Goal: Information Seeking & Learning: Learn about a topic

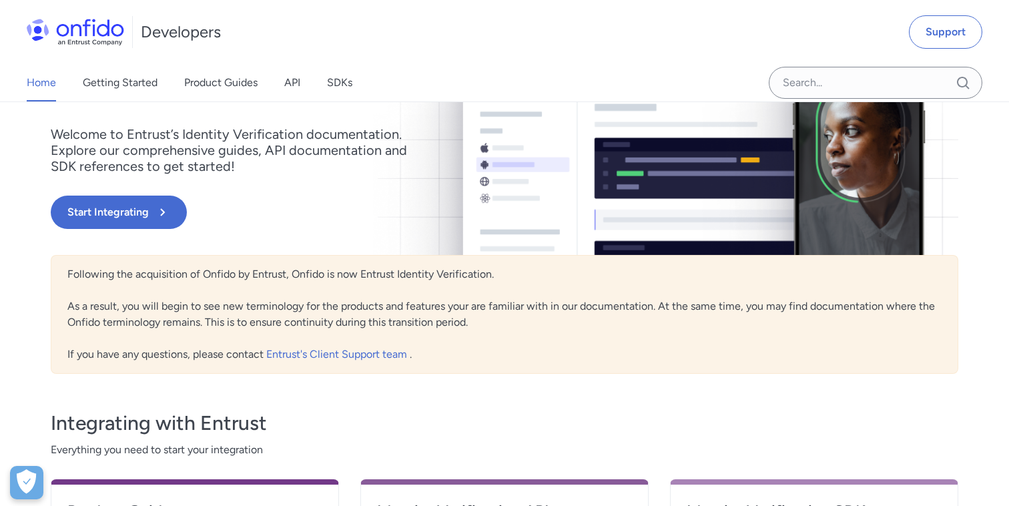
scroll to position [394, 0]
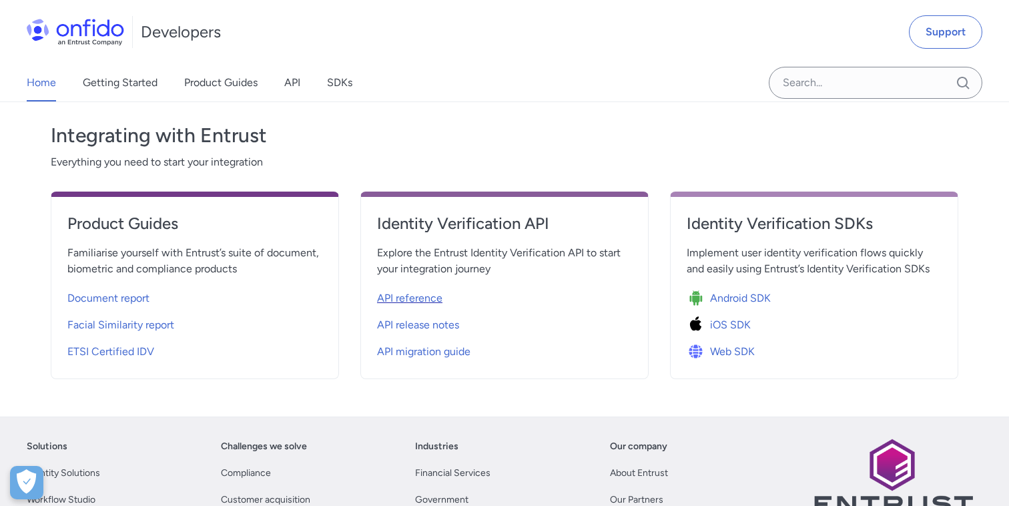
click at [427, 300] on span "API reference" at bounding box center [409, 298] width 65 height 16
select select "http"
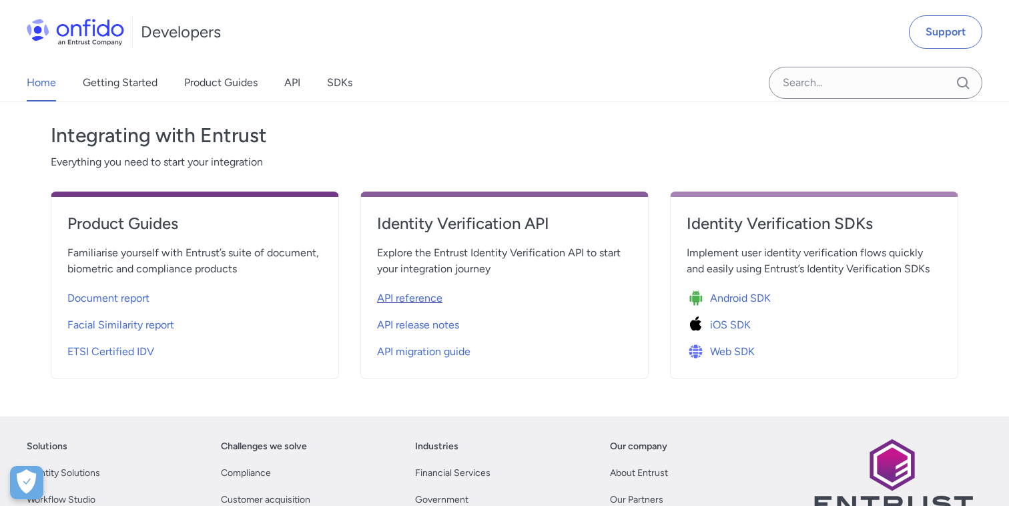
select select "http"
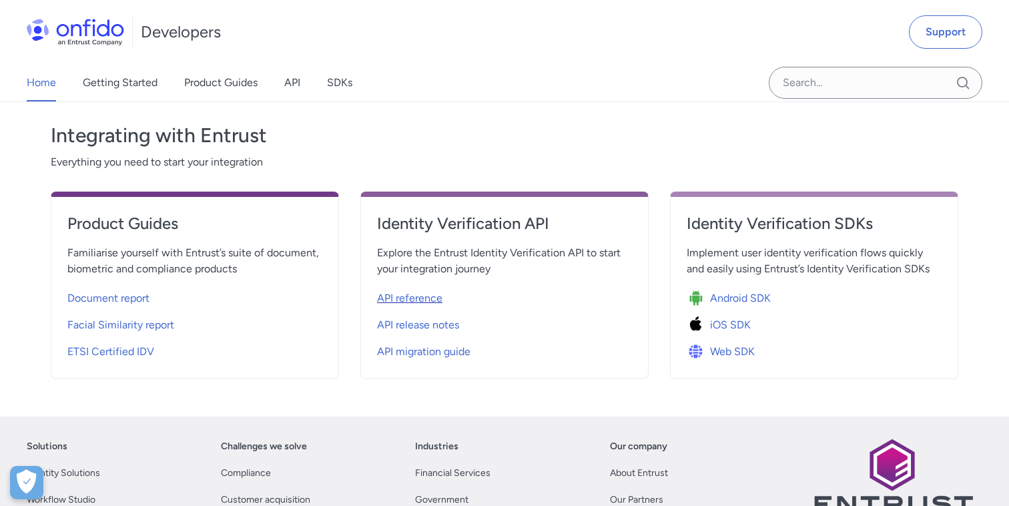
select select "http"
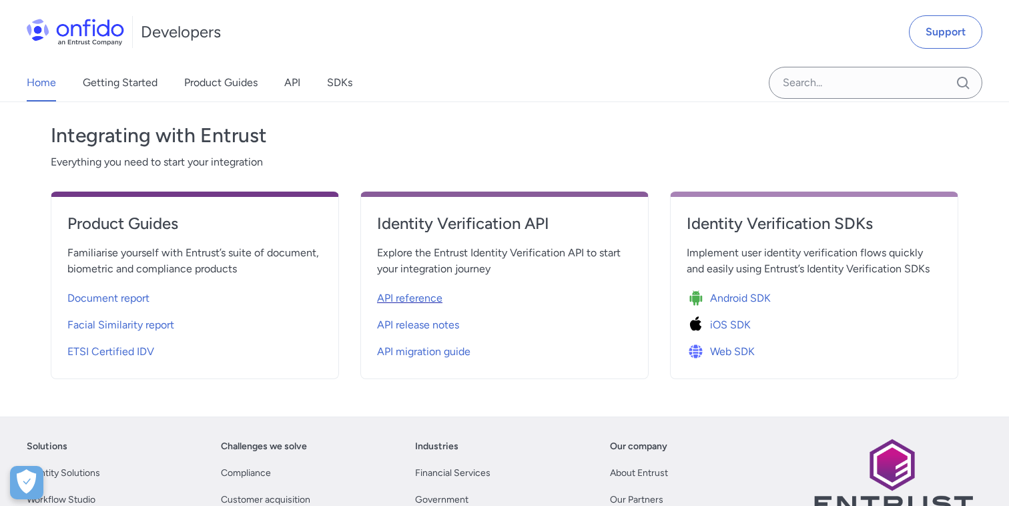
select select "http"
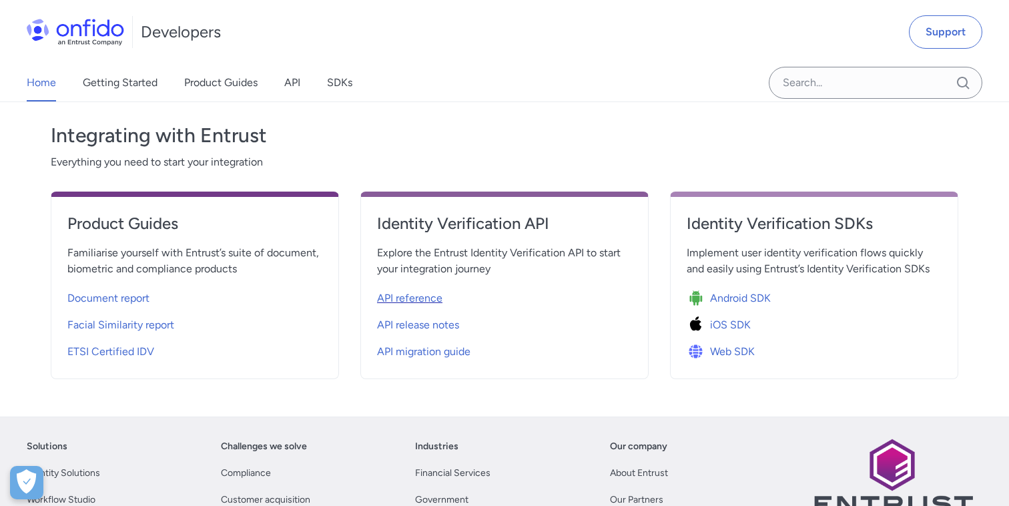
select select "http"
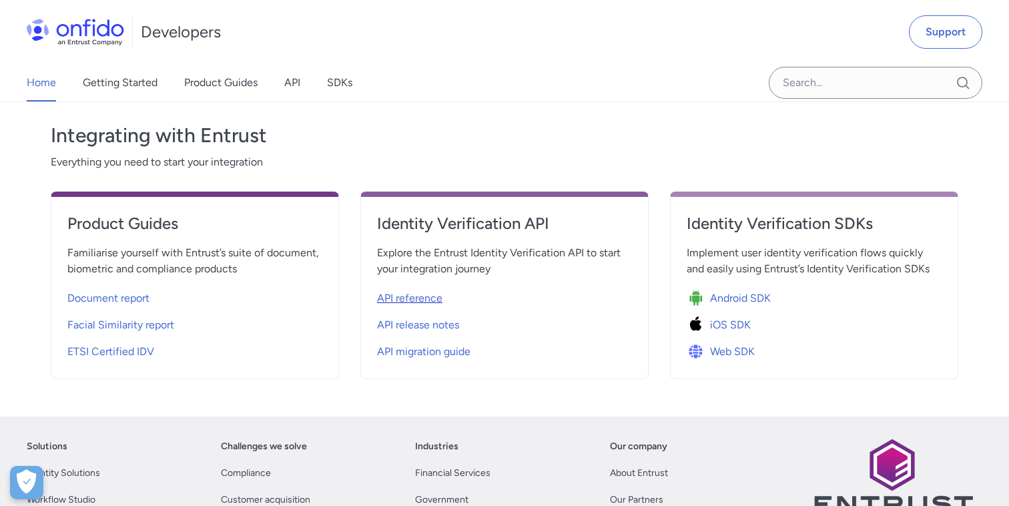
select select "http"
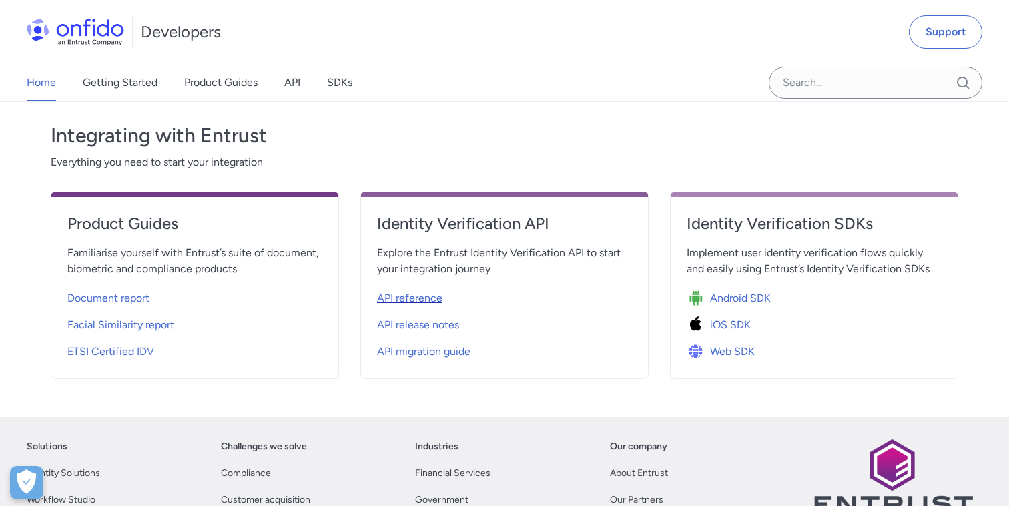
select select "http"
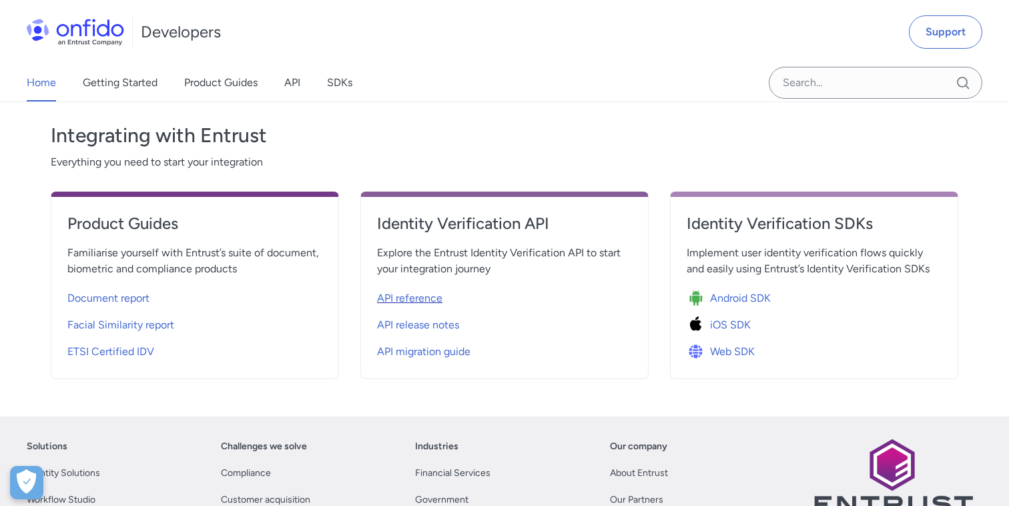
select select "http"
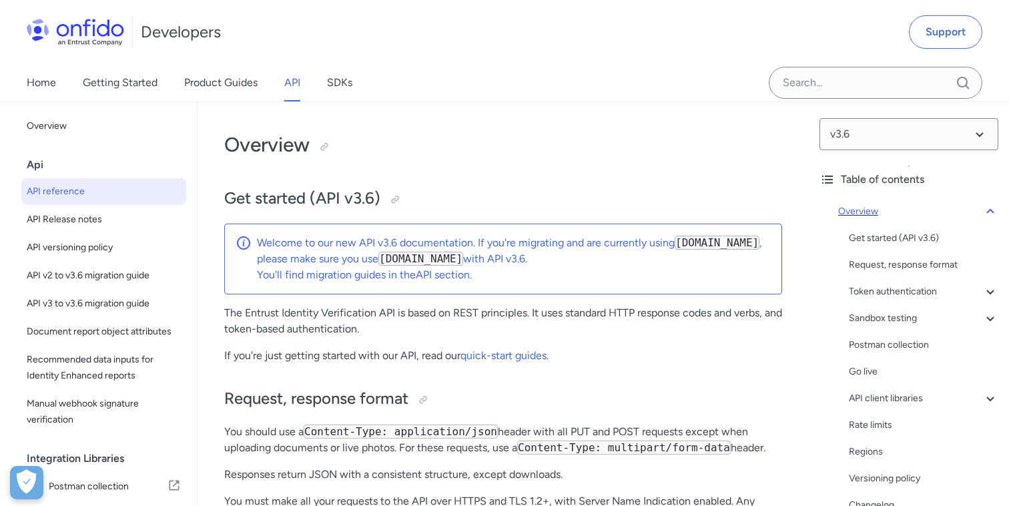
click at [996, 212] on icon at bounding box center [990, 212] width 16 height 16
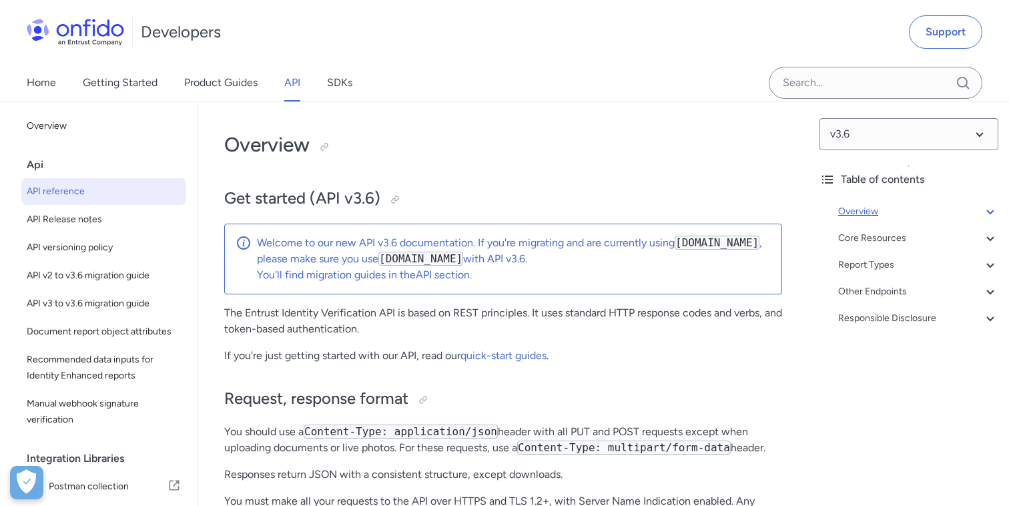
scroll to position [102, 0]
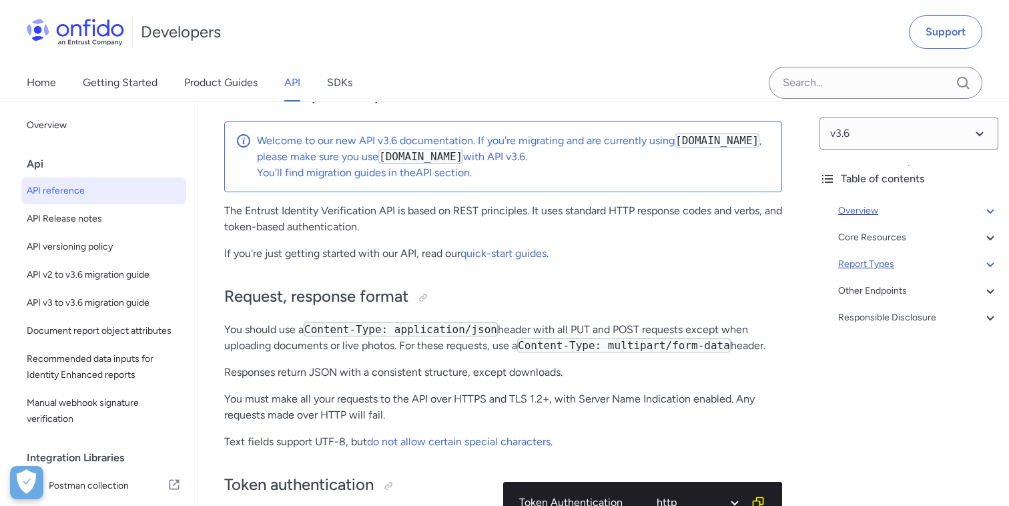
click at [990, 260] on icon at bounding box center [990, 264] width 16 height 16
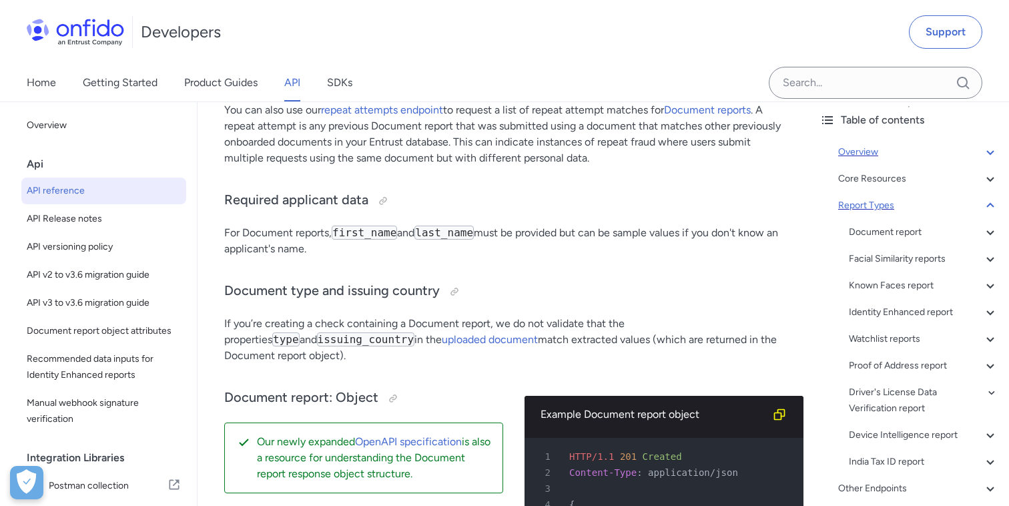
scroll to position [67, 0]
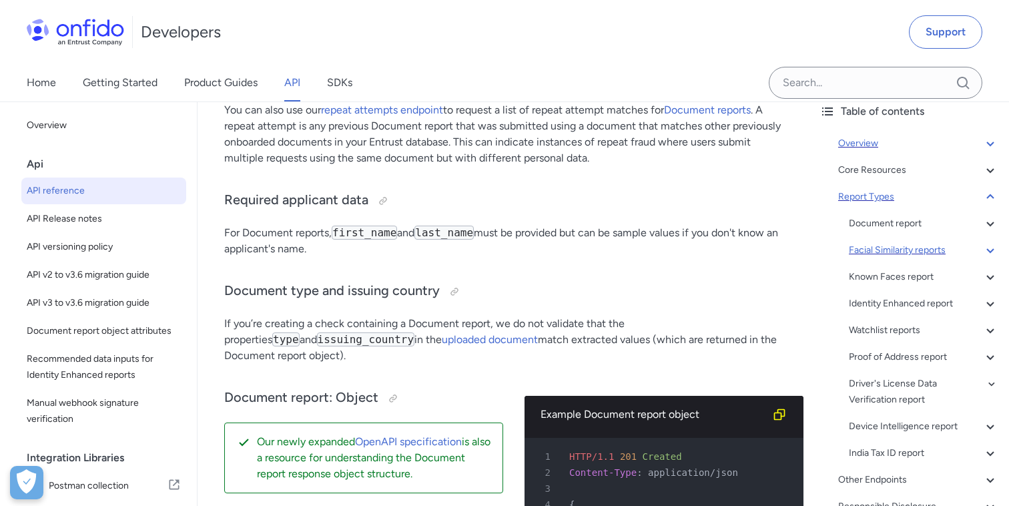
click at [875, 244] on div "Facial Similarity reports" at bounding box center [923, 250] width 149 height 16
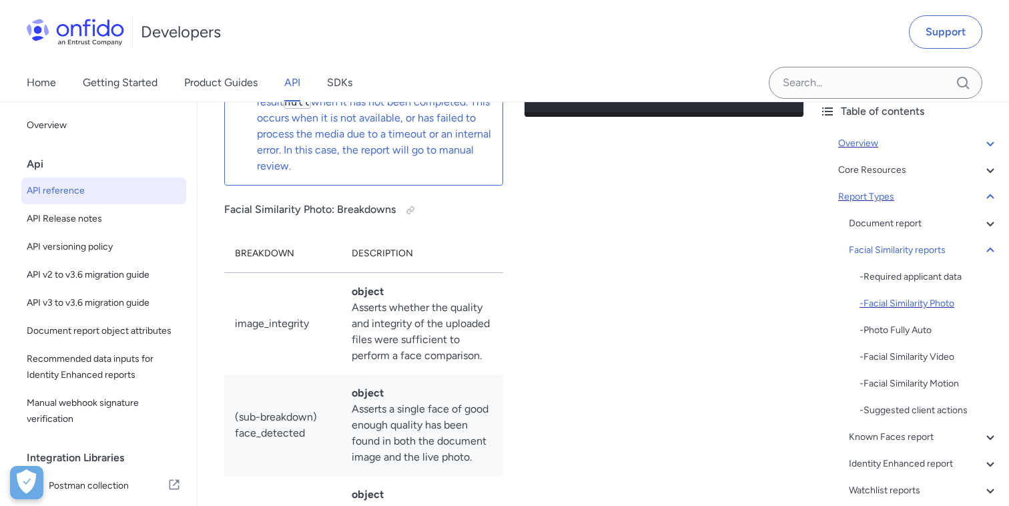
click at [890, 299] on div "- Facial Similarity Photo" at bounding box center [929, 304] width 139 height 16
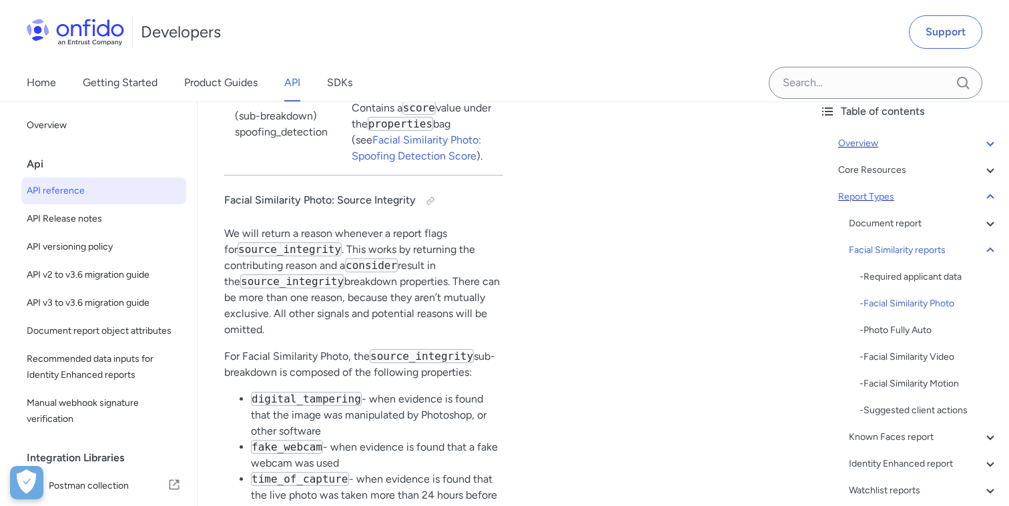
scroll to position [70964, 0]
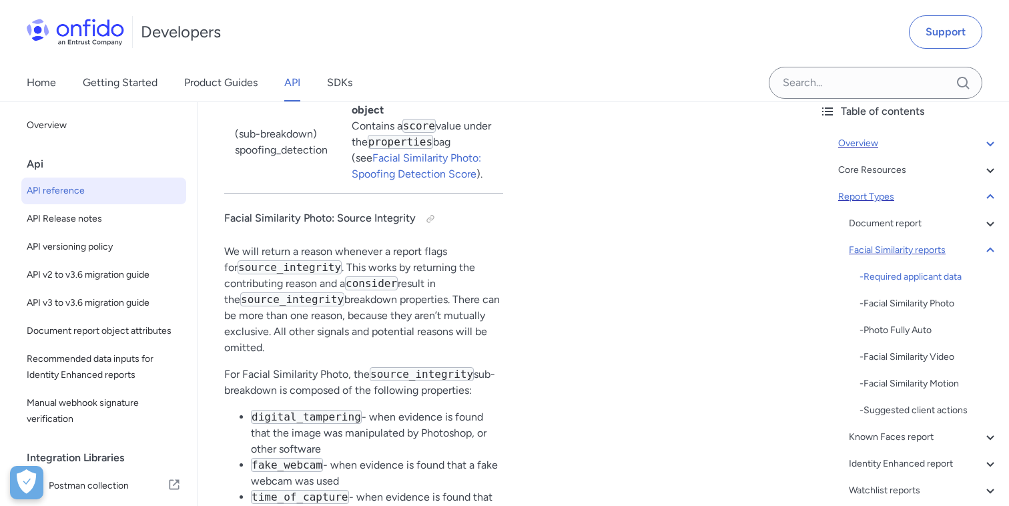
click at [896, 250] on div "Facial Similarity reports" at bounding box center [923, 250] width 149 height 16
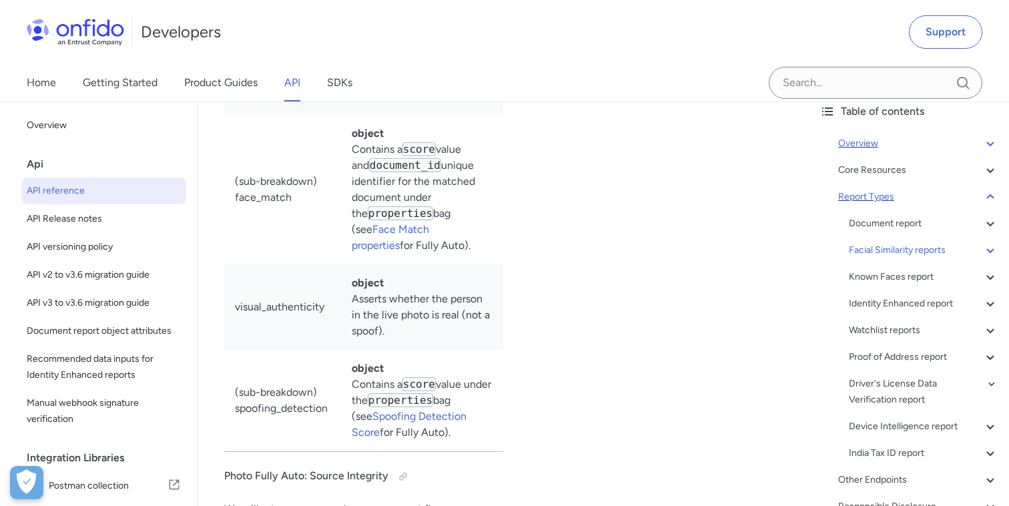
scroll to position [73559, 0]
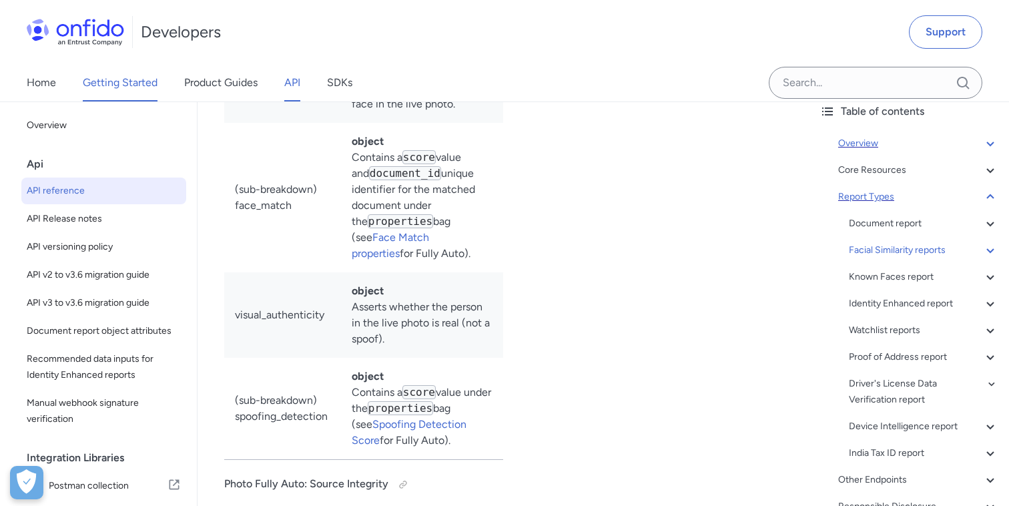
click at [123, 89] on link "Getting Started" at bounding box center [120, 82] width 75 height 37
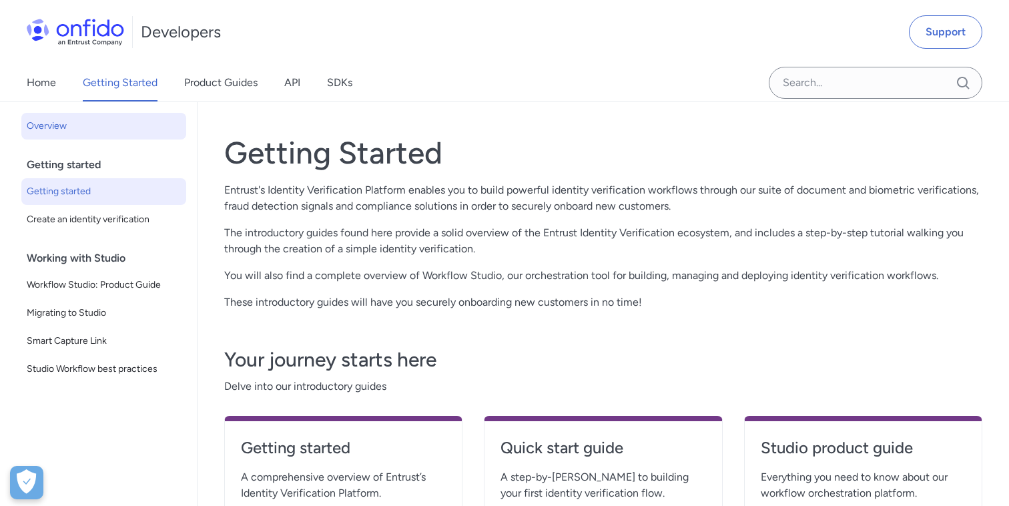
click at [71, 204] on link "Getting started" at bounding box center [103, 191] width 165 height 27
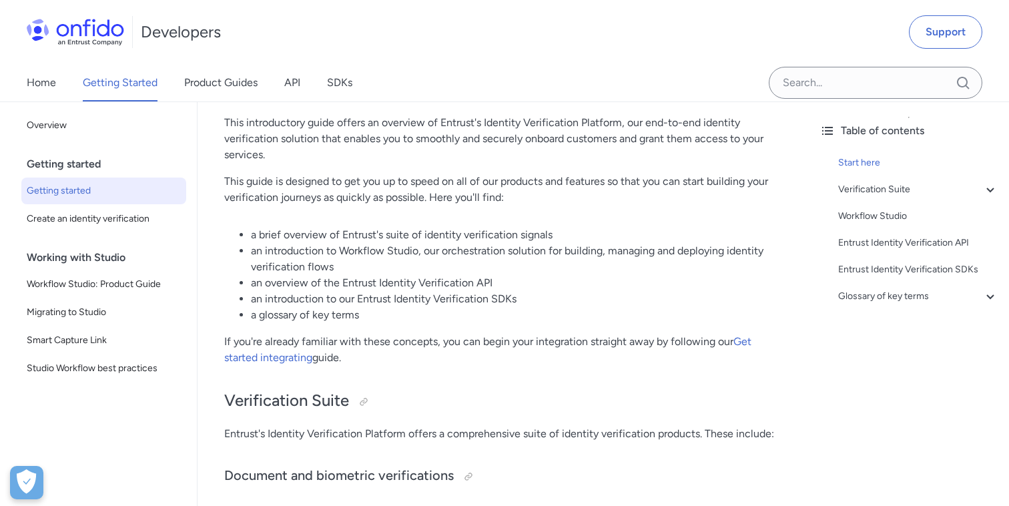
scroll to position [110, 0]
click at [420, 270] on li "an introduction to Workflow Studio, our orchestration solution for building, ma…" at bounding box center [516, 258] width 531 height 32
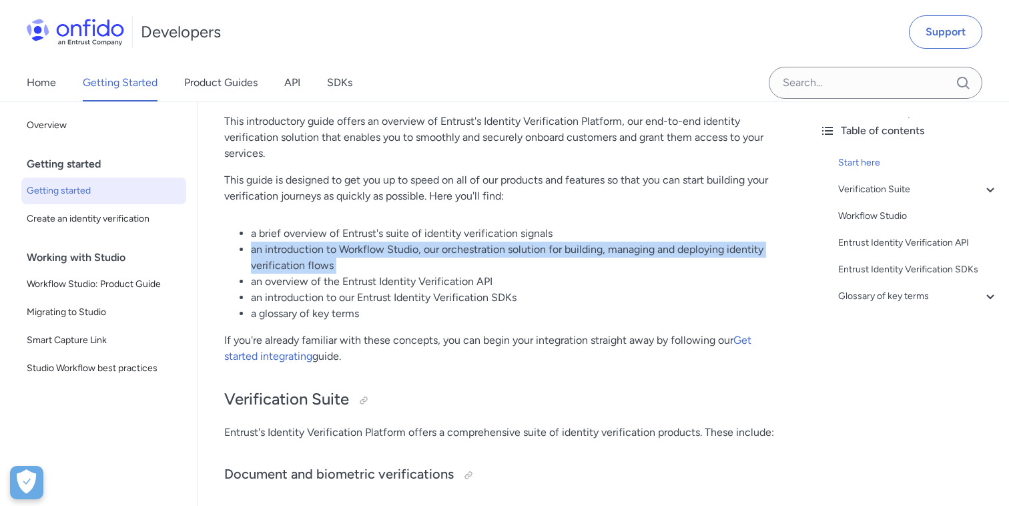
click at [420, 270] on li "an introduction to Workflow Studio, our orchestration solution for building, ma…" at bounding box center [516, 258] width 531 height 32
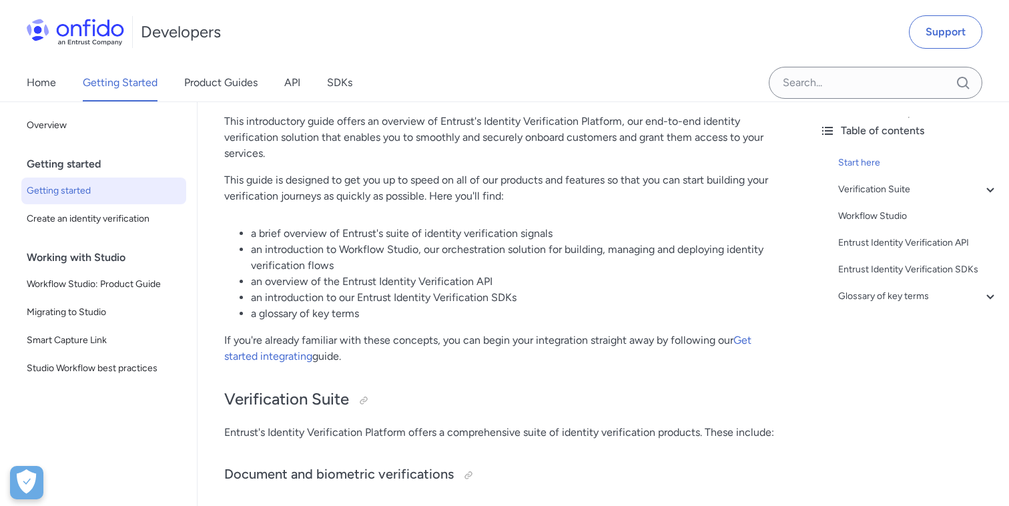
click at [428, 280] on li "an overview of the Entrust Identity Verification API" at bounding box center [516, 282] width 531 height 16
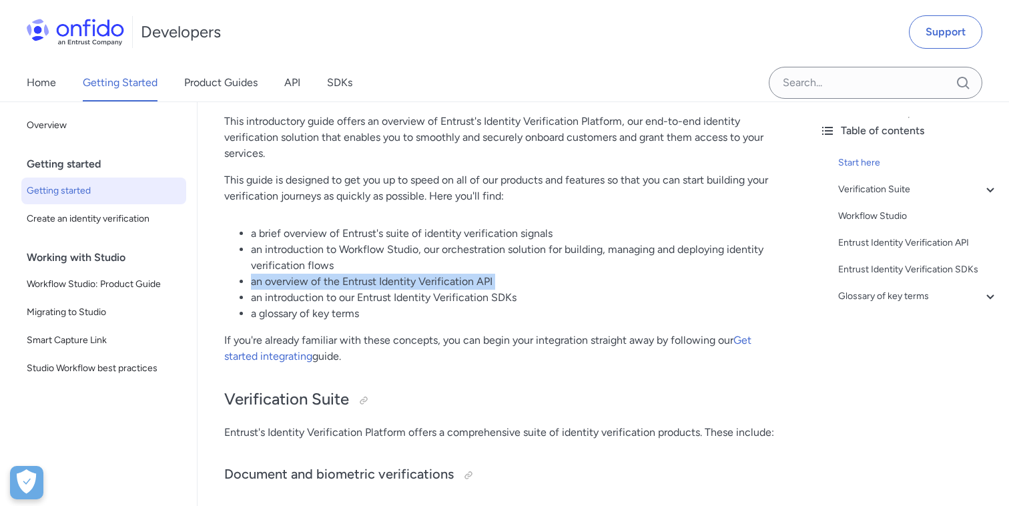
click at [428, 280] on li "an overview of the Entrust Identity Verification API" at bounding box center [516, 282] width 531 height 16
click at [447, 333] on p "If you're already familiar with these concepts, you can begin your integration …" at bounding box center [503, 348] width 558 height 32
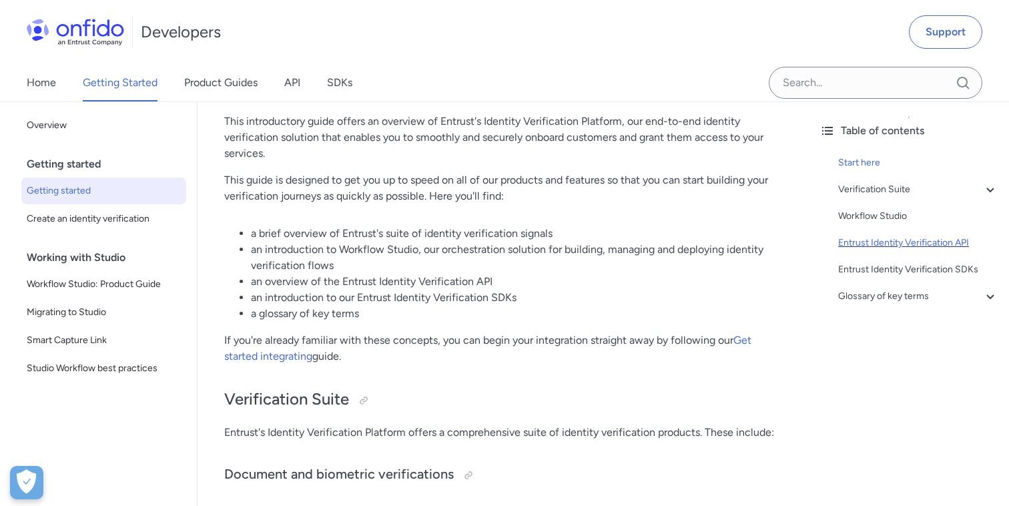
click at [874, 244] on div "Entrust Identity Verification API" at bounding box center [918, 243] width 160 height 16
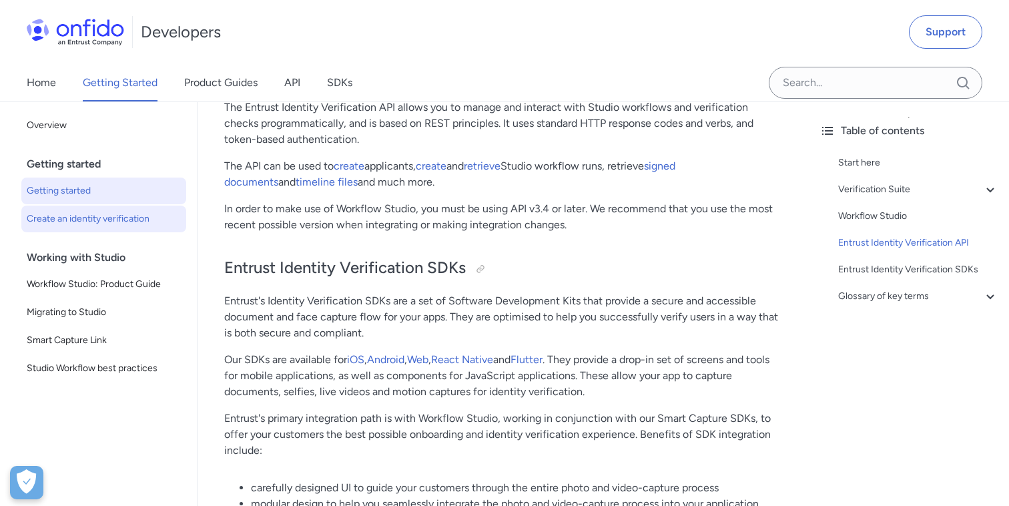
click at [113, 226] on span "Create an identity verification" at bounding box center [104, 219] width 154 height 16
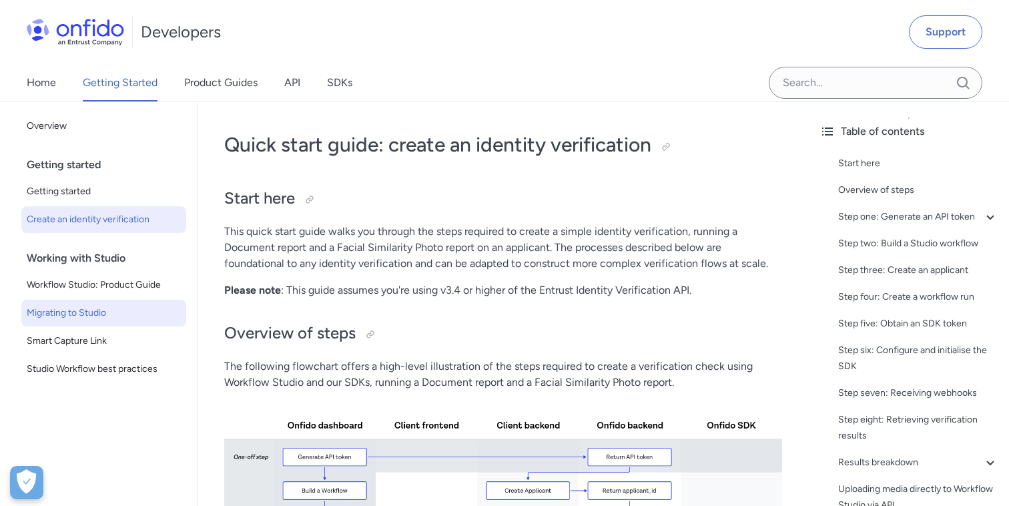
click at [69, 310] on span "Migrating to Studio" at bounding box center [104, 313] width 154 height 16
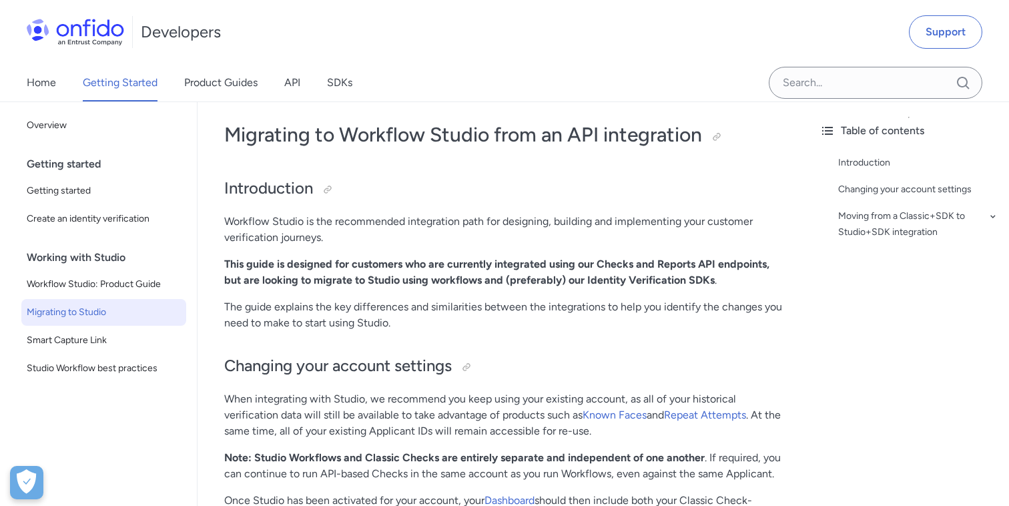
scroll to position [15, 0]
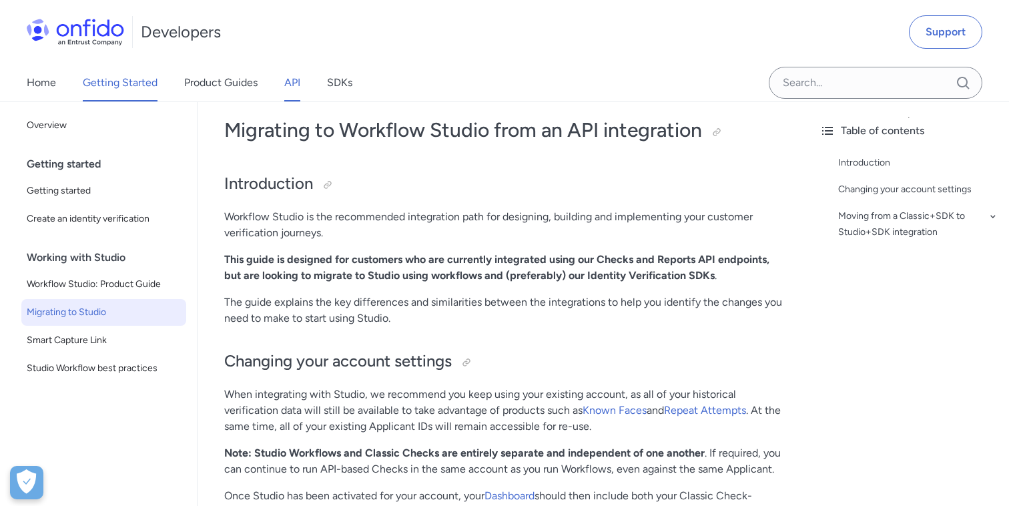
click at [290, 90] on link "API" at bounding box center [292, 82] width 16 height 37
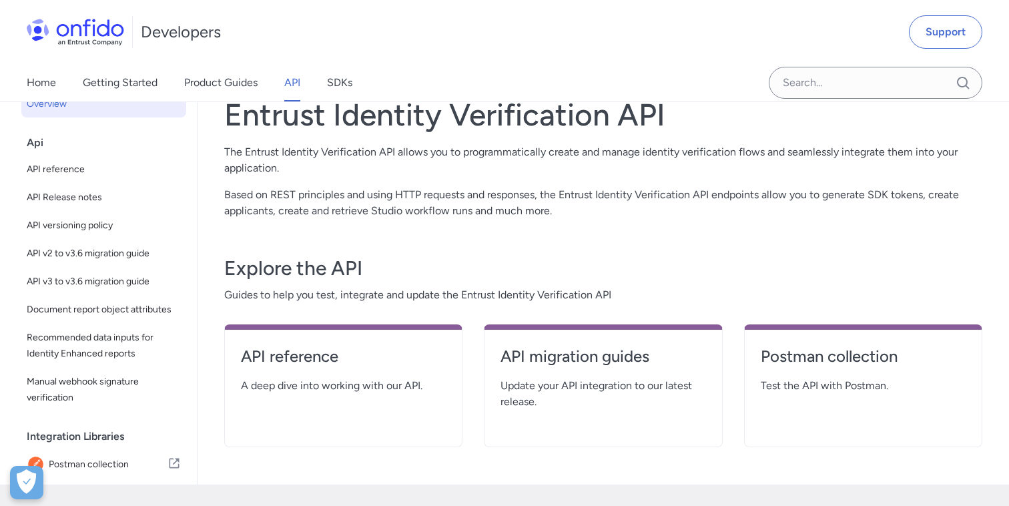
scroll to position [63, 0]
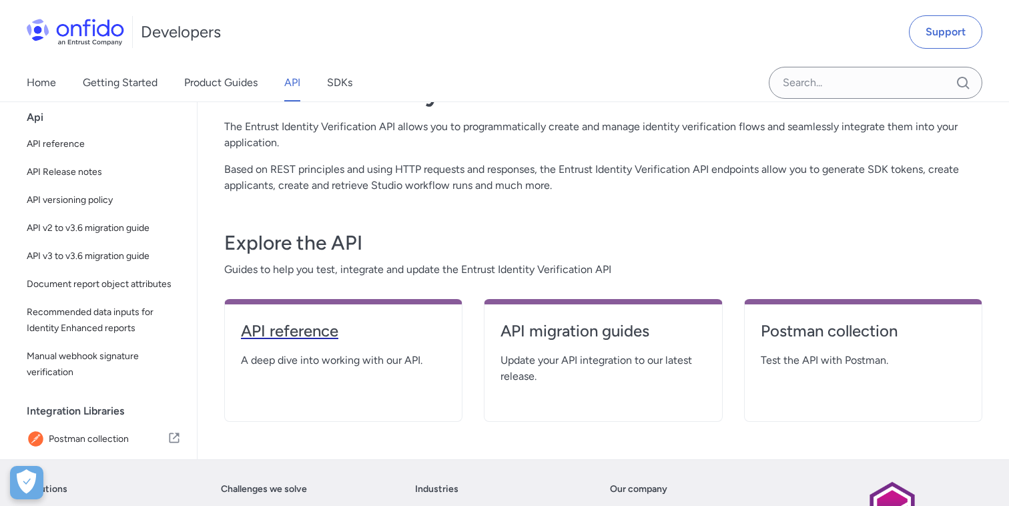
click at [292, 329] on h4 "API reference" at bounding box center [343, 330] width 205 height 21
select select "http"
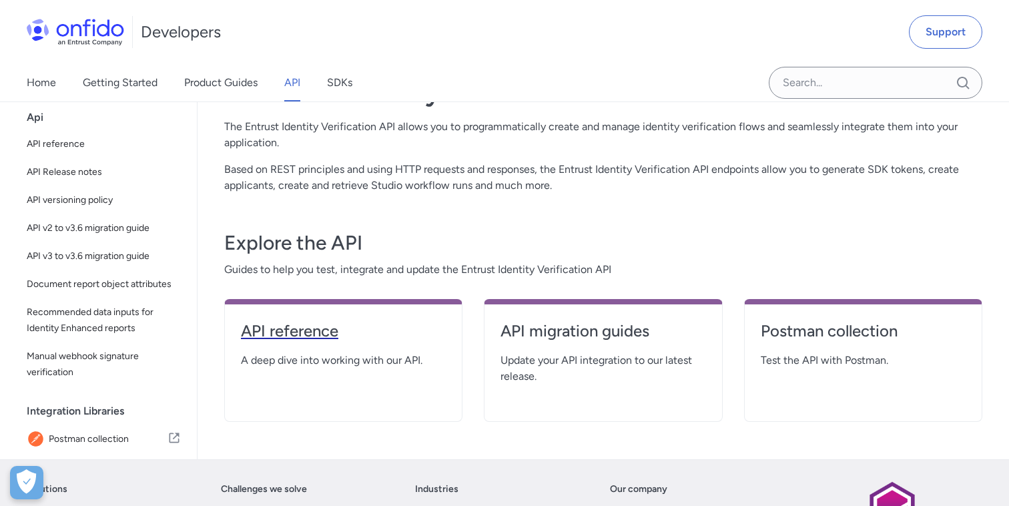
select select "http"
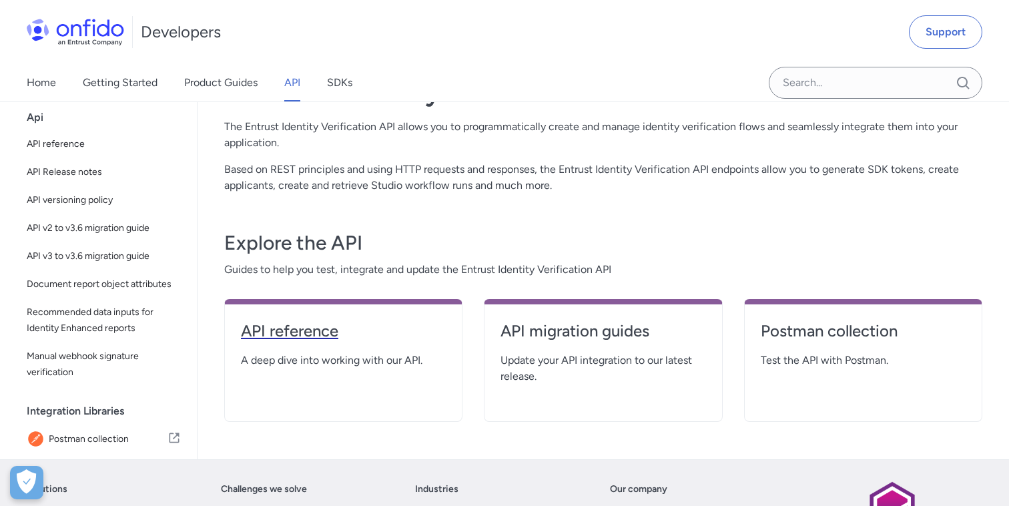
select select "http"
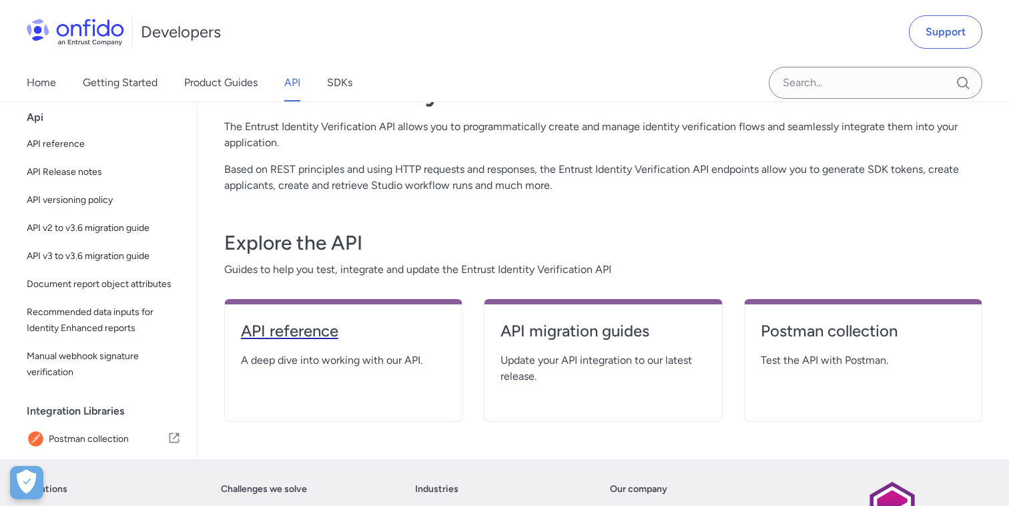
select select "http"
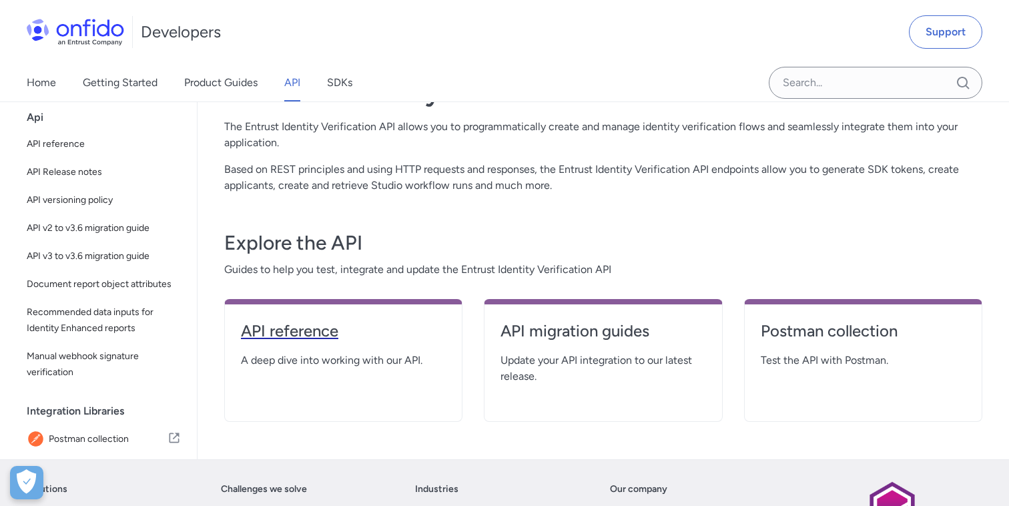
select select "http"
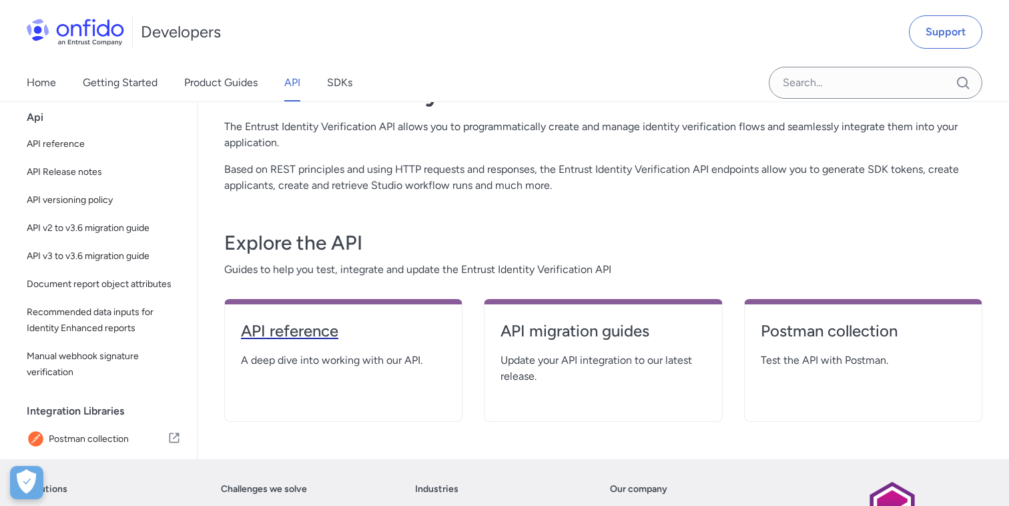
select select "http"
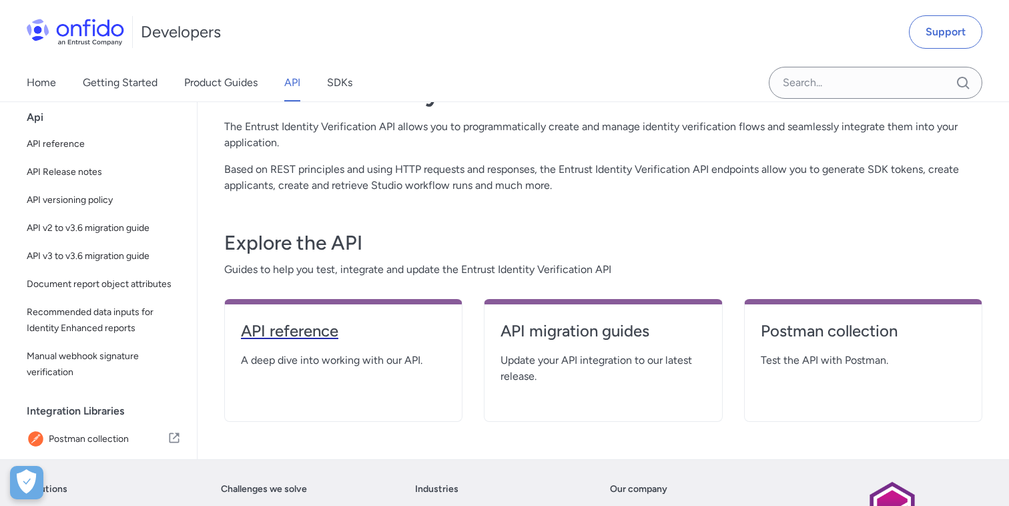
select select "http"
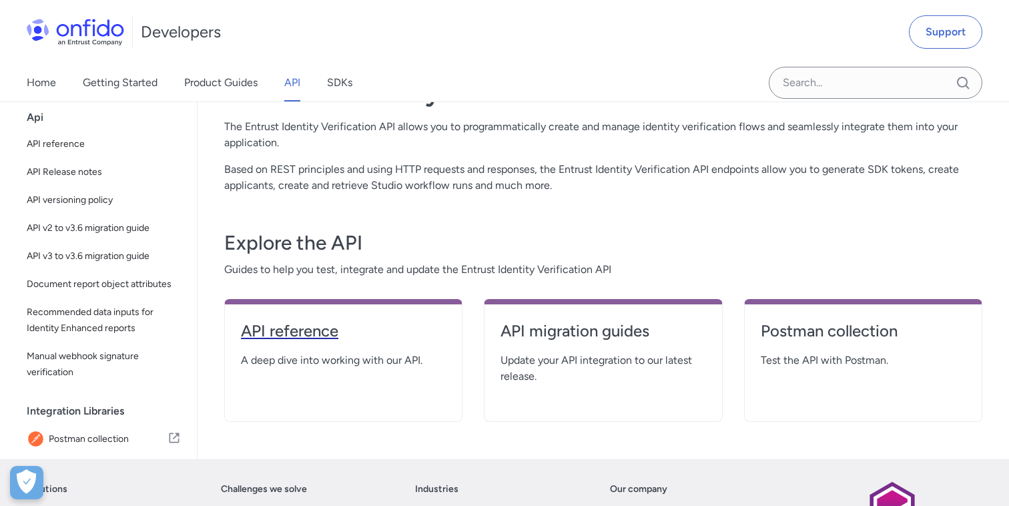
select select "http"
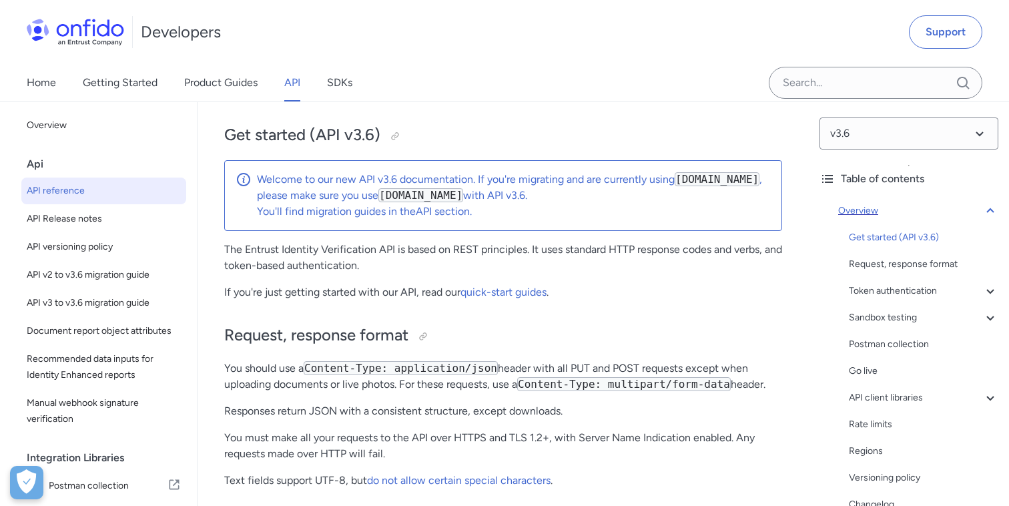
click at [987, 212] on icon at bounding box center [990, 211] width 16 height 16
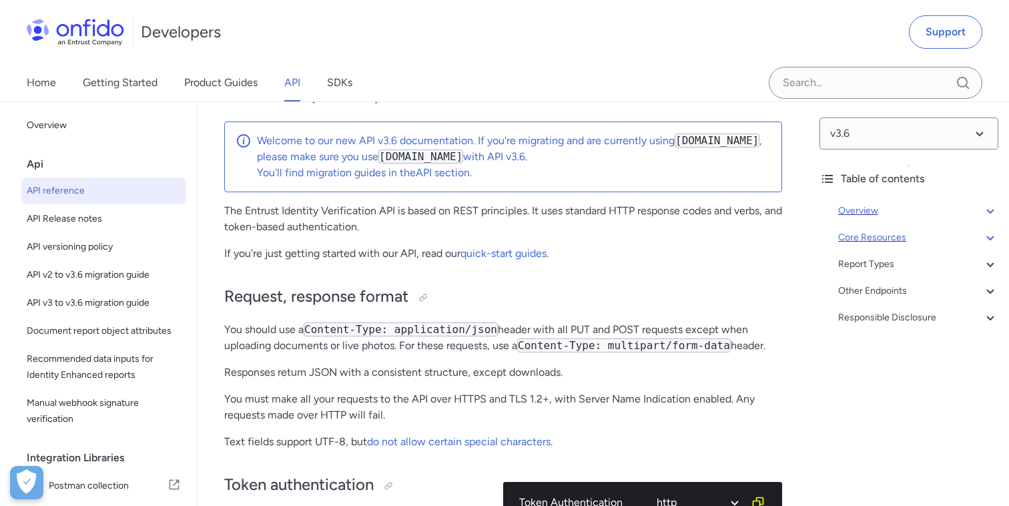
click at [990, 242] on icon at bounding box center [990, 238] width 16 height 16
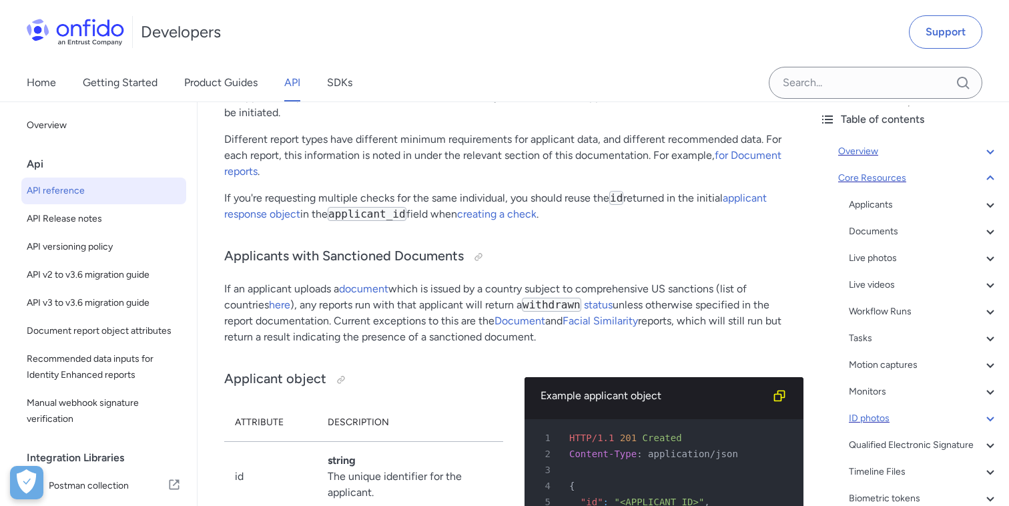
scroll to position [69, 0]
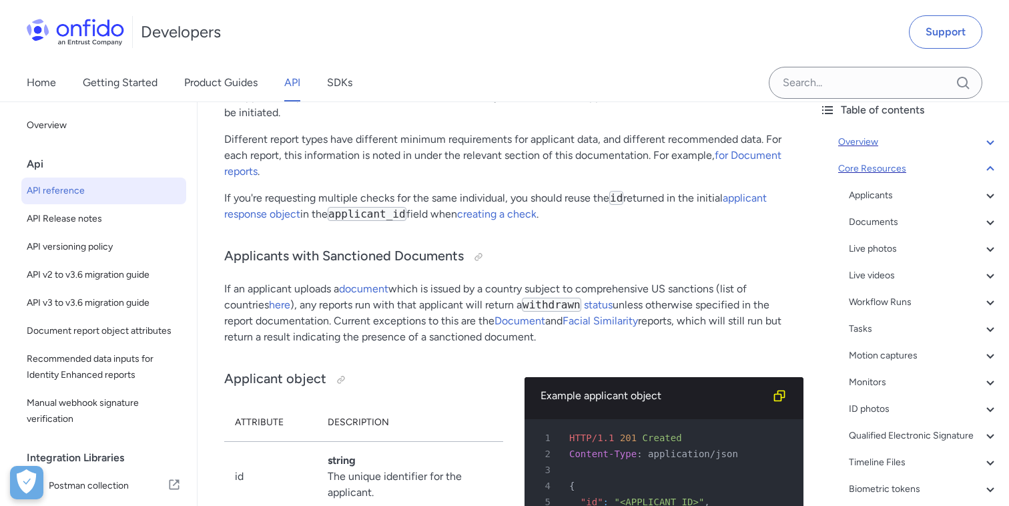
click at [992, 163] on icon at bounding box center [990, 169] width 16 height 16
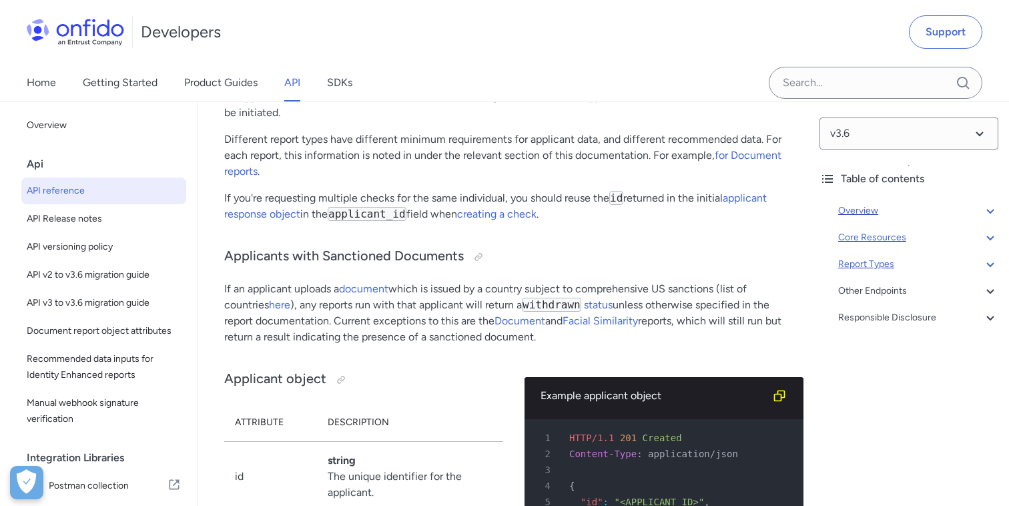
click at [990, 266] on icon at bounding box center [989, 264] width 7 height 5
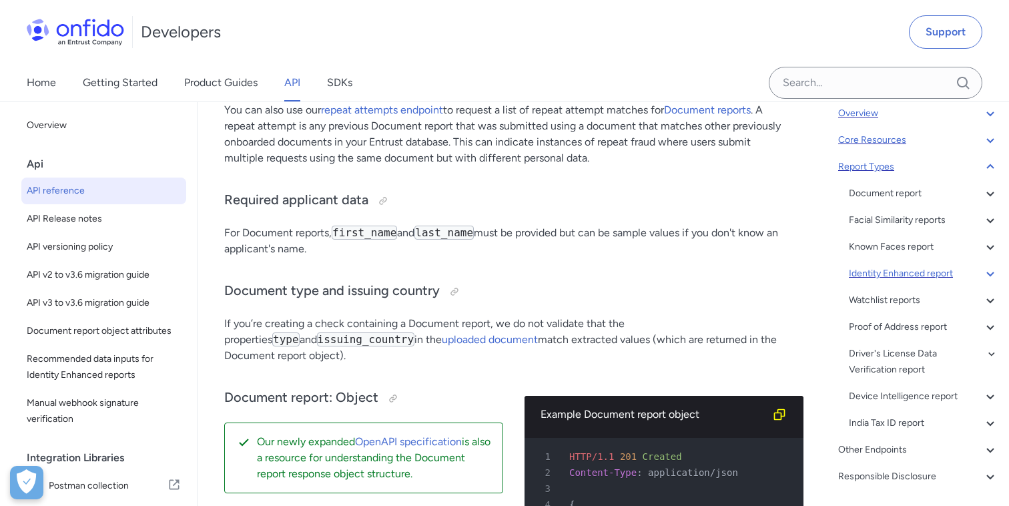
scroll to position [111, 0]
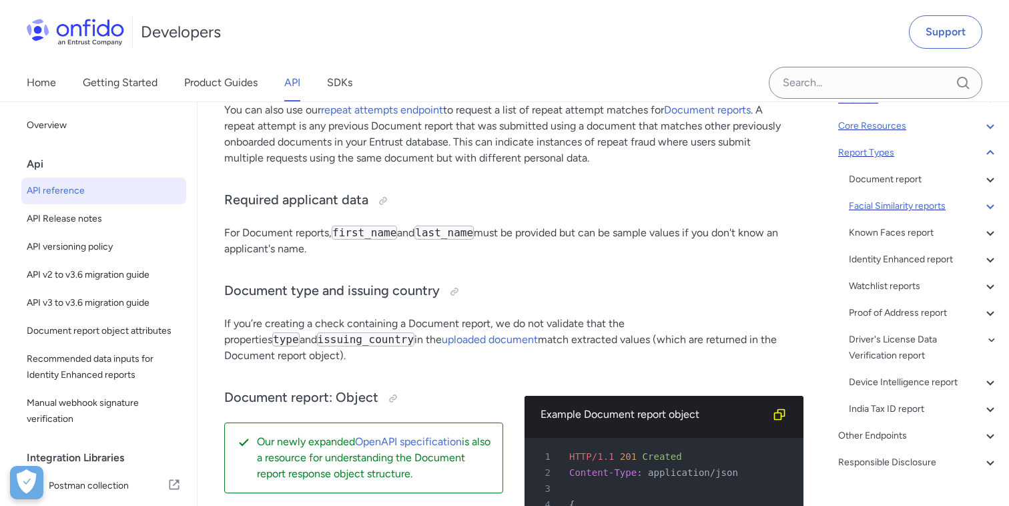
click at [888, 206] on div "Facial Similarity reports" at bounding box center [923, 206] width 149 height 16
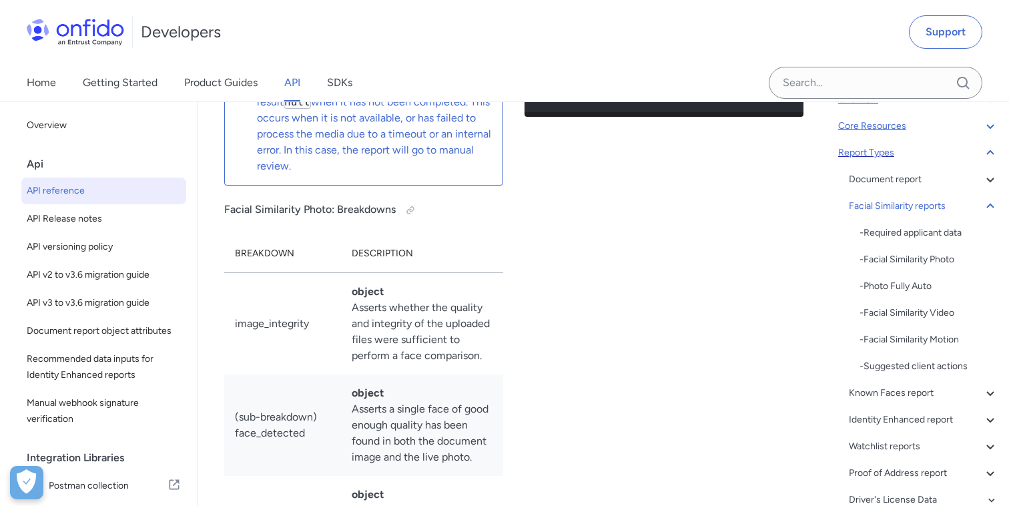
scroll to position [70164, 0]
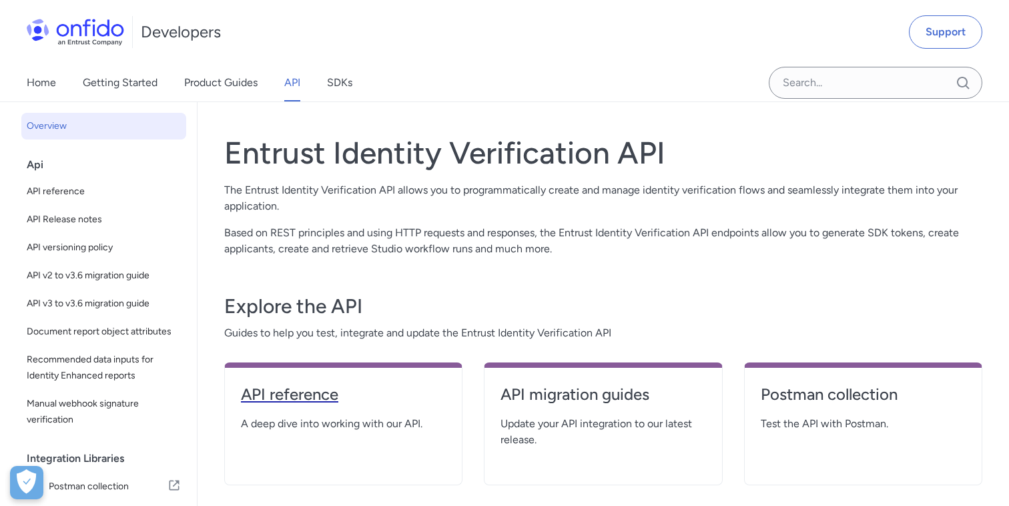
click at [322, 386] on h4 "API reference" at bounding box center [343, 394] width 205 height 21
select select "http"
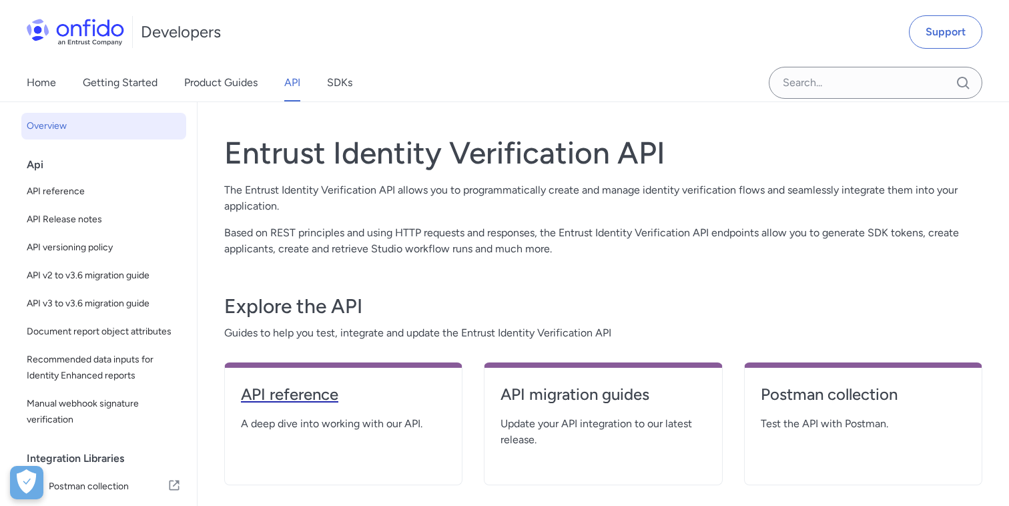
select select "http"
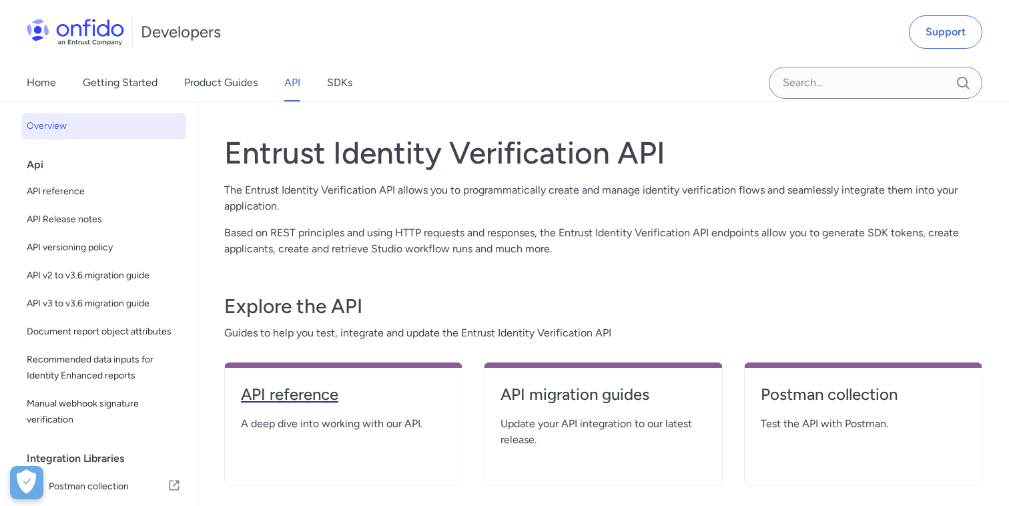
select select "http"
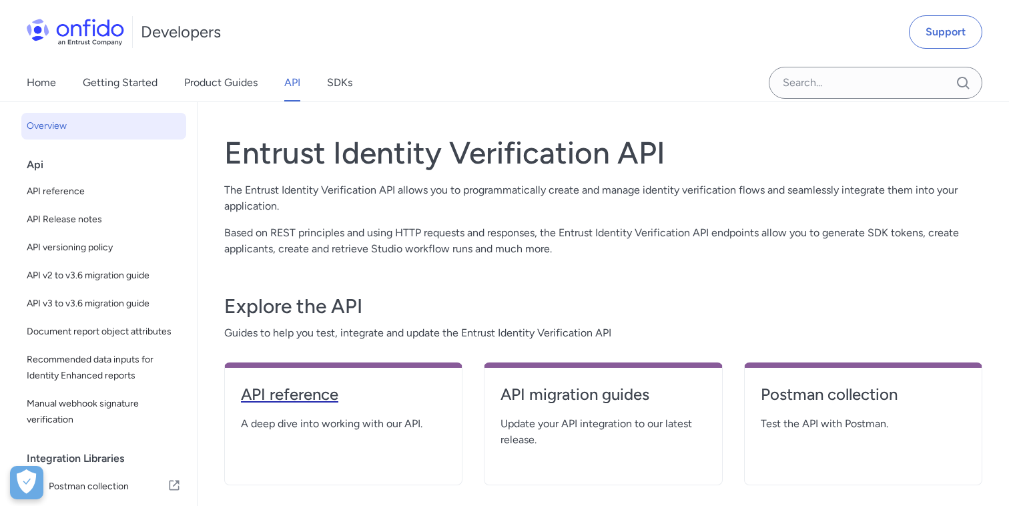
select select "http"
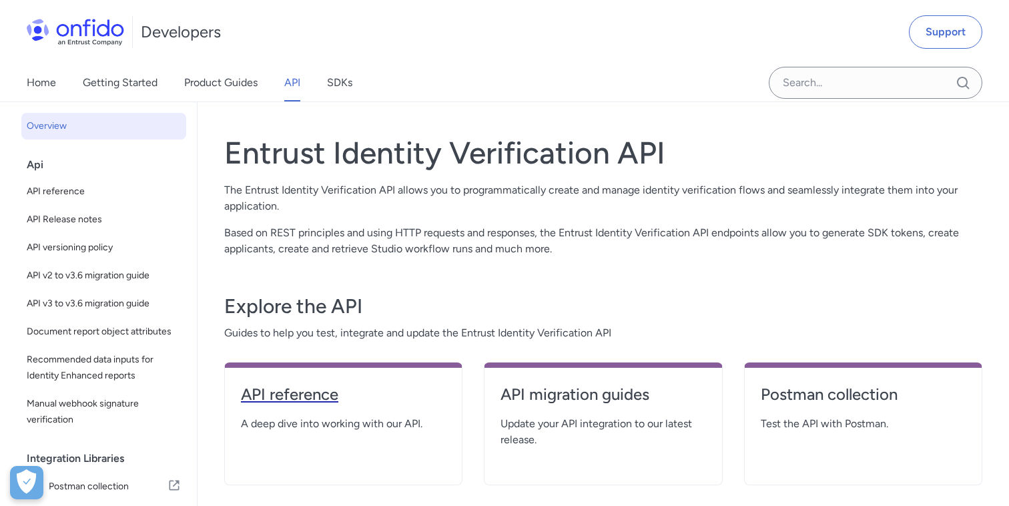
select select "http"
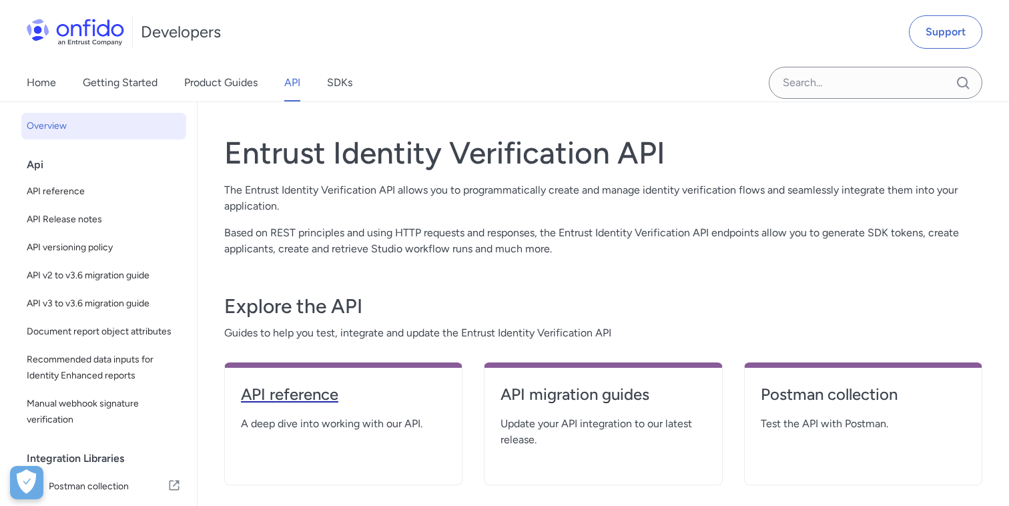
select select "http"
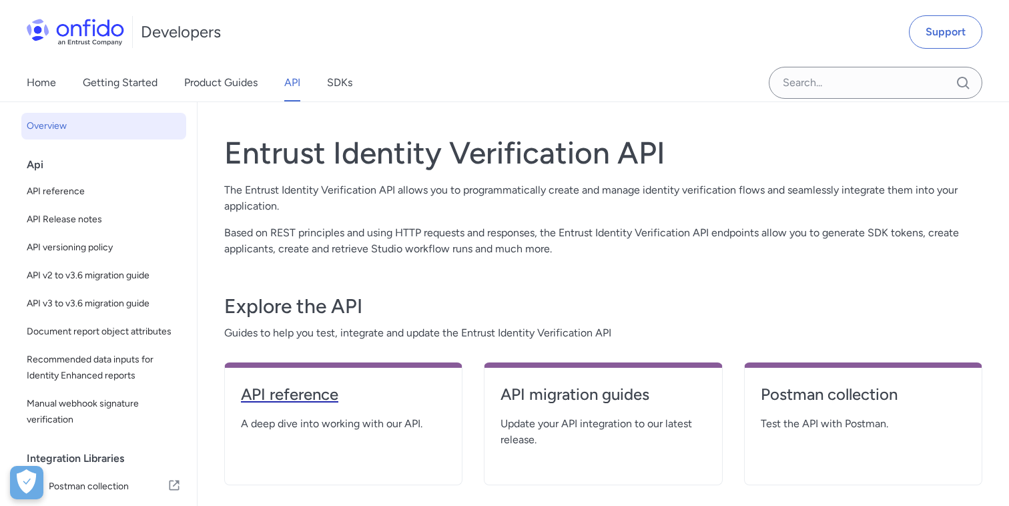
select select "http"
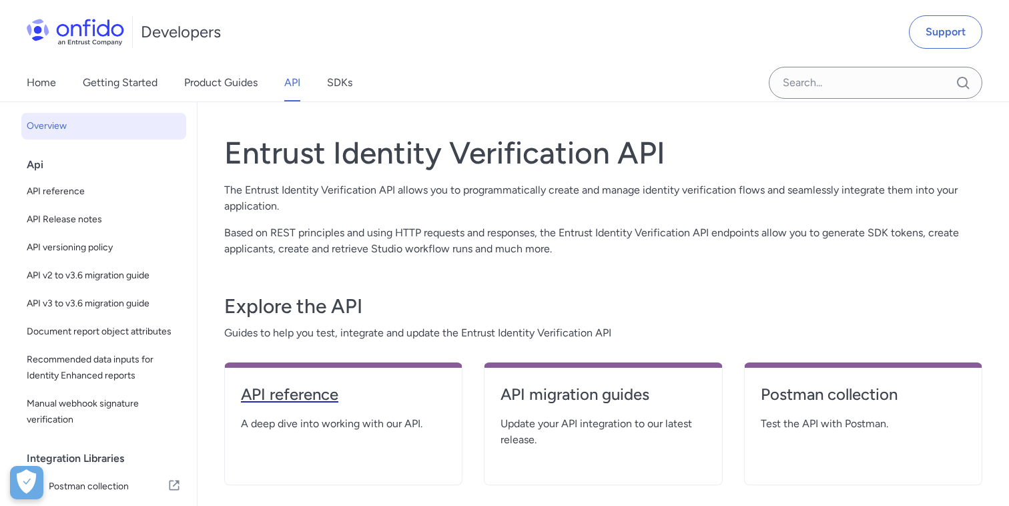
select select "http"
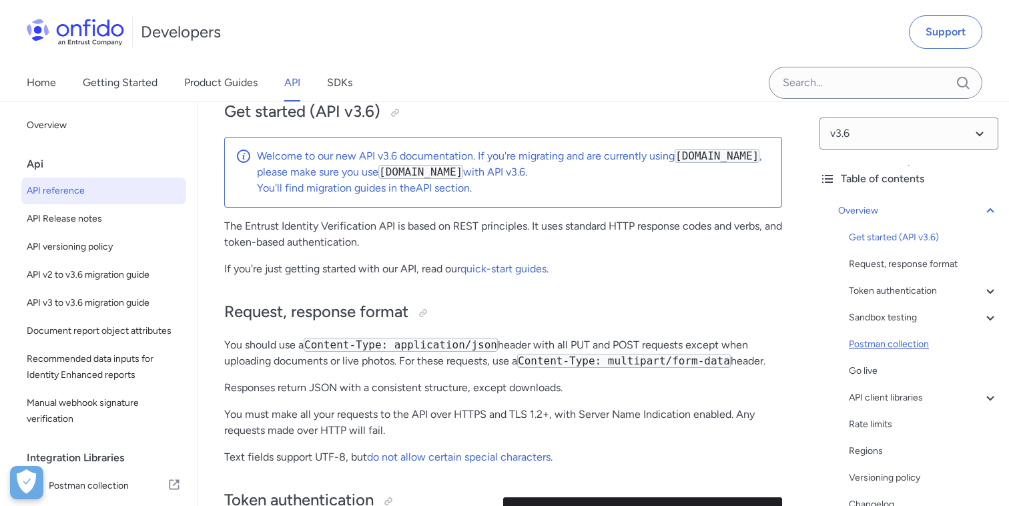
click at [877, 350] on div "Postman collection" at bounding box center [923, 344] width 149 height 16
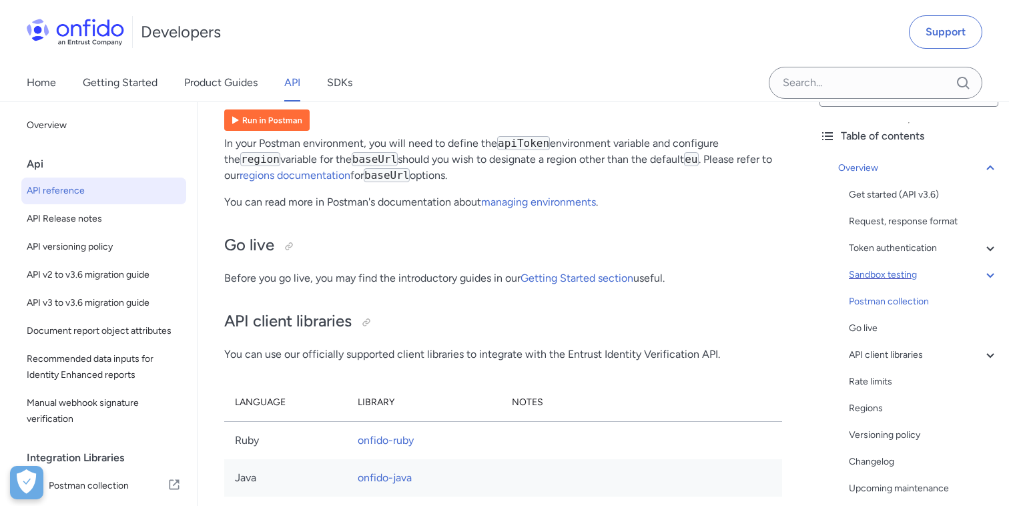
scroll to position [44, 0]
click at [115, 87] on link "Getting Started" at bounding box center [120, 82] width 75 height 37
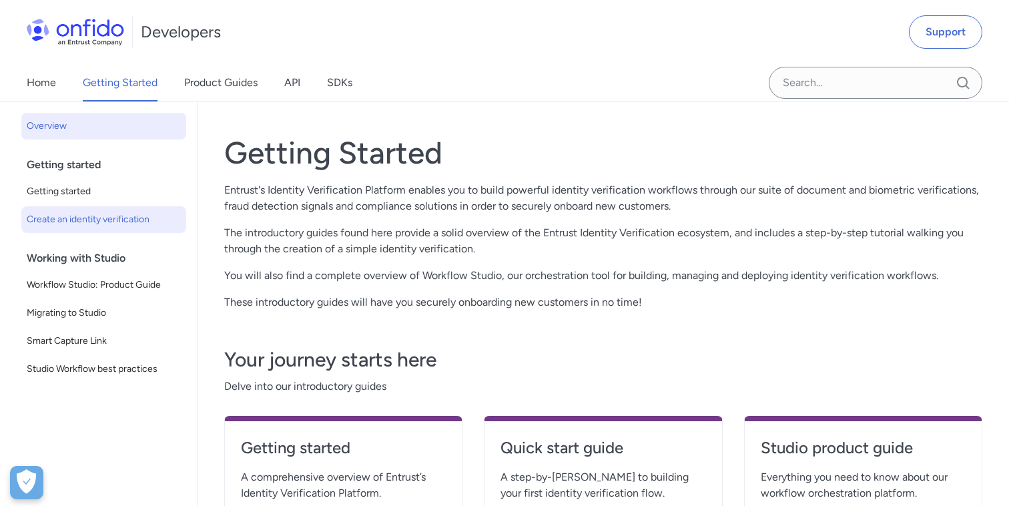
click at [119, 213] on span "Create an identity verification" at bounding box center [104, 220] width 154 height 16
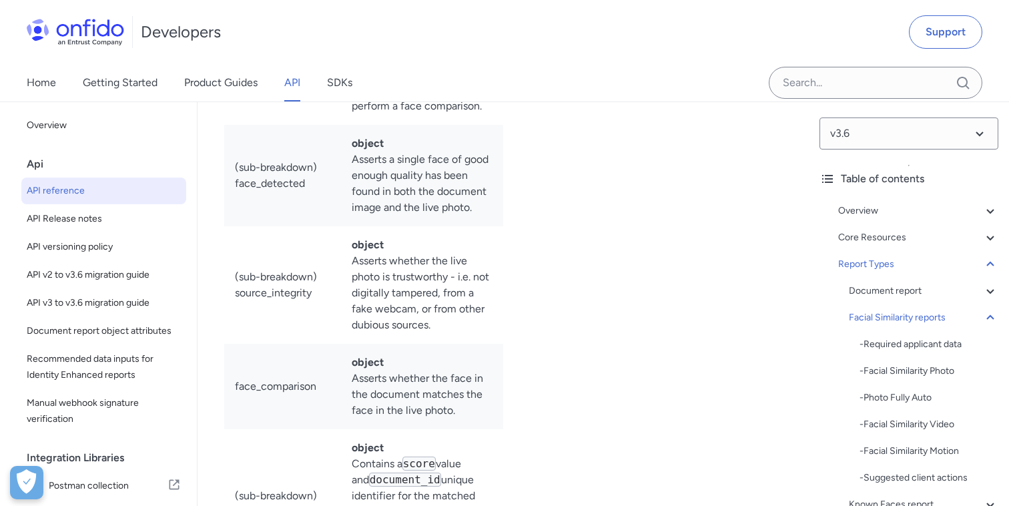
scroll to position [70386, 0]
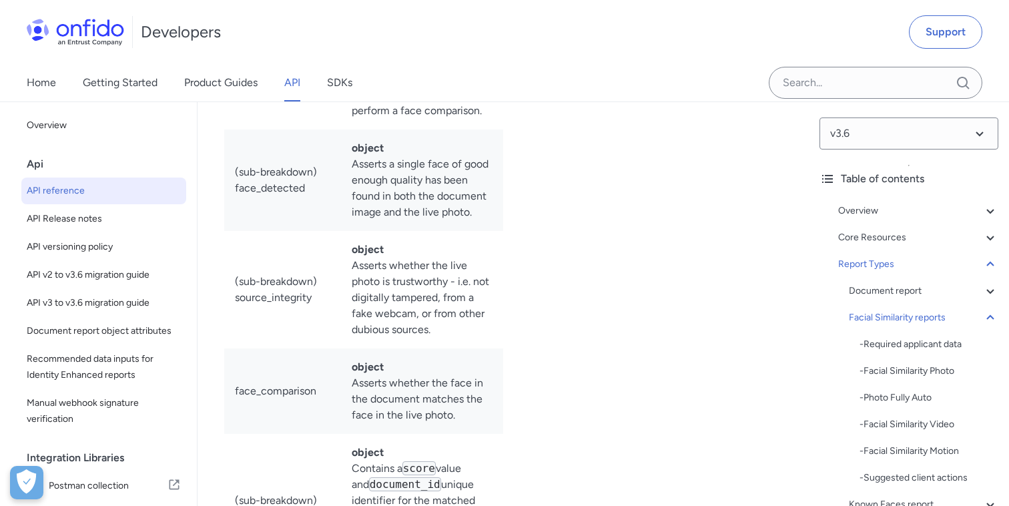
drag, startPoint x: 225, startPoint y: 167, endPoint x: 224, endPoint y: 182, distance: 14.7
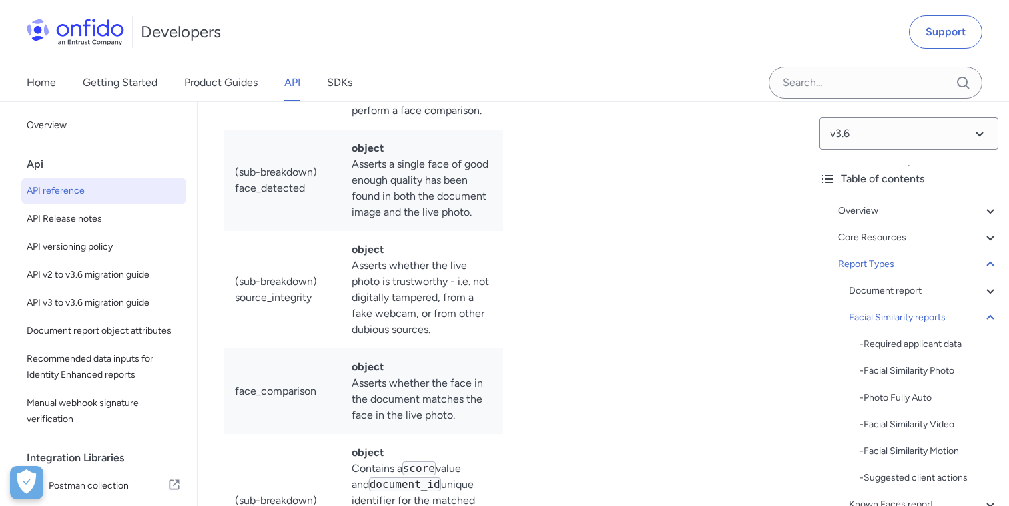
drag, startPoint x: 232, startPoint y: 183, endPoint x: 699, endPoint y: 353, distance: 497.8
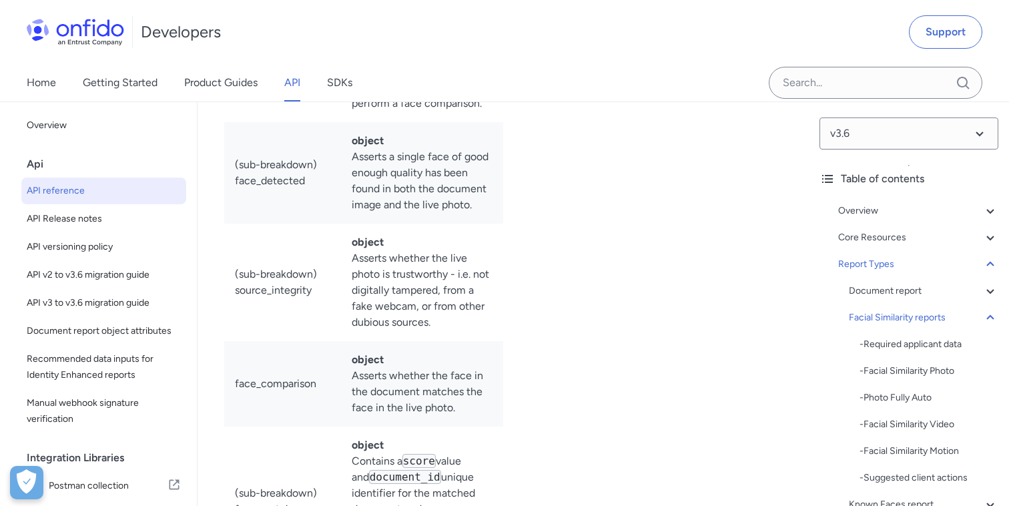
drag, startPoint x: 644, startPoint y: 335, endPoint x: 228, endPoint y: 184, distance: 442.5
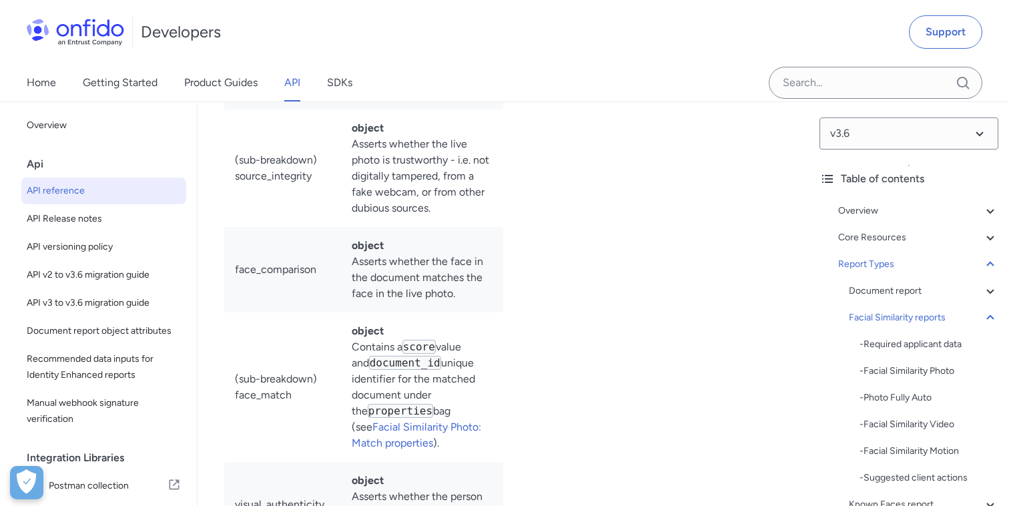
scroll to position [70521, 0]
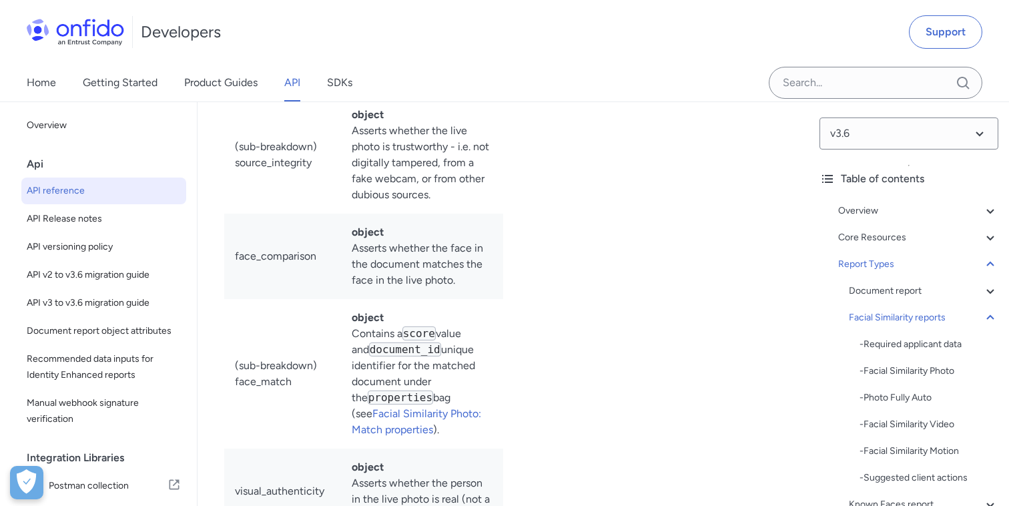
drag, startPoint x: 438, startPoint y: 298, endPoint x: 265, endPoint y: 302, distance: 173.6
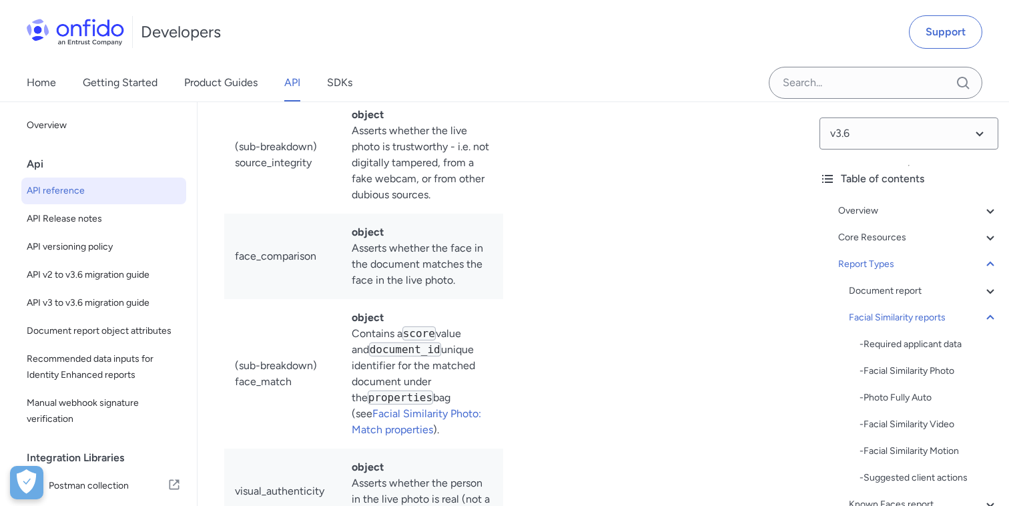
drag, startPoint x: 441, startPoint y: 300, endPoint x: 221, endPoint y: 300, distance: 220.2
click at [989, 234] on icon at bounding box center [990, 238] width 16 height 16
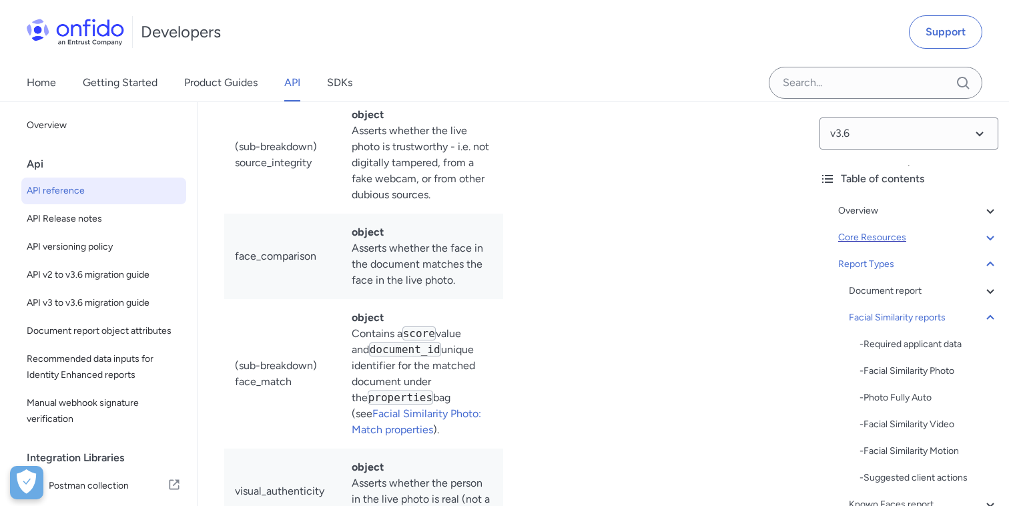
scroll to position [14637, 0]
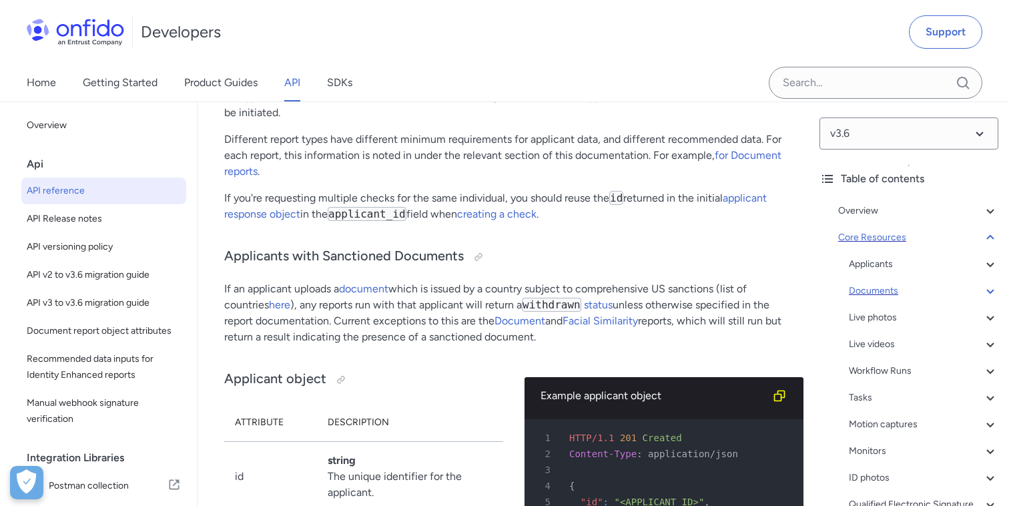
click at [882, 290] on div "Documents" at bounding box center [923, 291] width 149 height 16
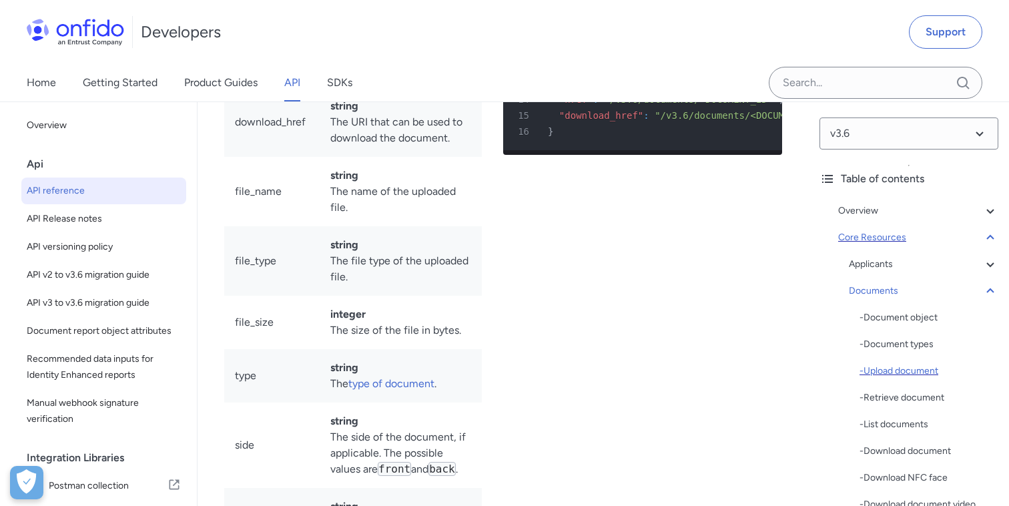
click at [898, 369] on div "- Upload document" at bounding box center [929, 371] width 139 height 16
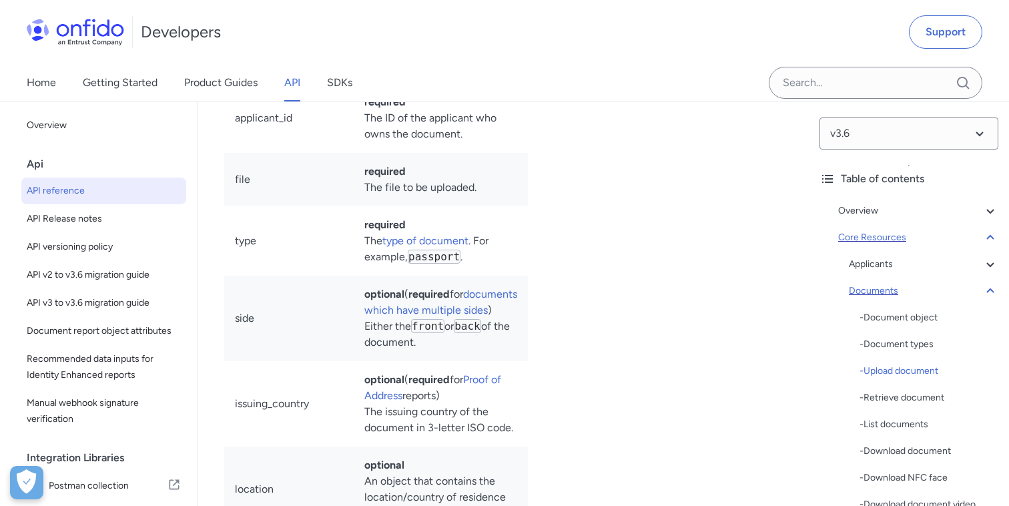
click at [987, 292] on icon at bounding box center [989, 290] width 7 height 5
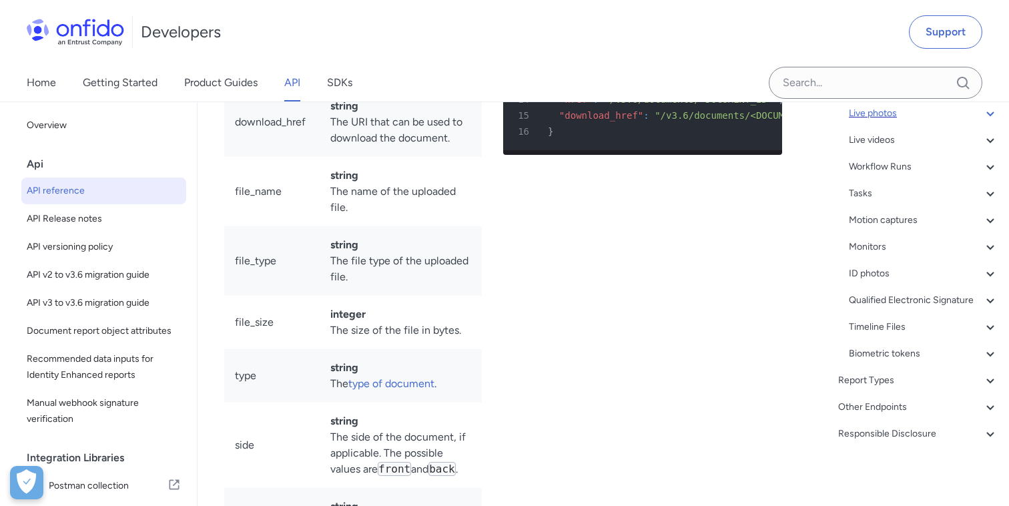
scroll to position [23712, 0]
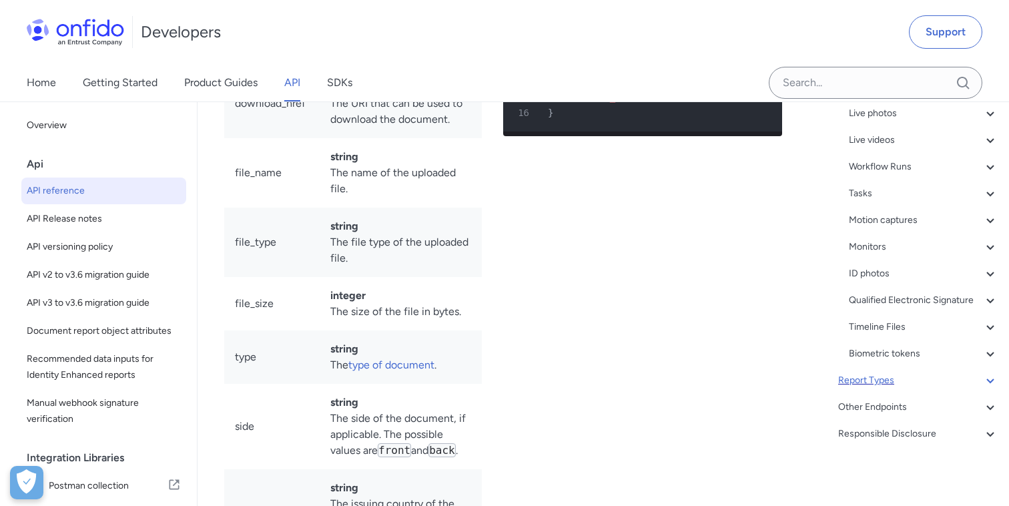
click at [988, 381] on icon at bounding box center [990, 380] width 16 height 16
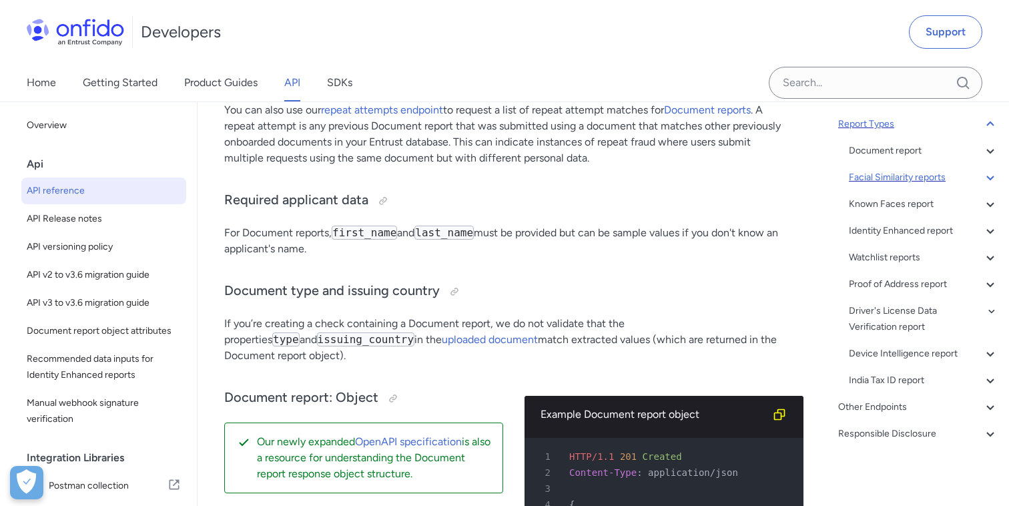
click at [865, 184] on div "Facial Similarity reports" at bounding box center [923, 178] width 149 height 16
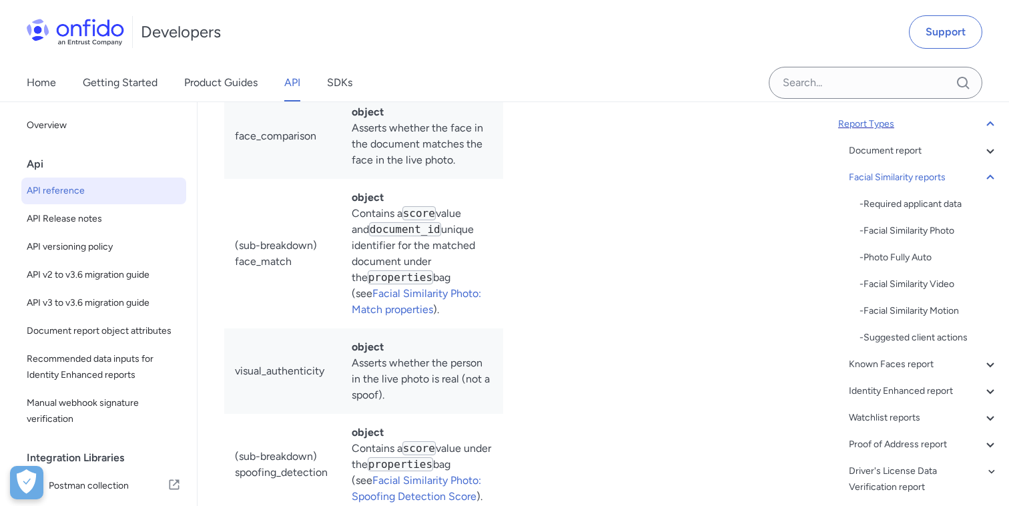
scroll to position [70627, 0]
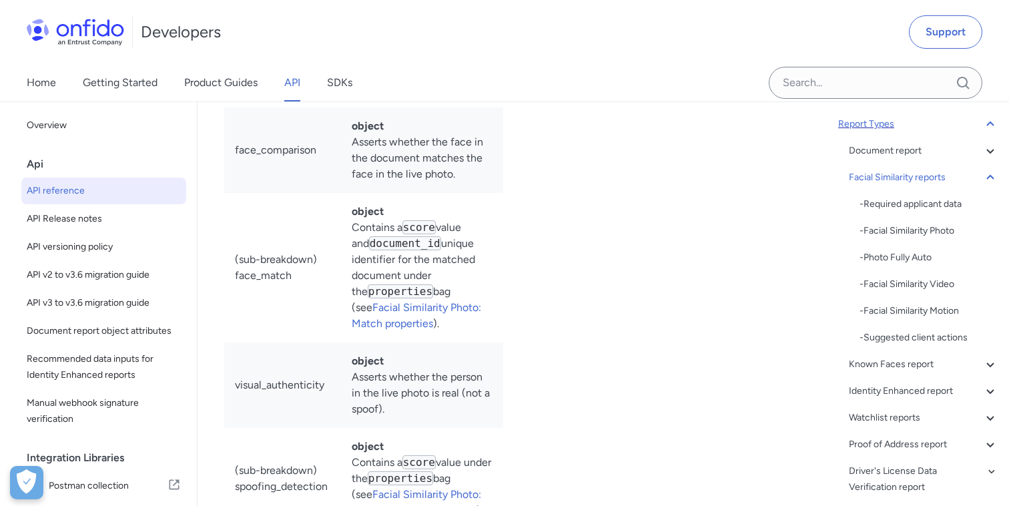
drag, startPoint x: 276, startPoint y: 149, endPoint x: 376, endPoint y: 252, distance: 143.9
drag, startPoint x: 450, startPoint y: 242, endPoint x: 226, endPoint y: 134, distance: 248.3
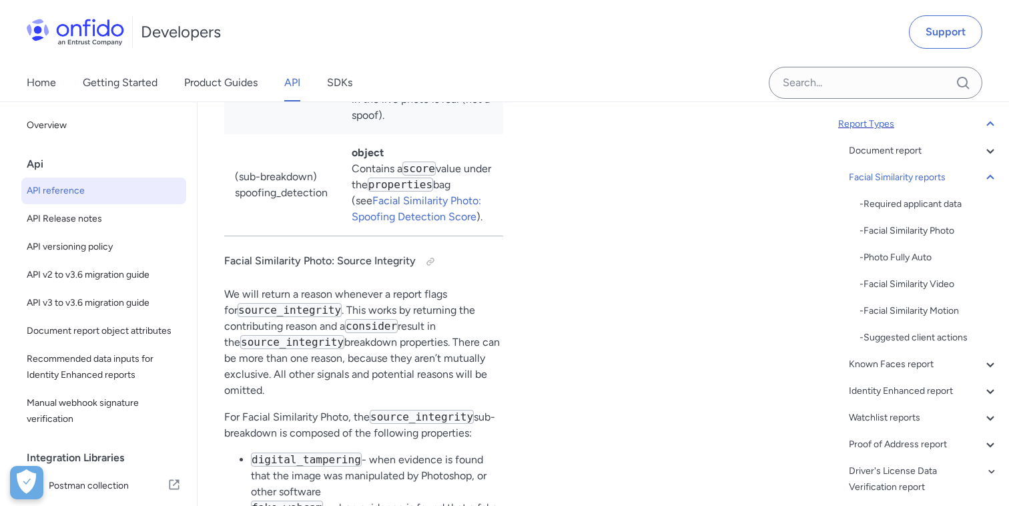
scroll to position [70924, 0]
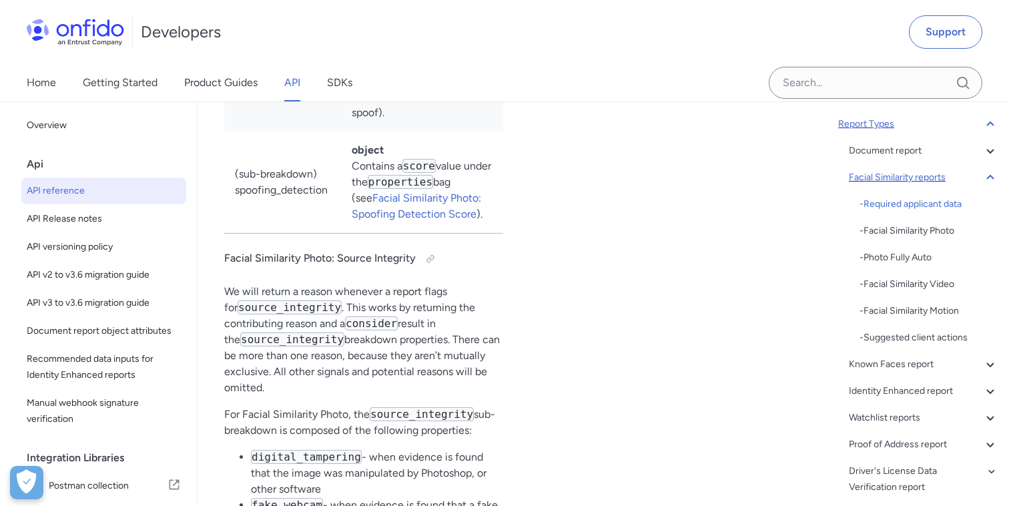
click at [993, 183] on icon at bounding box center [990, 178] width 16 height 16
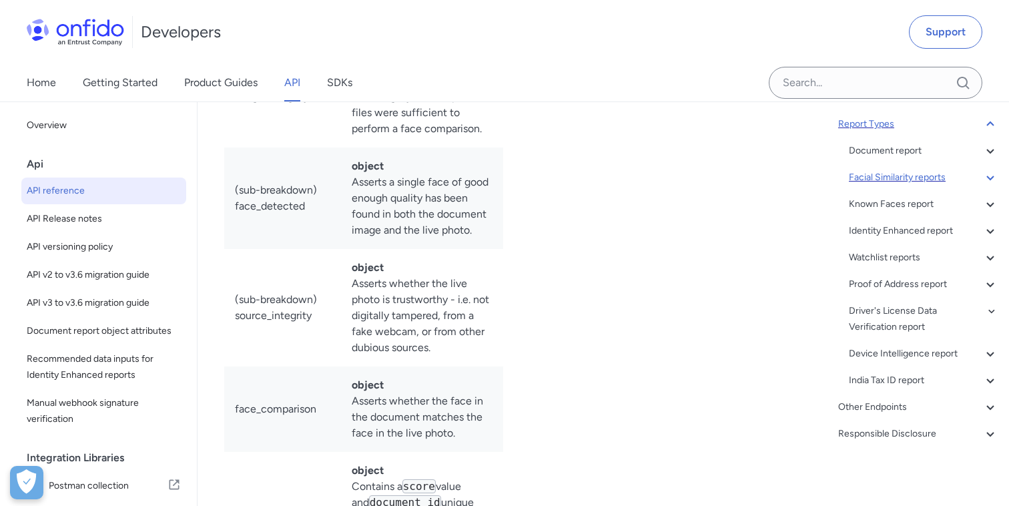
scroll to position [70374, 0]
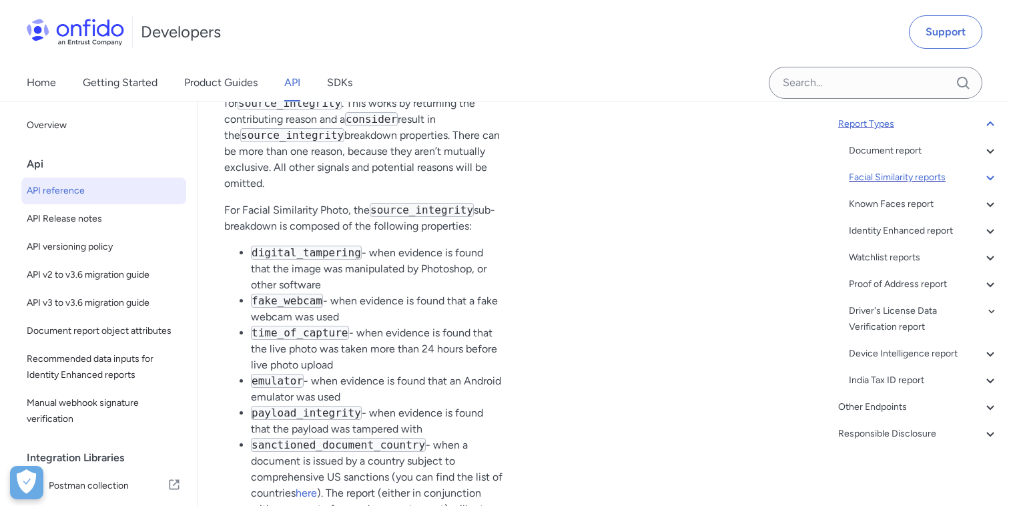
scroll to position [71122, 0]
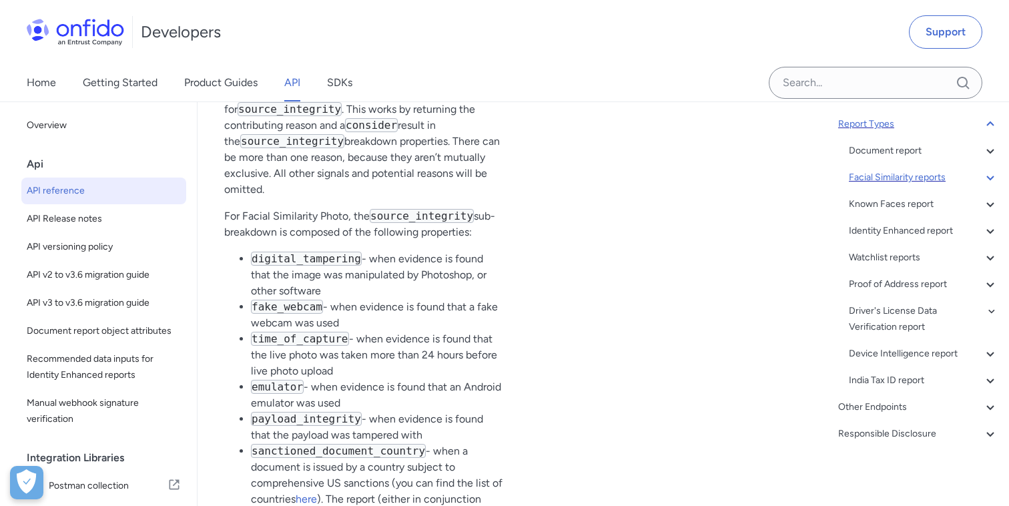
drag, startPoint x: 234, startPoint y: 164, endPoint x: 390, endPoint y: 161, distance: 156.2
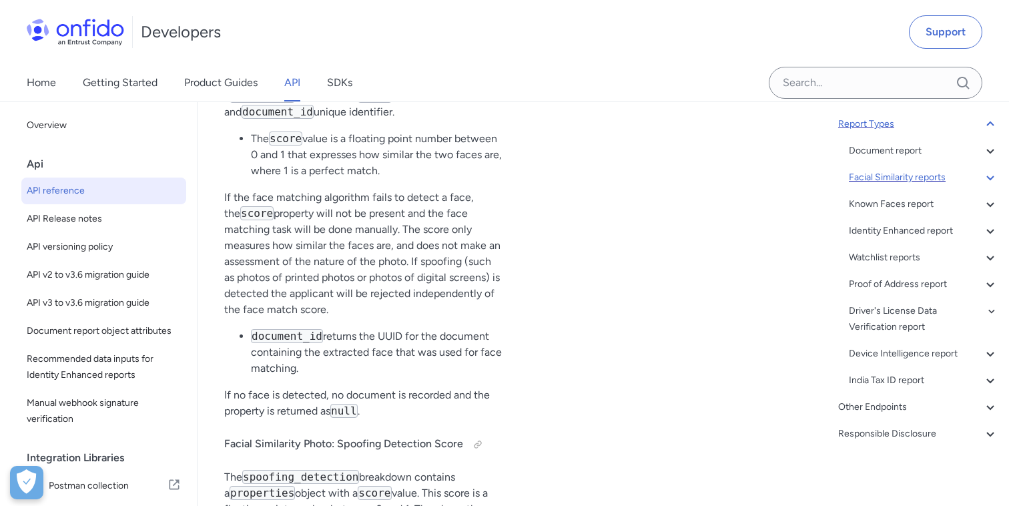
scroll to position [71715, 0]
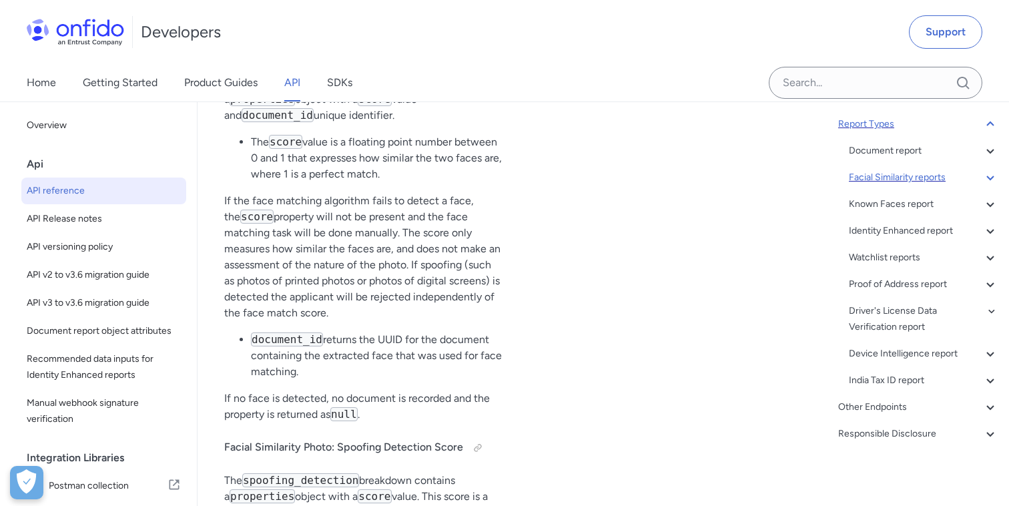
drag, startPoint x: 721, startPoint y: 308, endPoint x: 579, endPoint y: 308, distance: 142.1
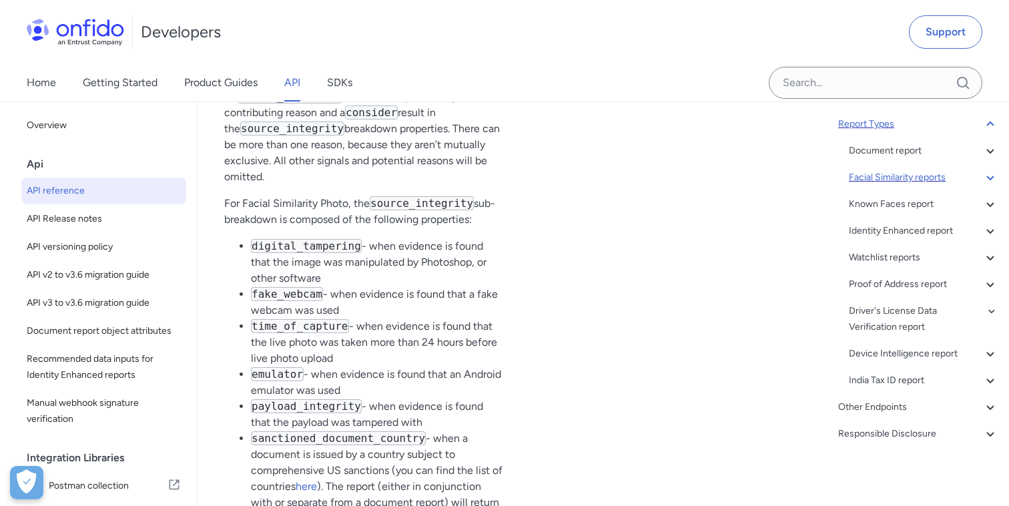
scroll to position [71129, 0]
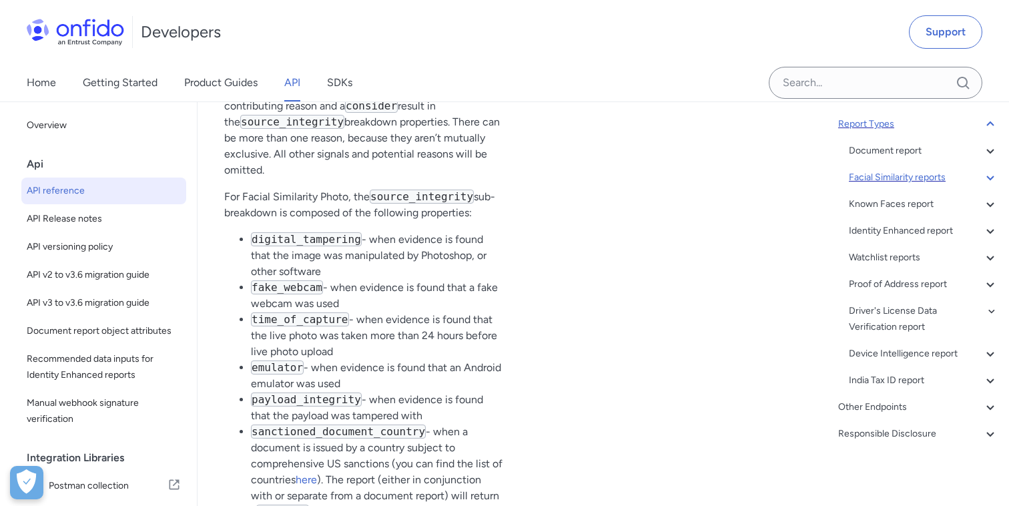
scroll to position [71140, 0]
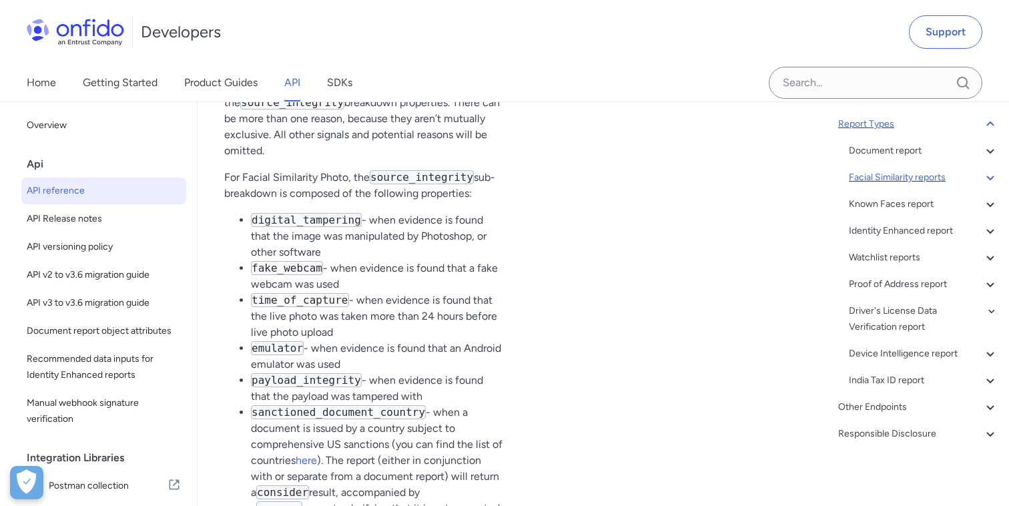
scroll to position [71165, 0]
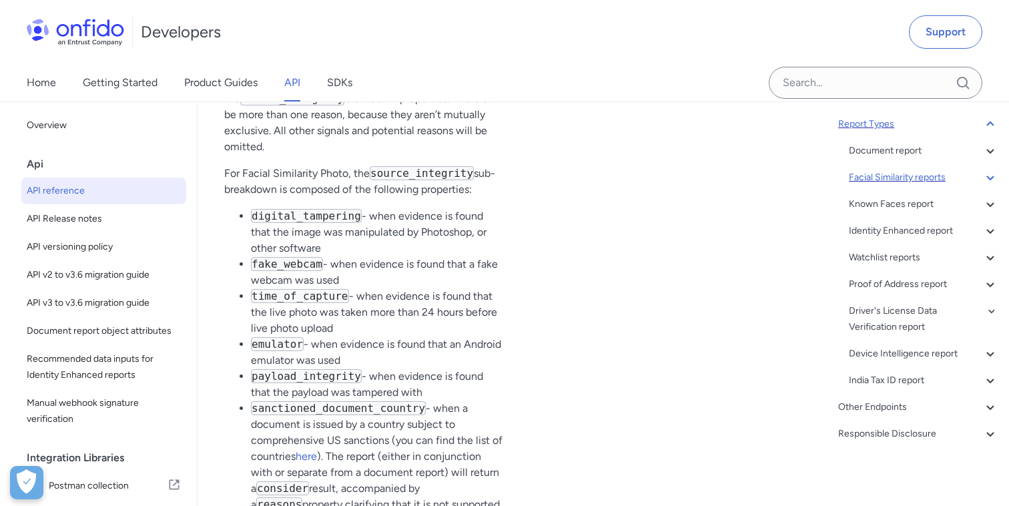
click at [890, 180] on div "Facial Similarity reports" at bounding box center [923, 178] width 149 height 16
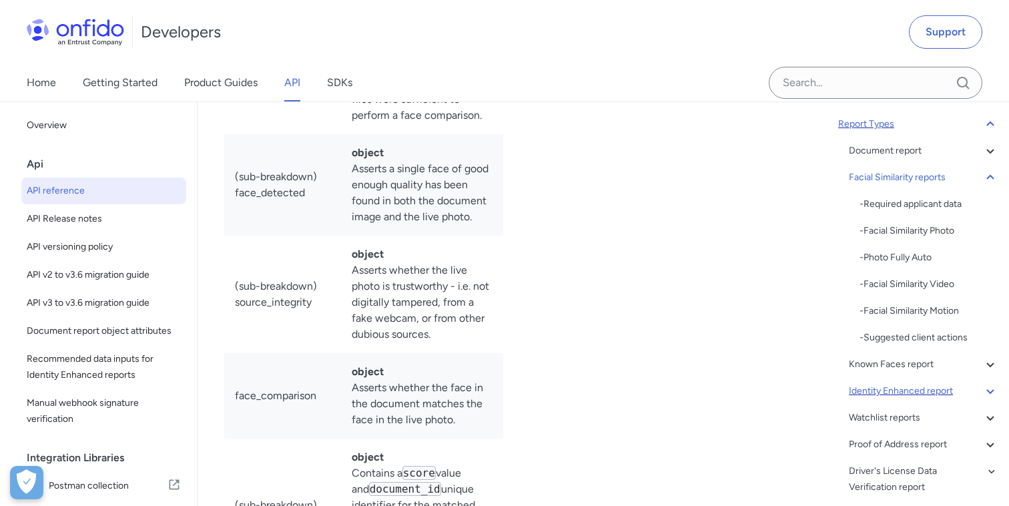
scroll to position [300, 0]
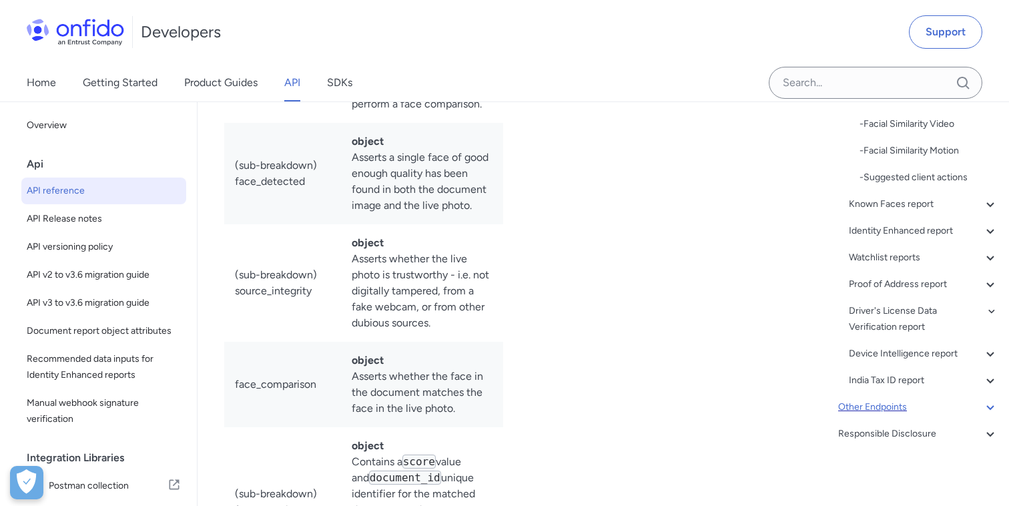
click at [892, 406] on div "Other Endpoints" at bounding box center [918, 407] width 160 height 16
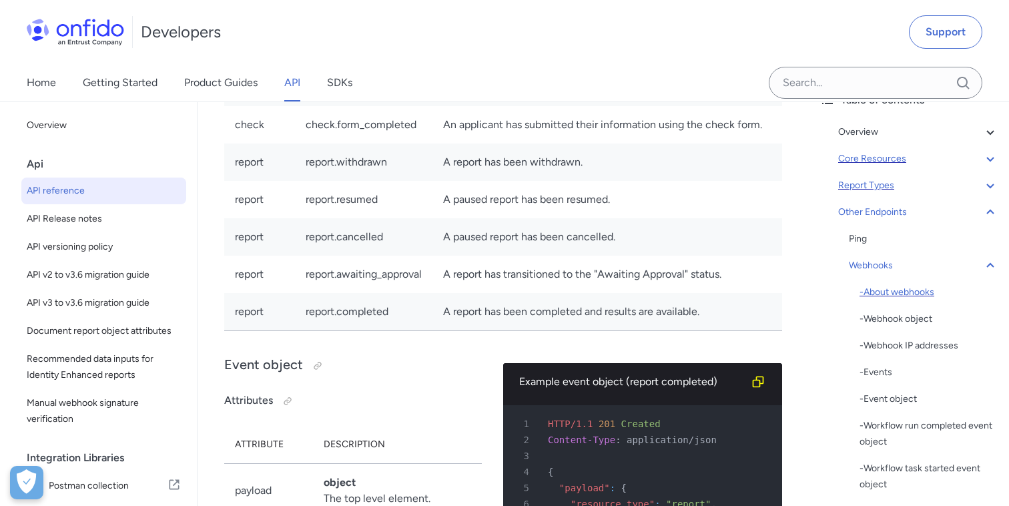
scroll to position [83, 0]
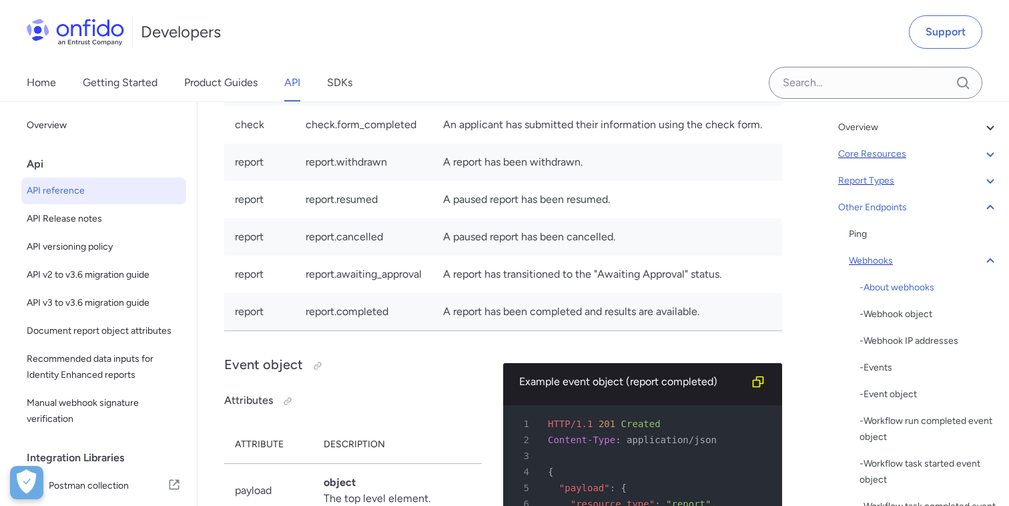
click at [993, 256] on icon at bounding box center [990, 261] width 16 height 16
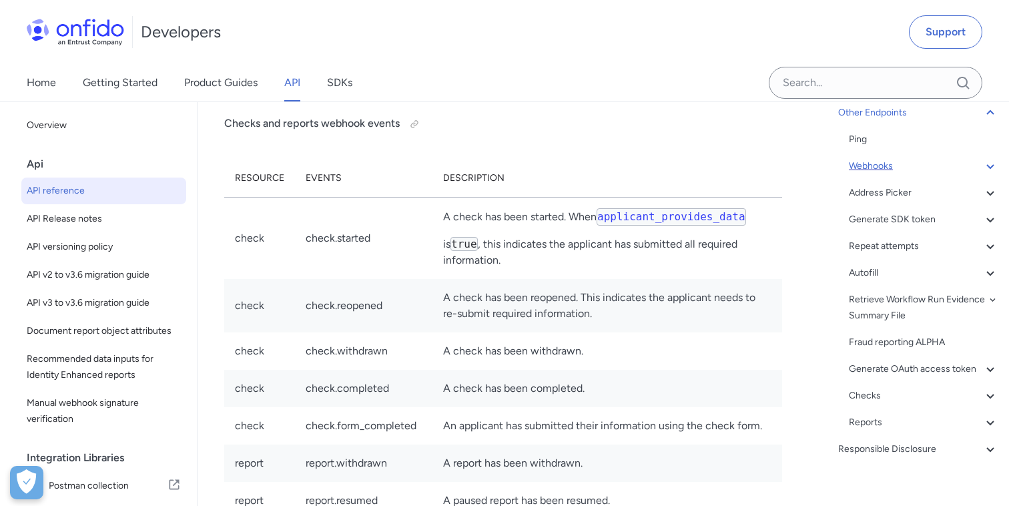
scroll to position [194, 0]
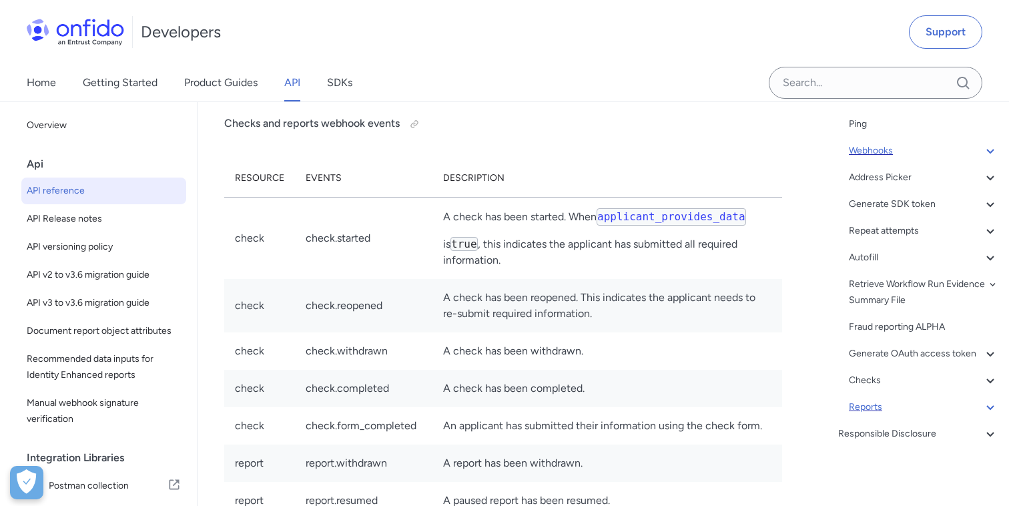
click at [873, 411] on div "Reports" at bounding box center [923, 407] width 149 height 16
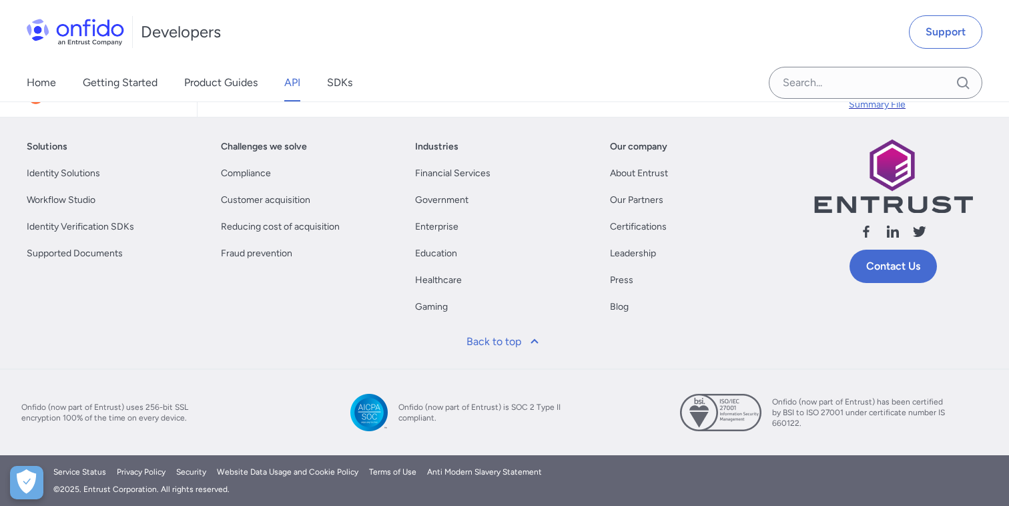
scroll to position [7, 0]
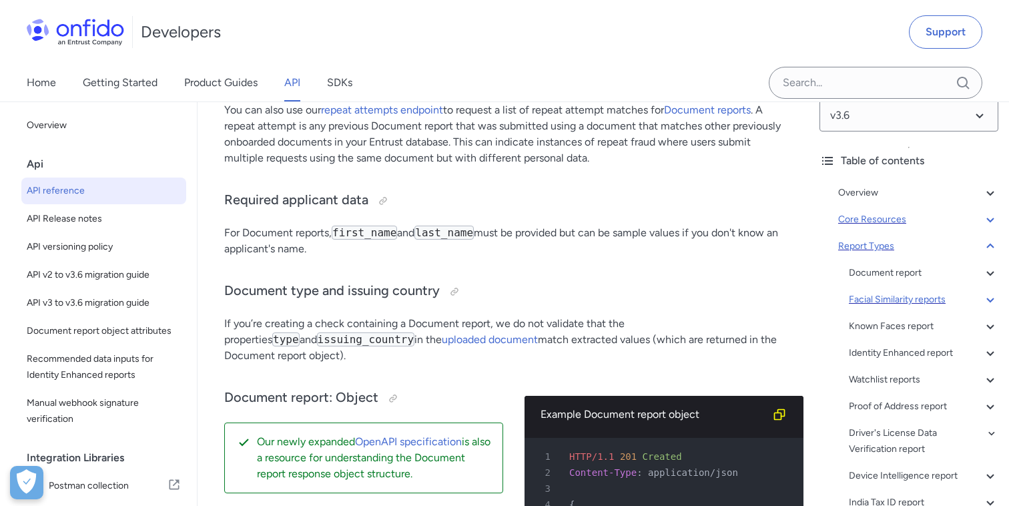
scroll to position [21, 0]
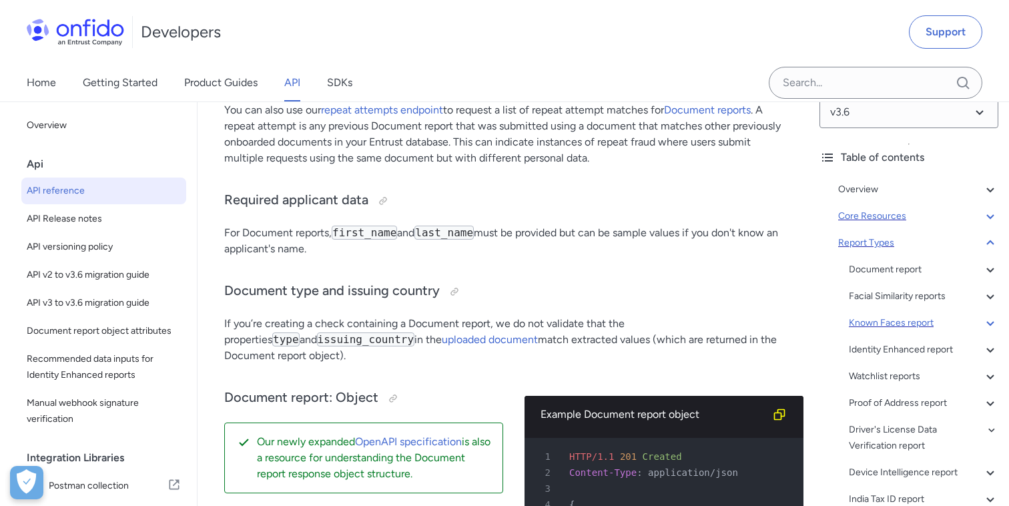
click at [878, 318] on div "Known Faces report" at bounding box center [923, 323] width 149 height 16
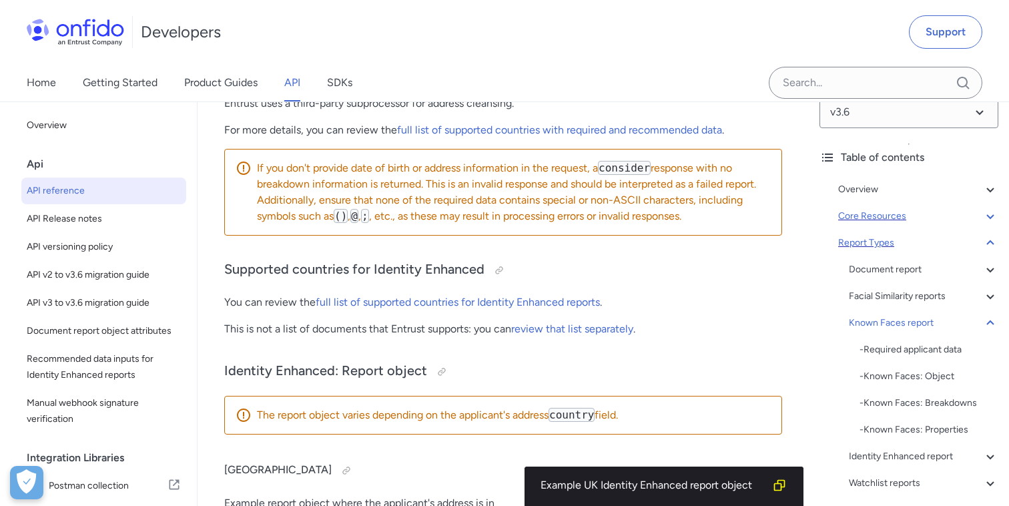
scroll to position [85846, 0]
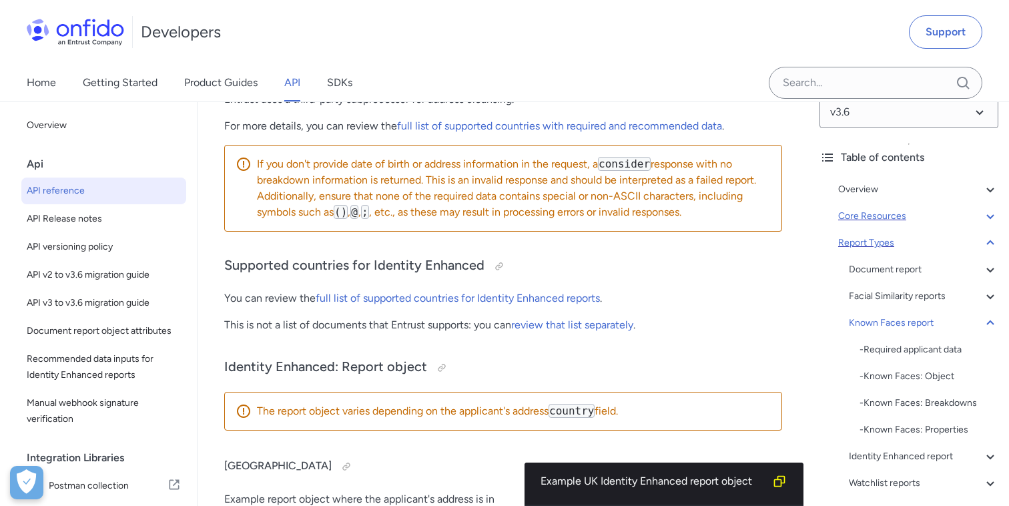
click at [990, 326] on icon at bounding box center [990, 323] width 16 height 16
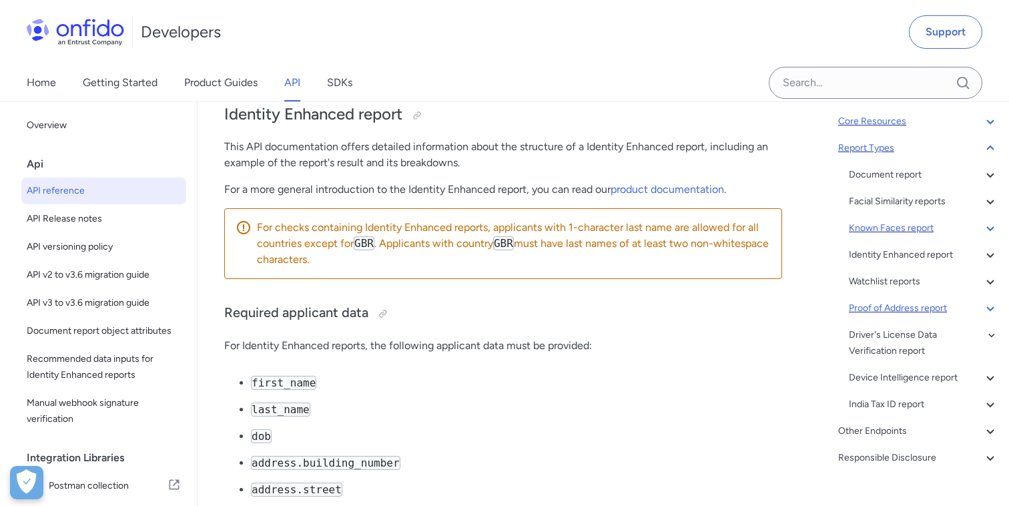
scroll to position [140, 0]
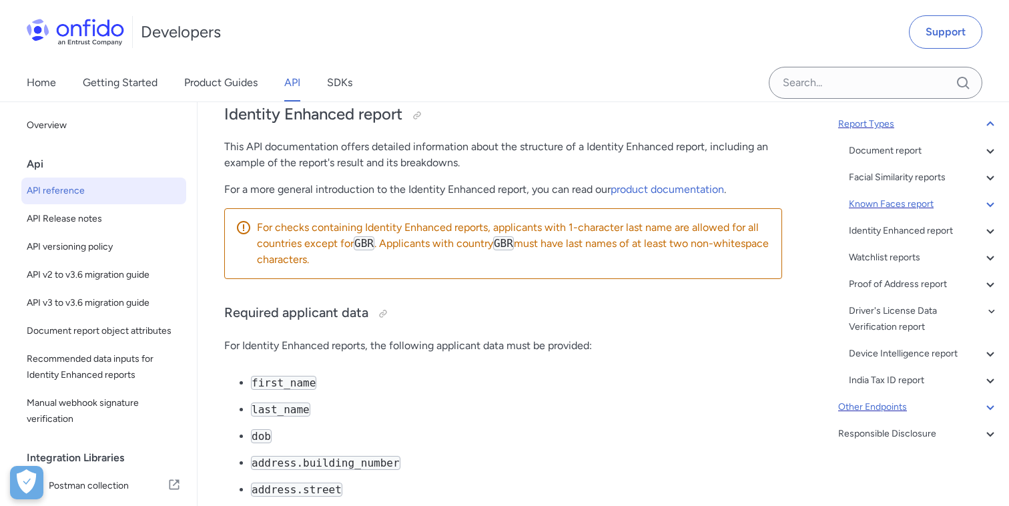
click at [895, 402] on div "Other Endpoints" at bounding box center [918, 407] width 160 height 16
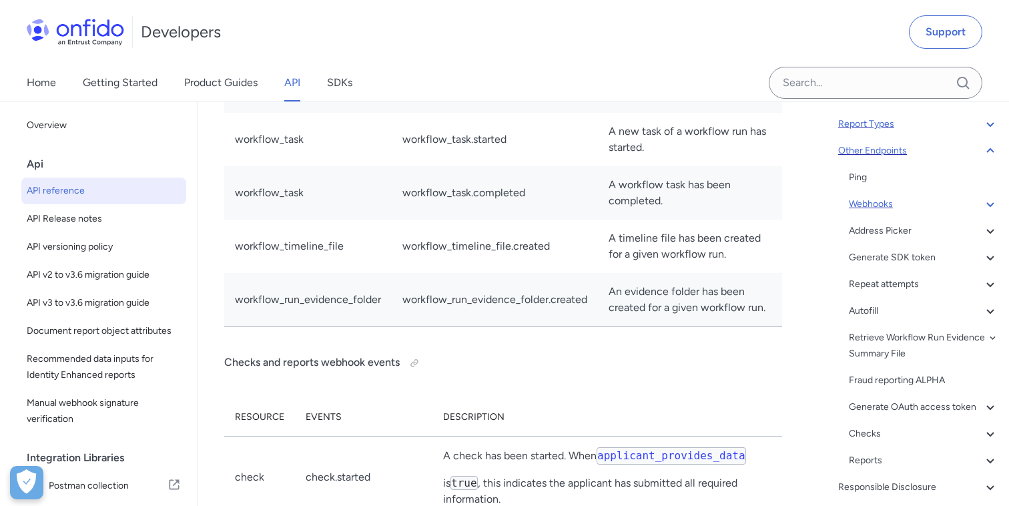
scroll to position [194, 0]
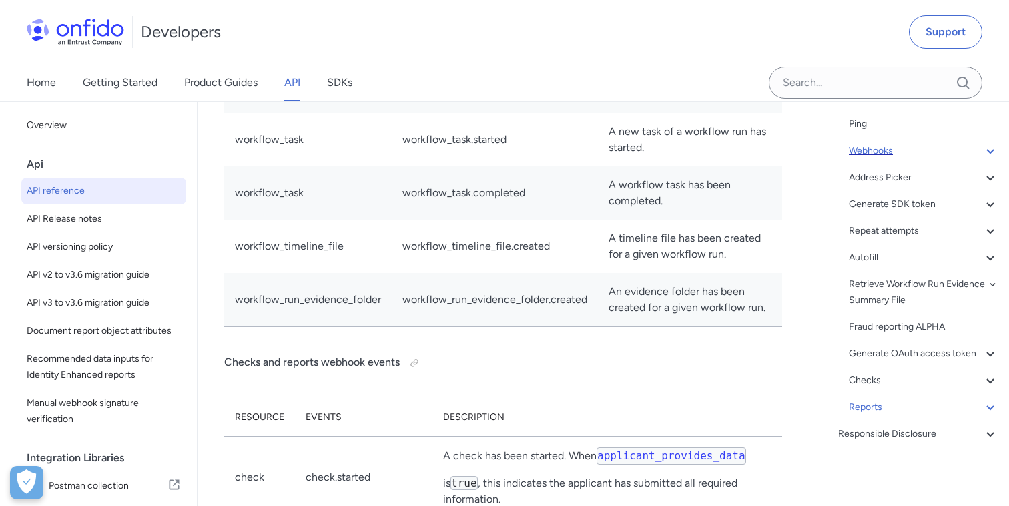
click at [862, 405] on div "Reports" at bounding box center [923, 407] width 149 height 16
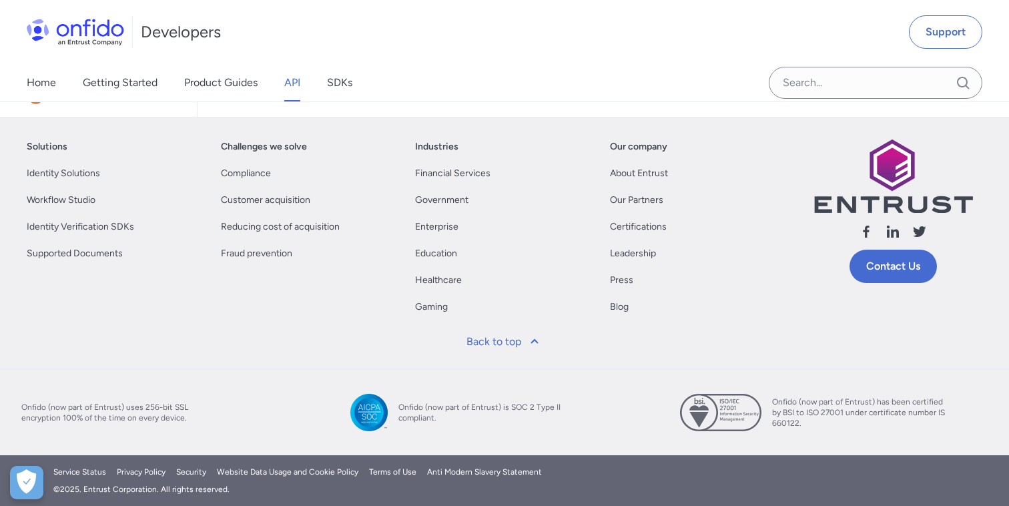
scroll to position [386, 0]
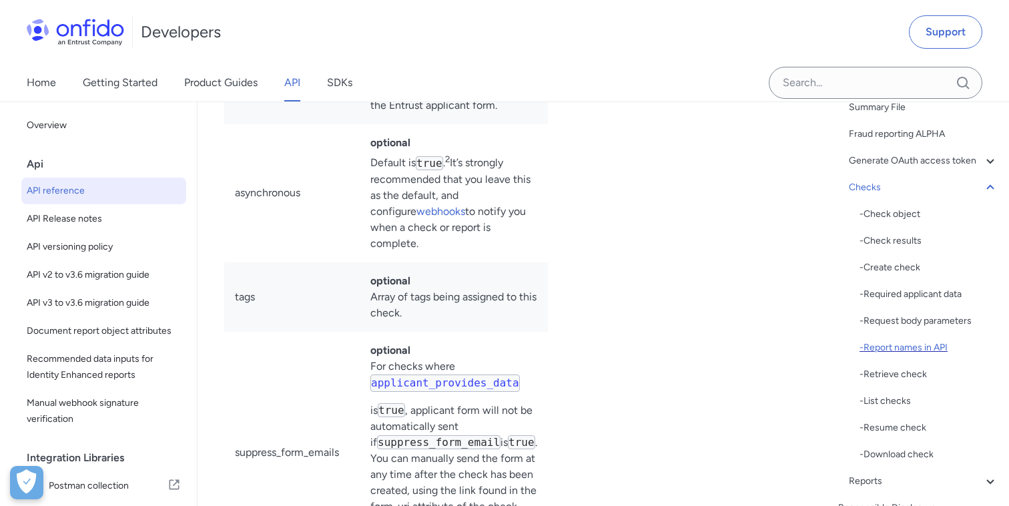
click at [900, 346] on div "- Report names in API" at bounding box center [929, 348] width 139 height 16
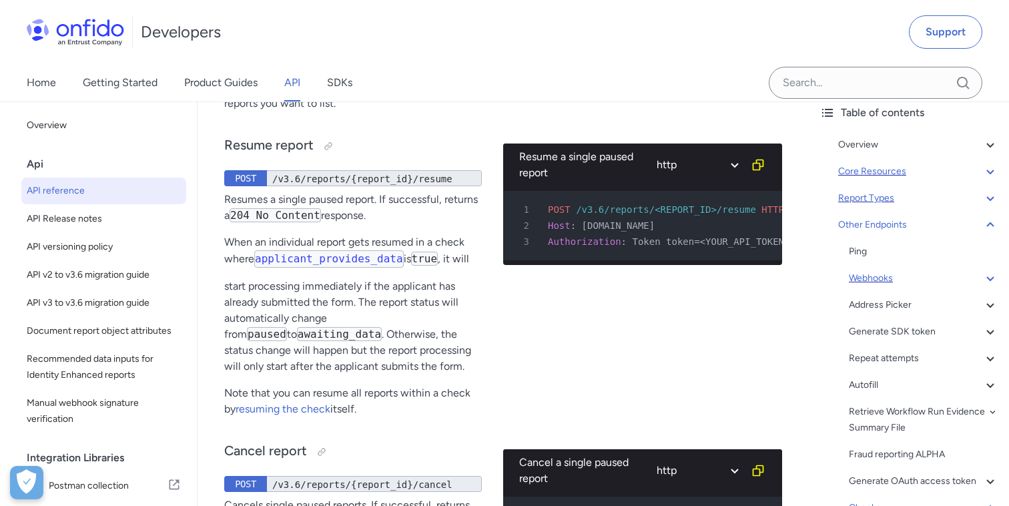
scroll to position [55, 0]
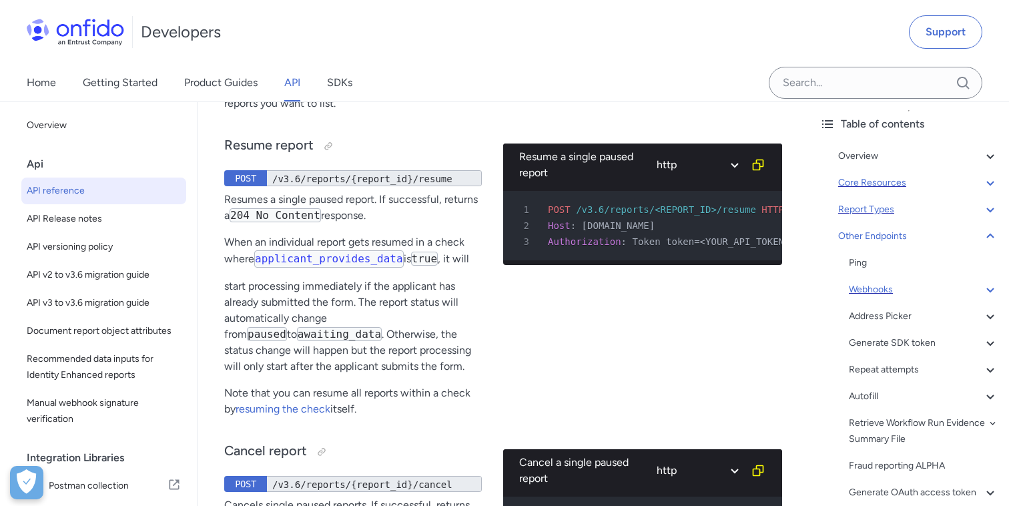
click at [880, 188] on div "Core Resources" at bounding box center [918, 183] width 160 height 16
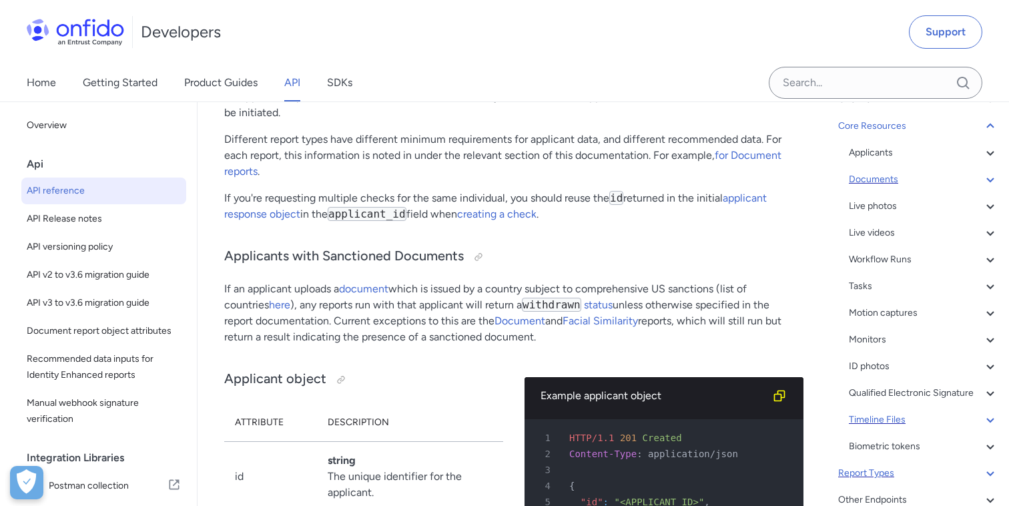
scroll to position [89, 0]
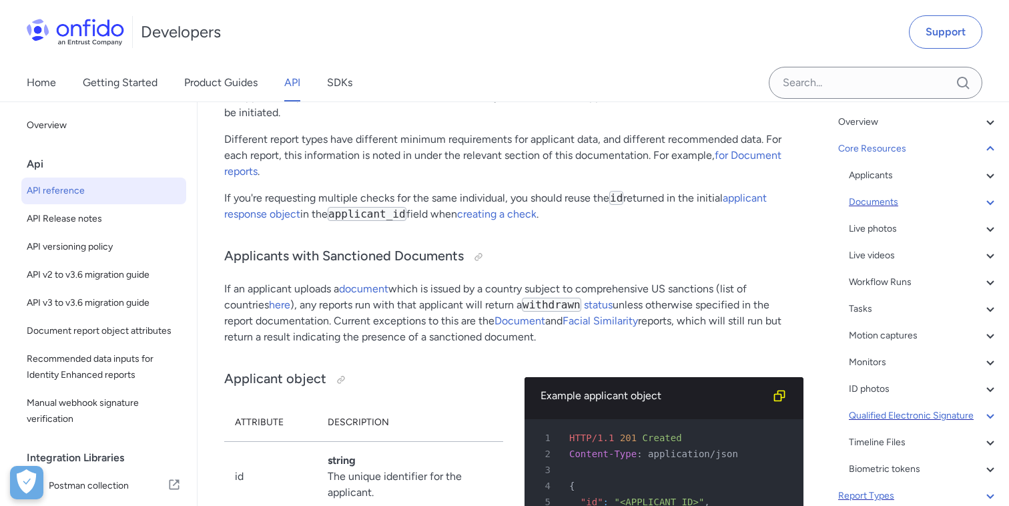
click at [956, 420] on div "Qualified Electronic Signature" at bounding box center [923, 416] width 149 height 16
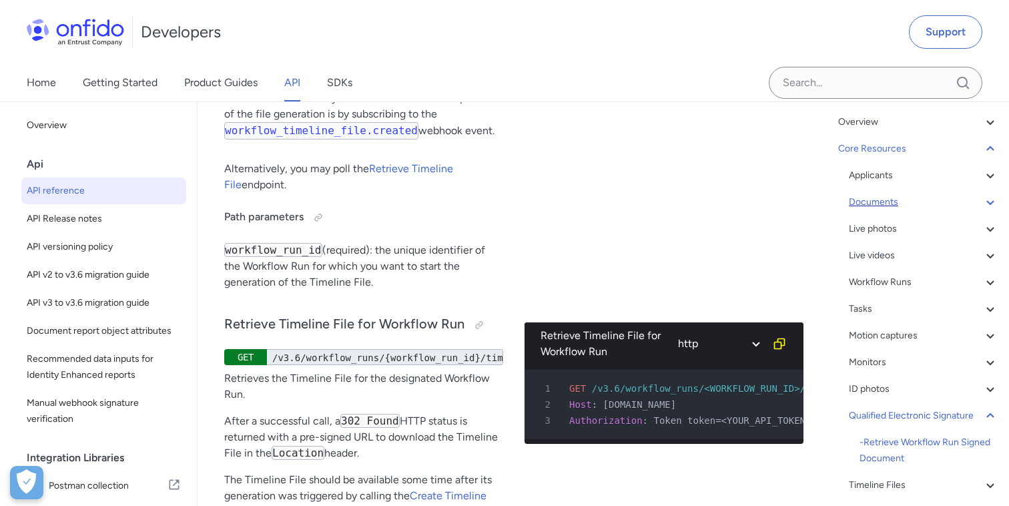
scroll to position [51059, 0]
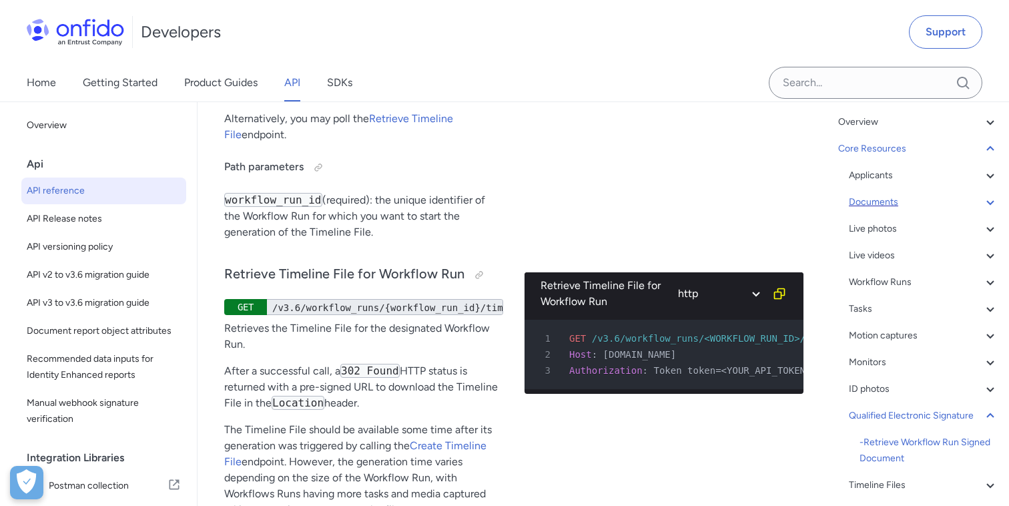
scroll to position [51134, 0]
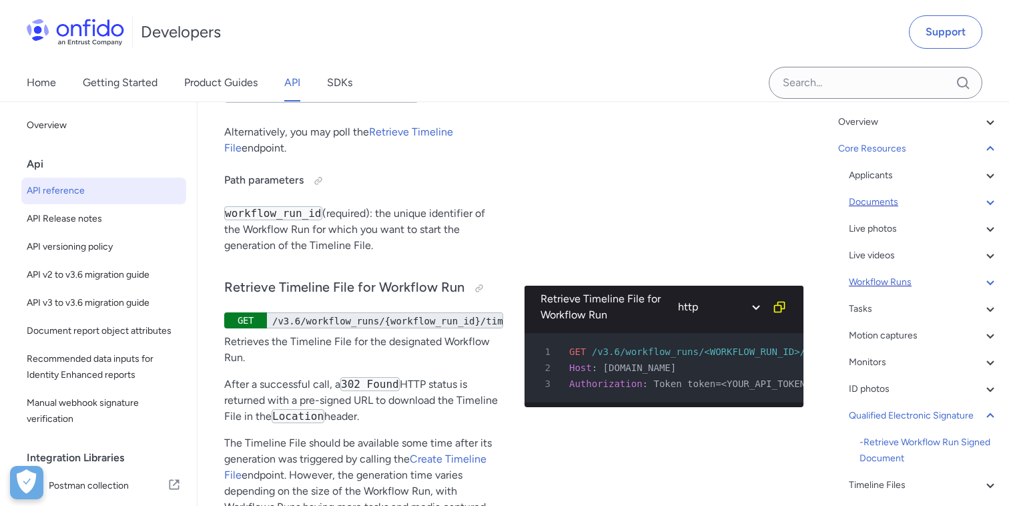
click at [891, 286] on div "Workflow Runs" at bounding box center [923, 282] width 149 height 16
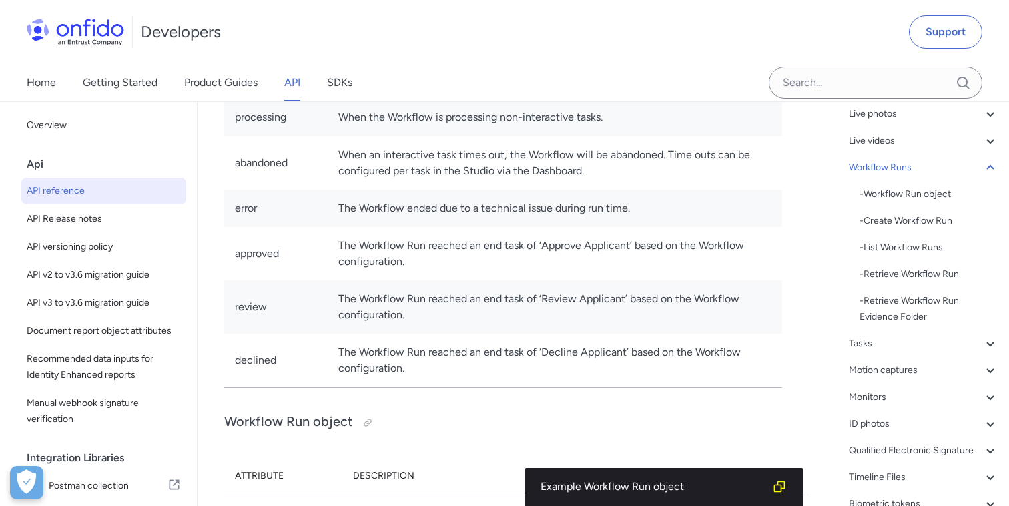
scroll to position [199, 0]
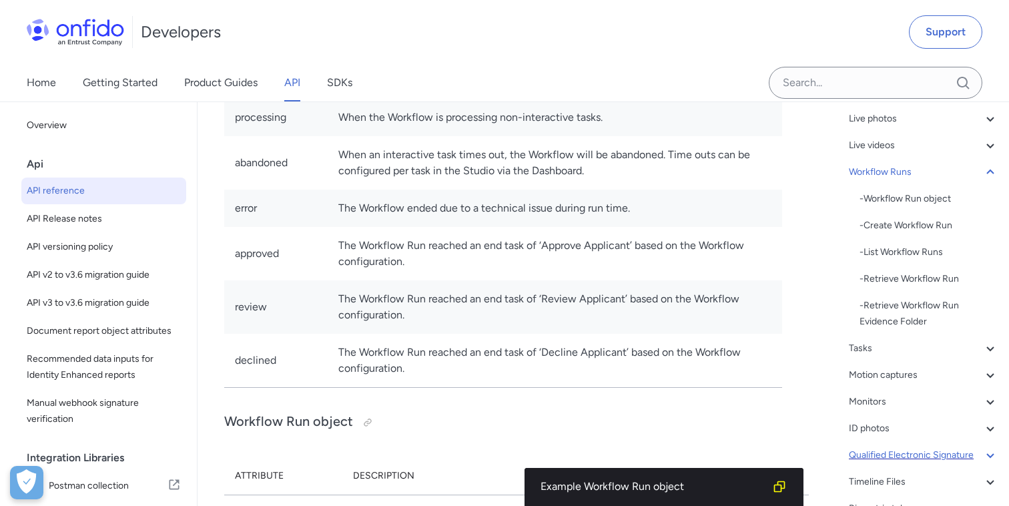
click at [900, 450] on div "Qualified Electronic Signature" at bounding box center [923, 455] width 149 height 16
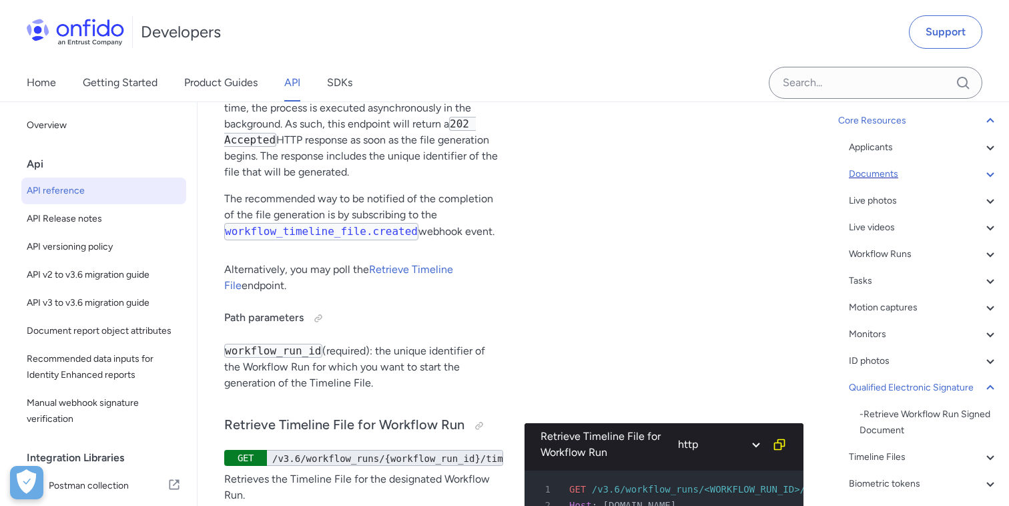
scroll to position [87, 0]
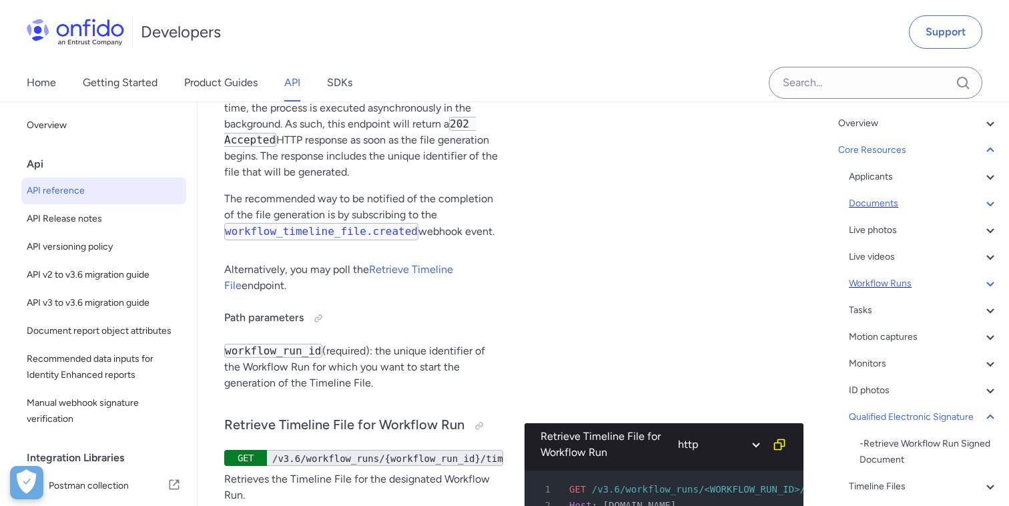
click at [904, 278] on div "Workflow Runs" at bounding box center [923, 284] width 149 height 16
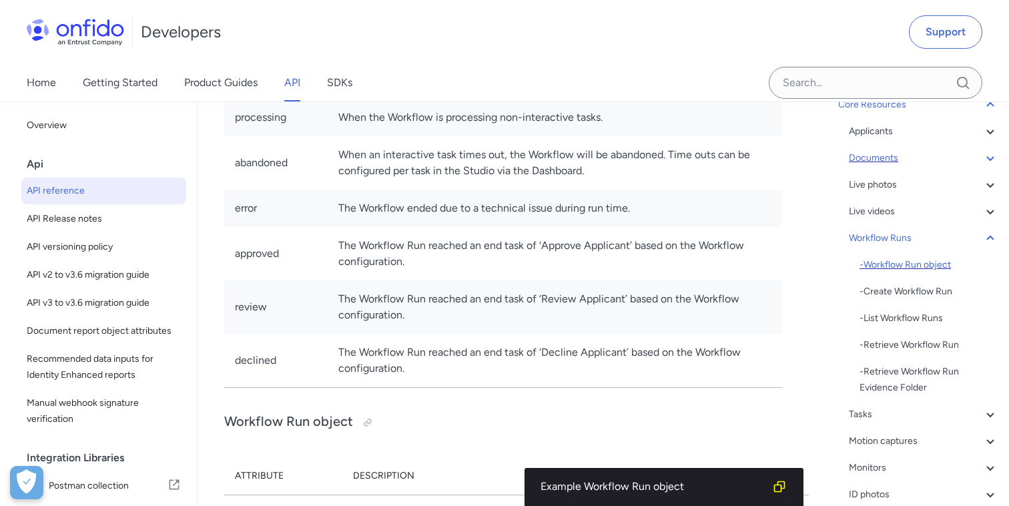
scroll to position [147, 0]
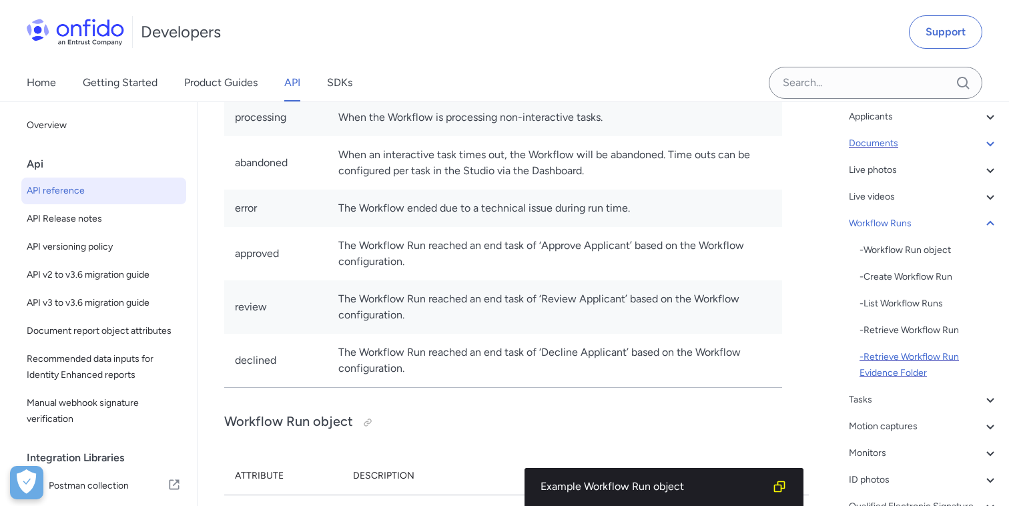
click at [900, 375] on div "- Retrieve Workflow Run Evidence Folder" at bounding box center [929, 365] width 139 height 32
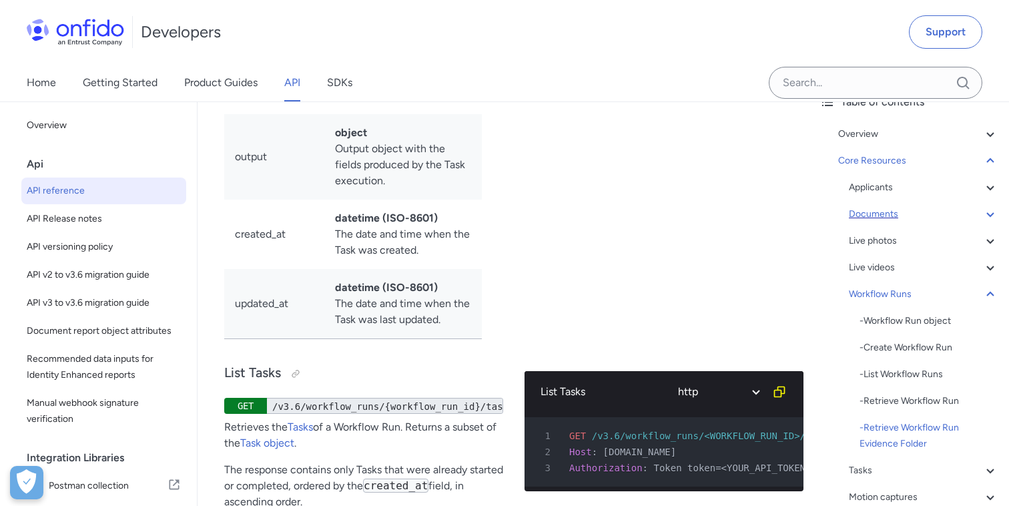
scroll to position [68, 0]
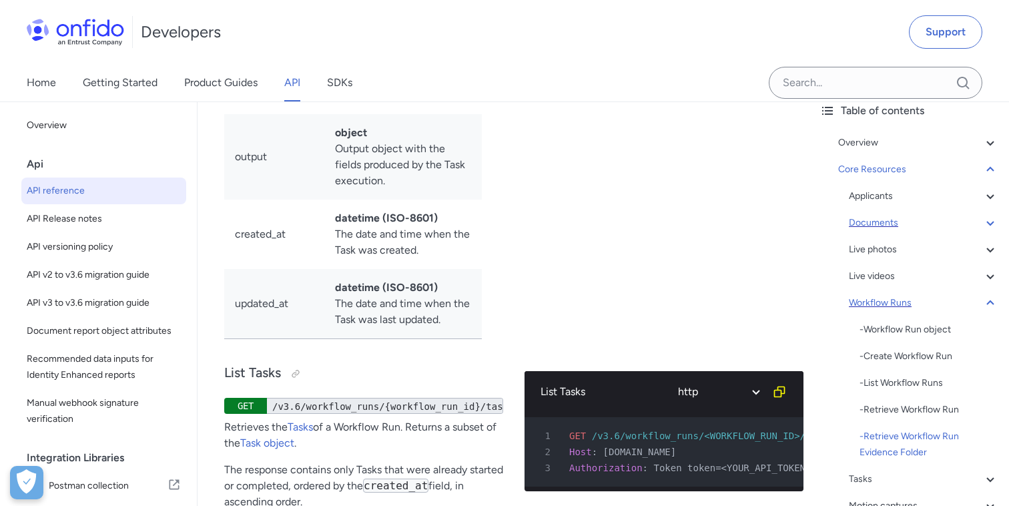
click at [990, 302] on icon at bounding box center [989, 302] width 7 height 5
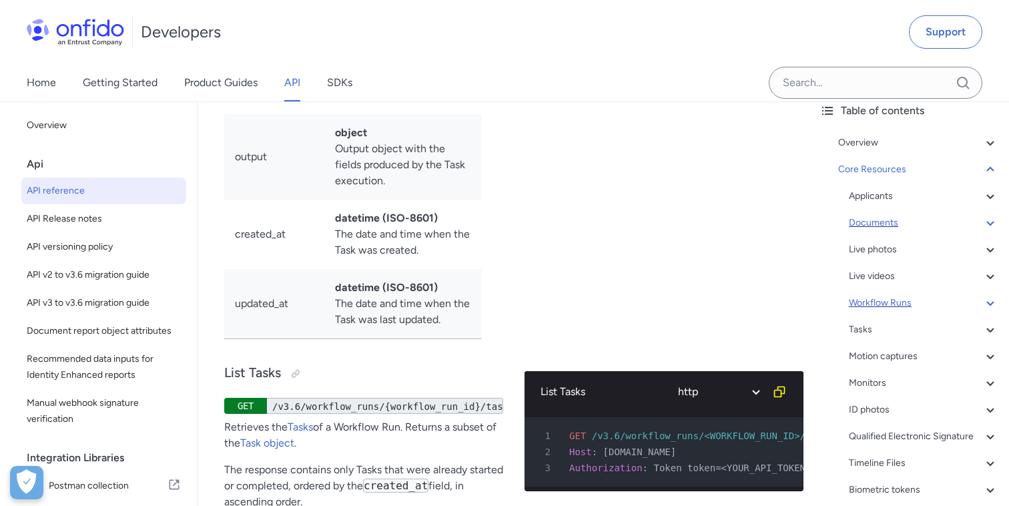
scroll to position [32634, 0]
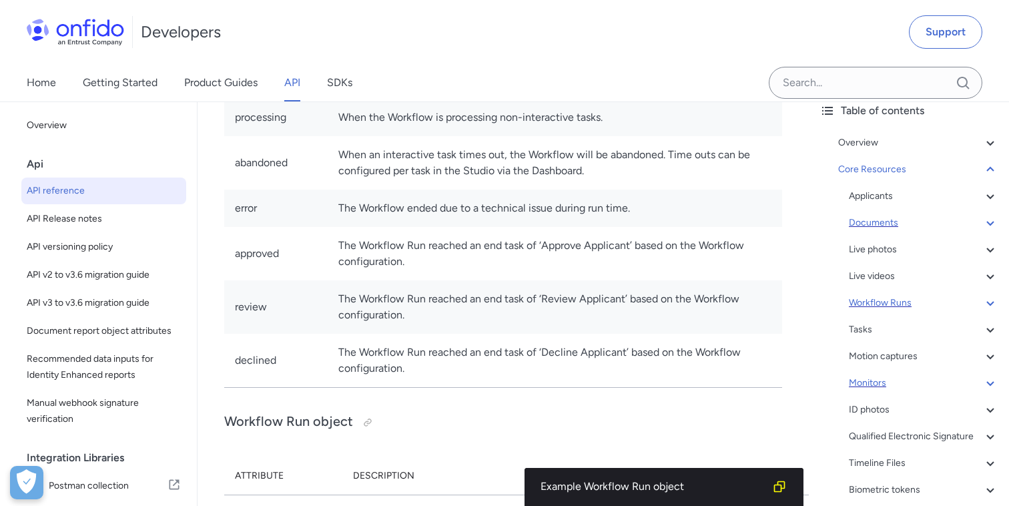
click at [877, 386] on div "Monitors" at bounding box center [923, 383] width 149 height 16
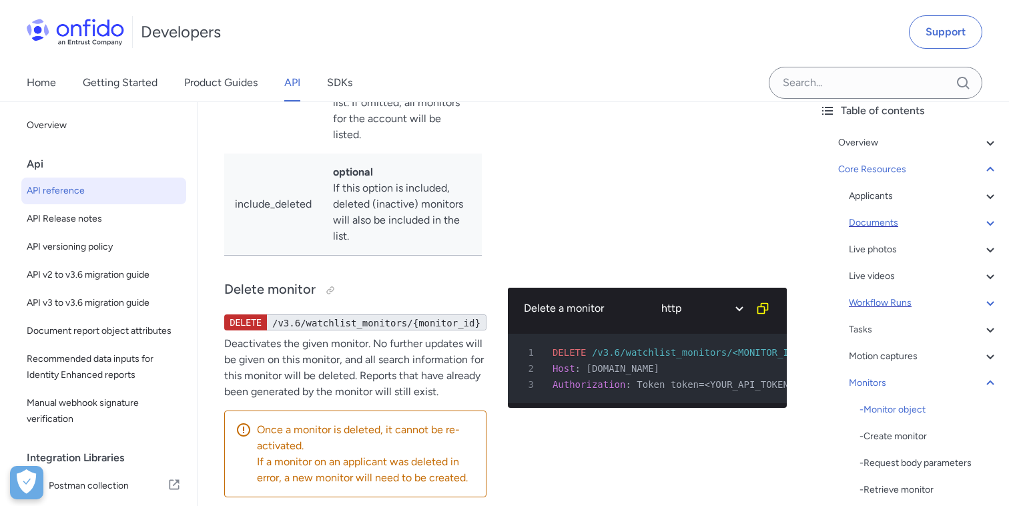
scroll to position [45276, 0]
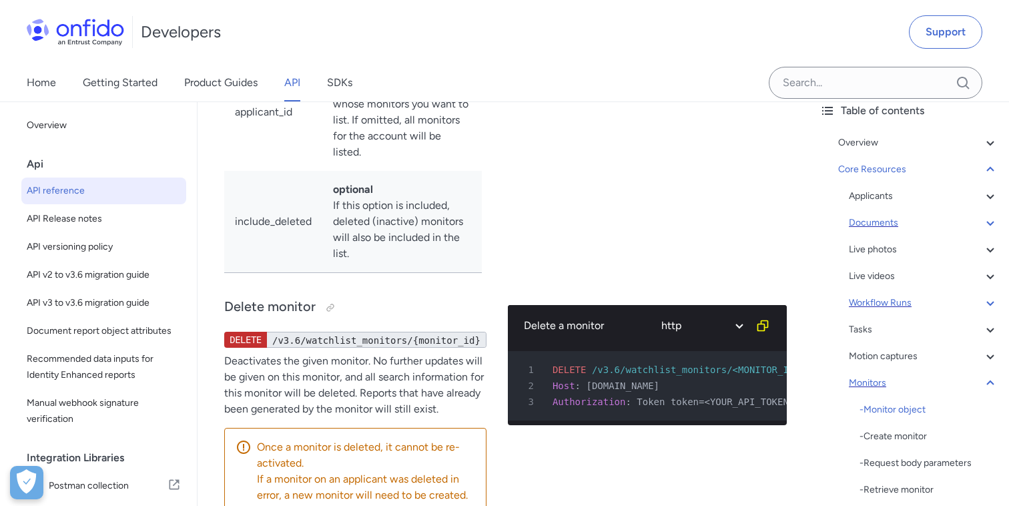
click at [985, 385] on icon at bounding box center [990, 383] width 16 height 16
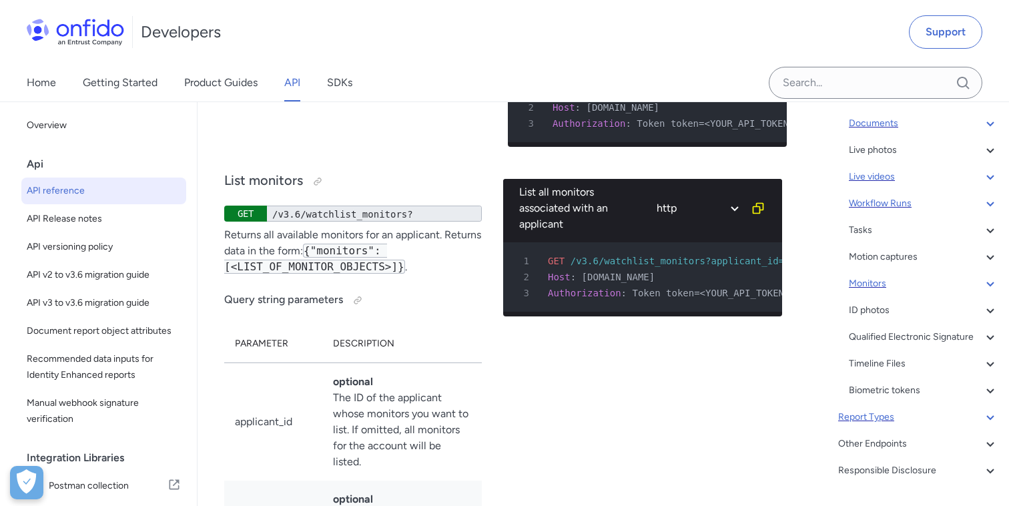
scroll to position [0, 0]
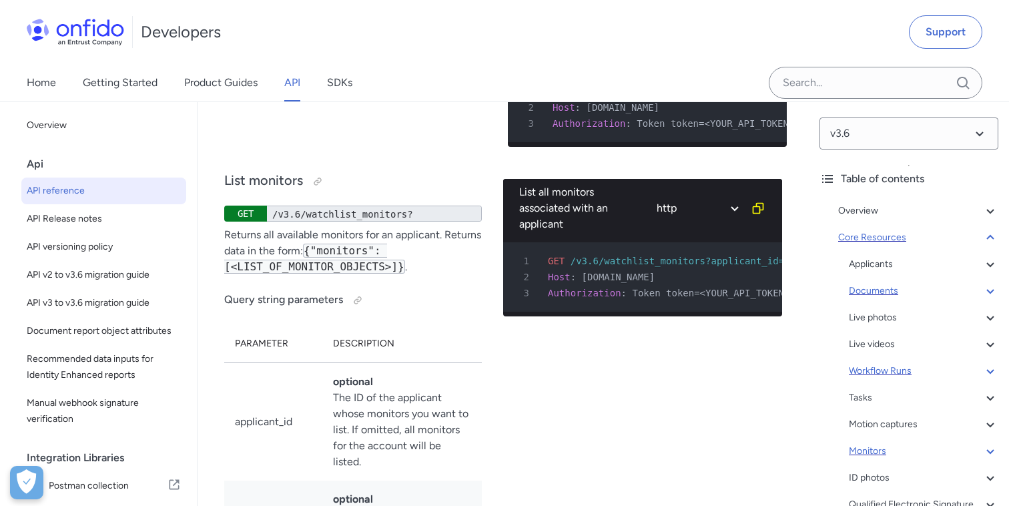
click at [991, 239] on icon at bounding box center [990, 238] width 16 height 16
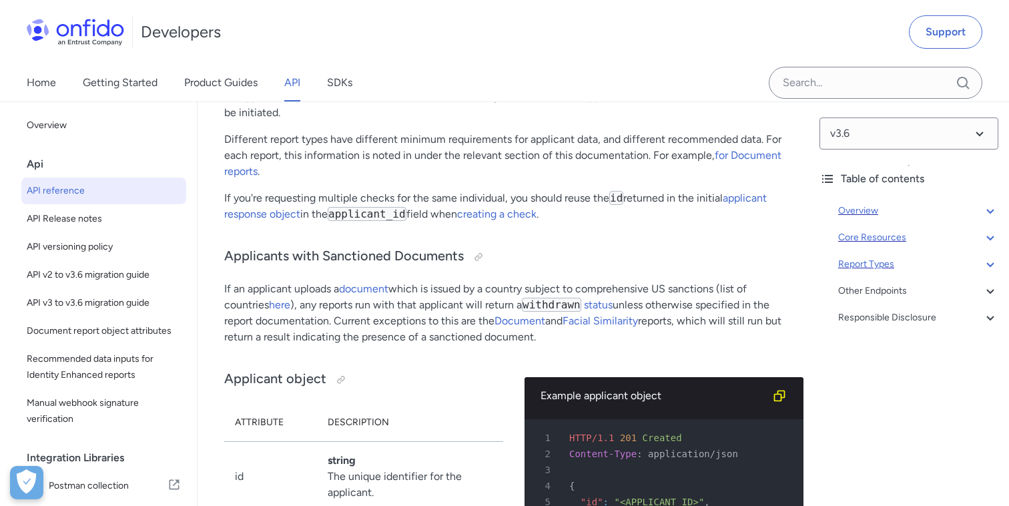
click at [988, 211] on icon at bounding box center [989, 211] width 7 height 5
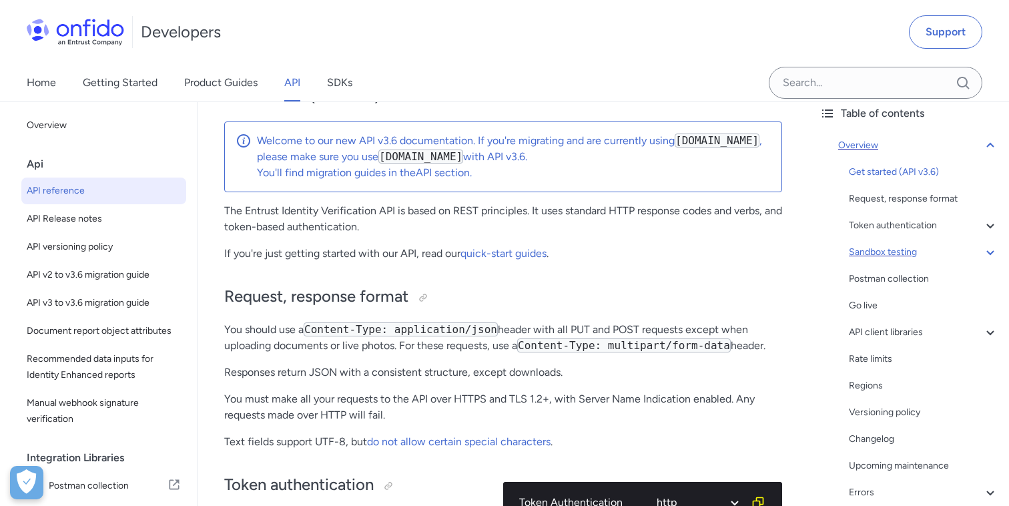
scroll to position [73, 0]
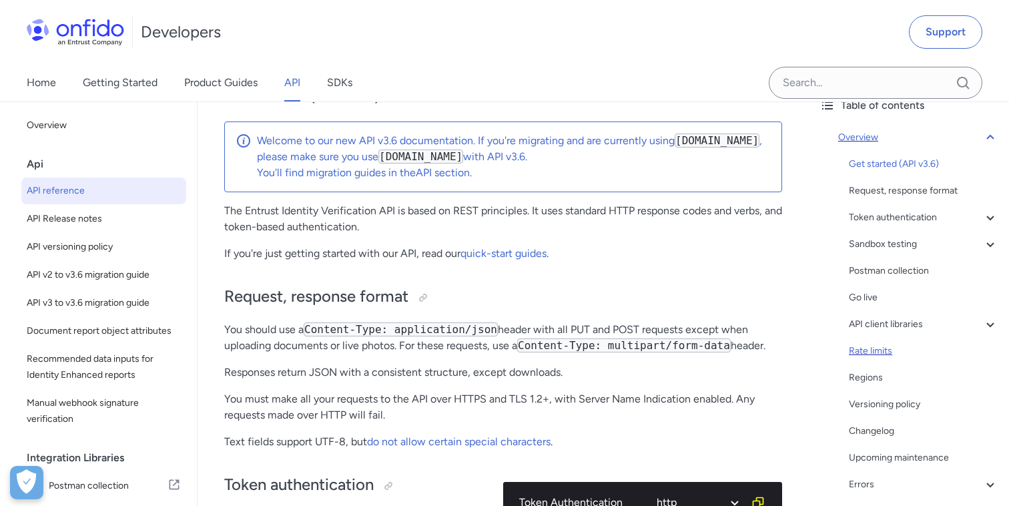
click at [874, 356] on div "Rate limits" at bounding box center [923, 351] width 149 height 16
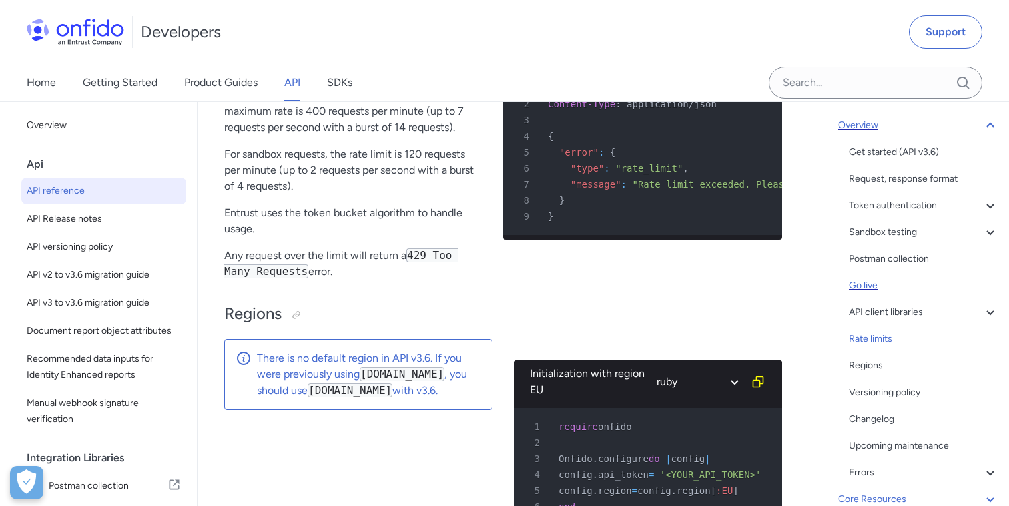
scroll to position [67, 0]
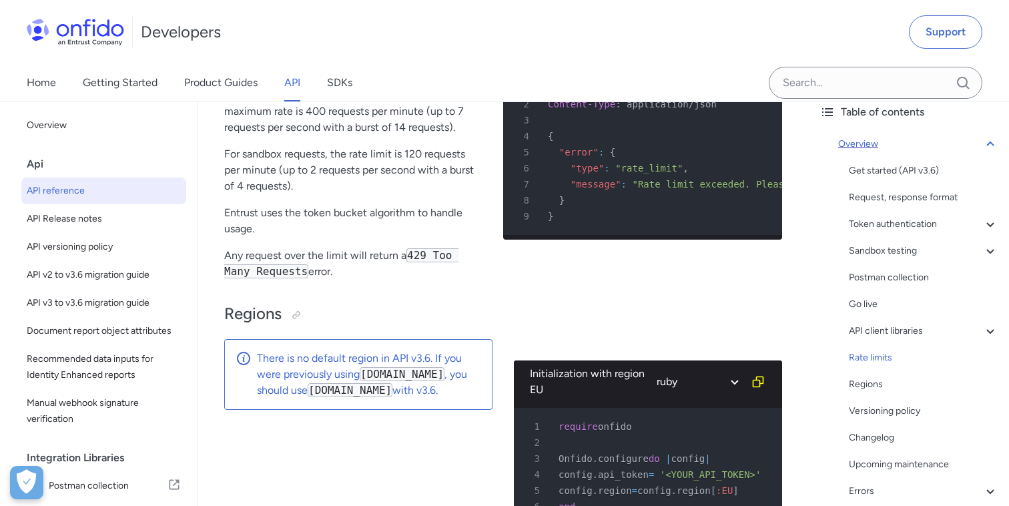
click at [316, 135] on p "The Entrust Identity Verification API enforces a maximum volume of requests per…" at bounding box center [353, 95] width 258 height 80
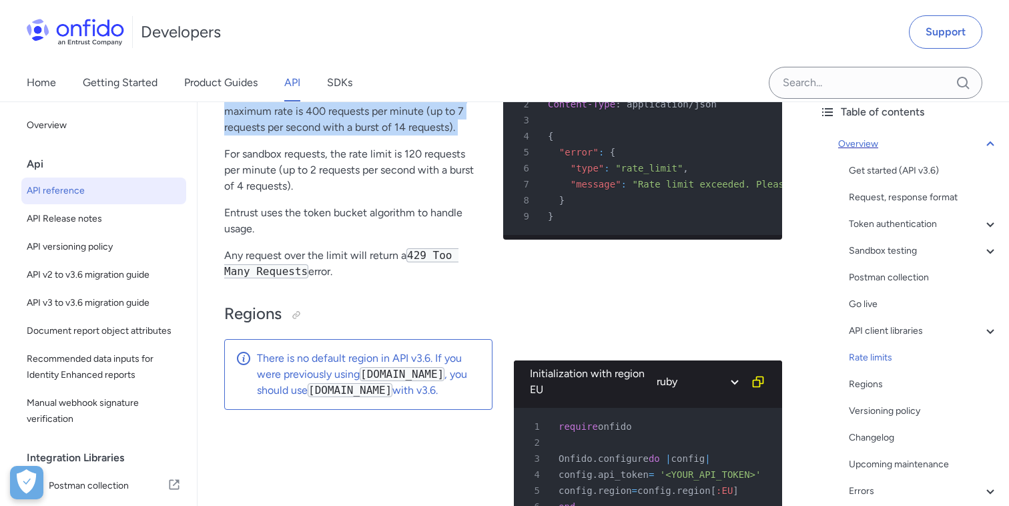
click at [344, 135] on p "The Entrust Identity Verification API enforces a maximum volume of requests per…" at bounding box center [353, 95] width 258 height 80
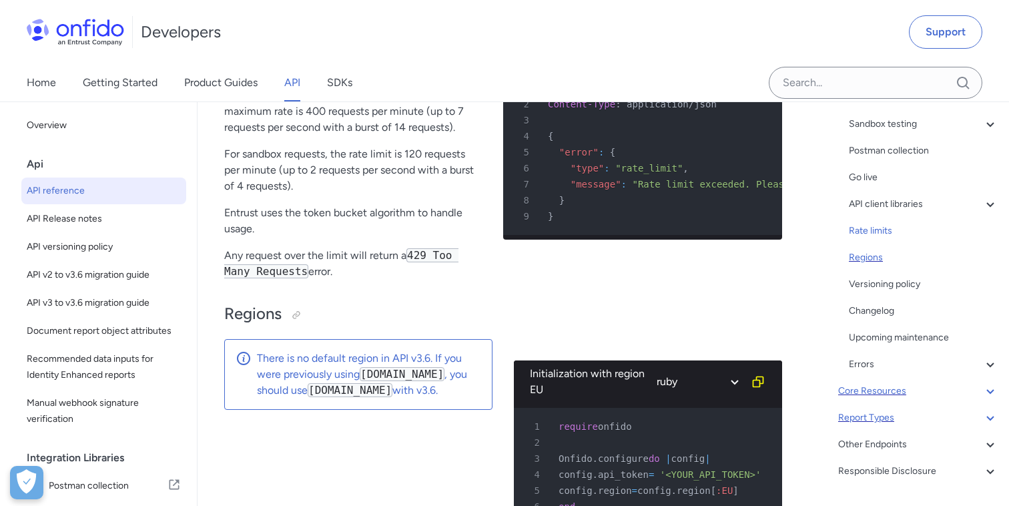
scroll to position [198, 0]
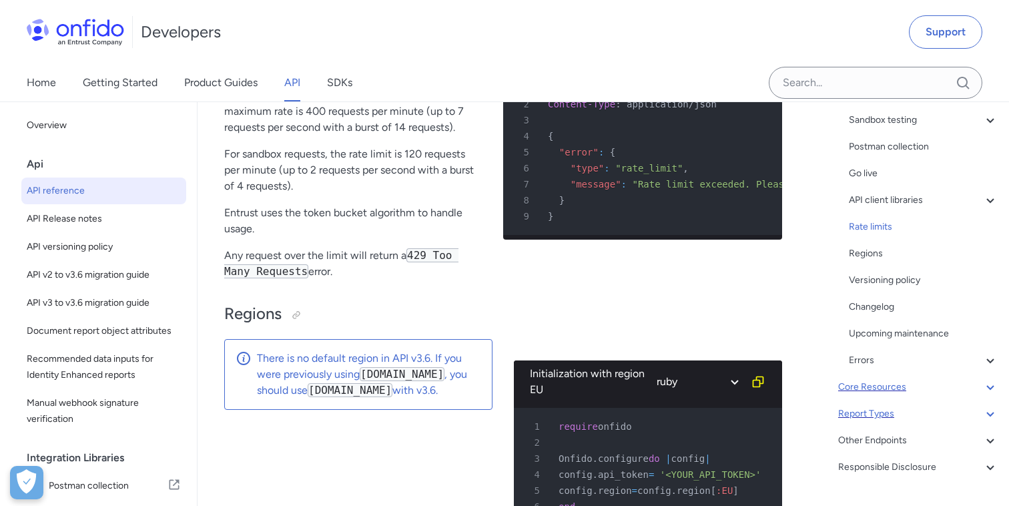
click at [982, 390] on icon at bounding box center [990, 387] width 16 height 16
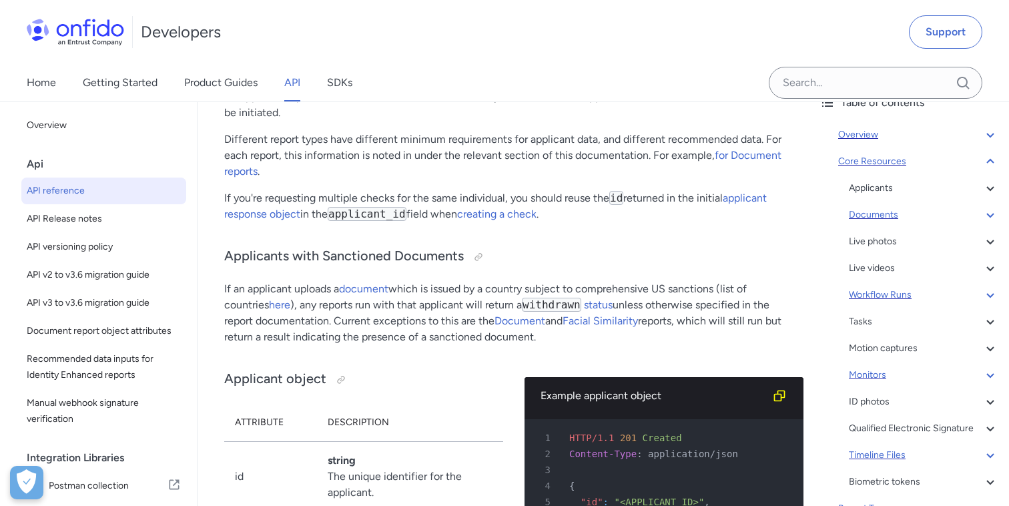
scroll to position [81, 0]
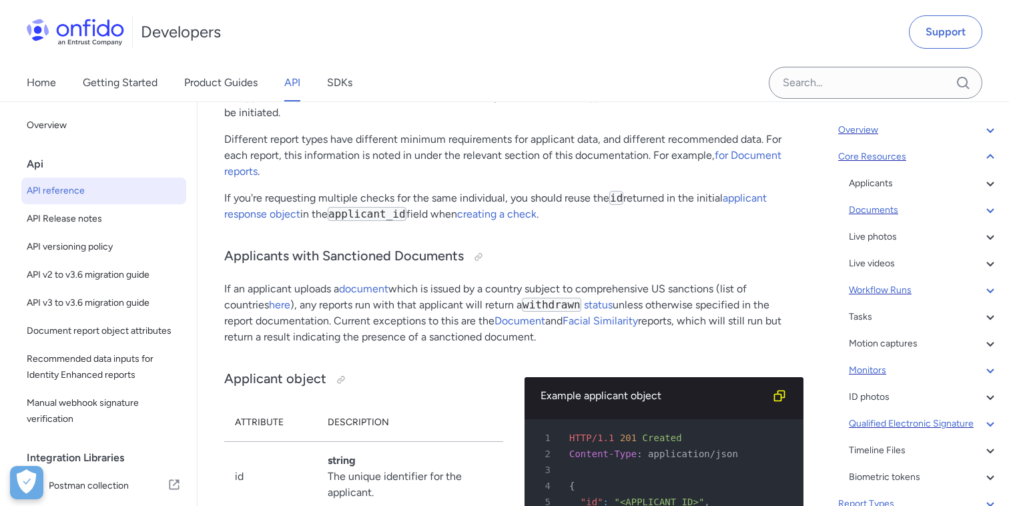
click at [912, 423] on div "Qualified Electronic Signature" at bounding box center [923, 424] width 149 height 16
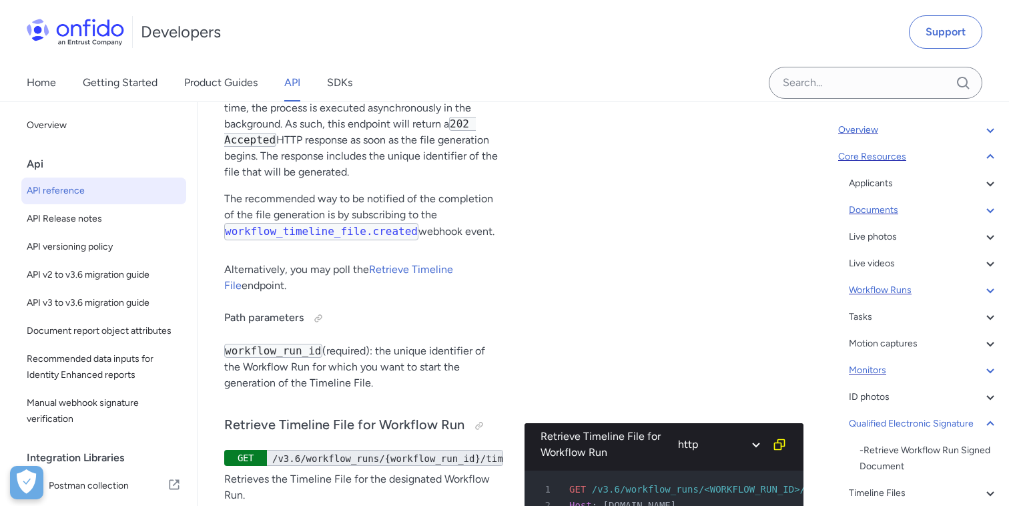
click at [873, 284] on div "Workflow Runs" at bounding box center [923, 290] width 149 height 16
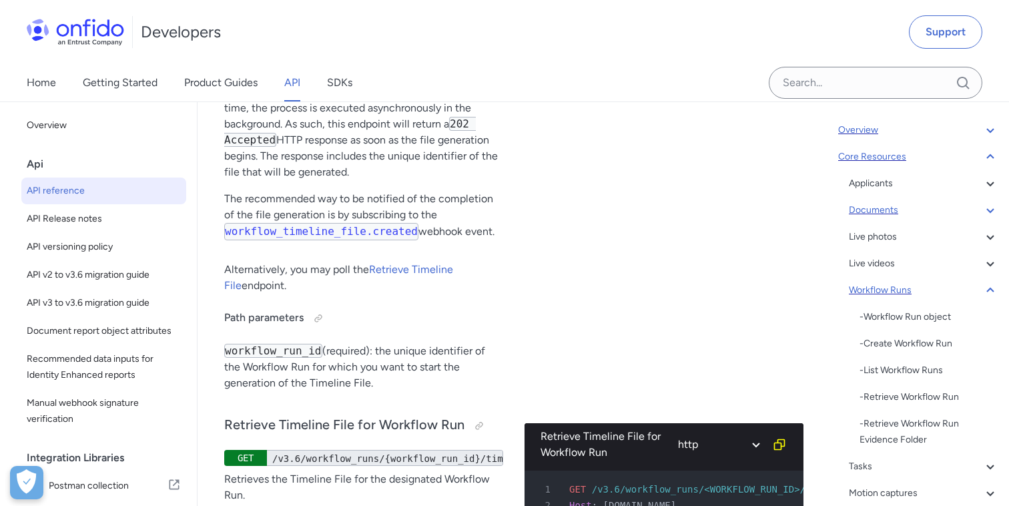
scroll to position [32634, 0]
